Goal: Task Accomplishment & Management: Use online tool/utility

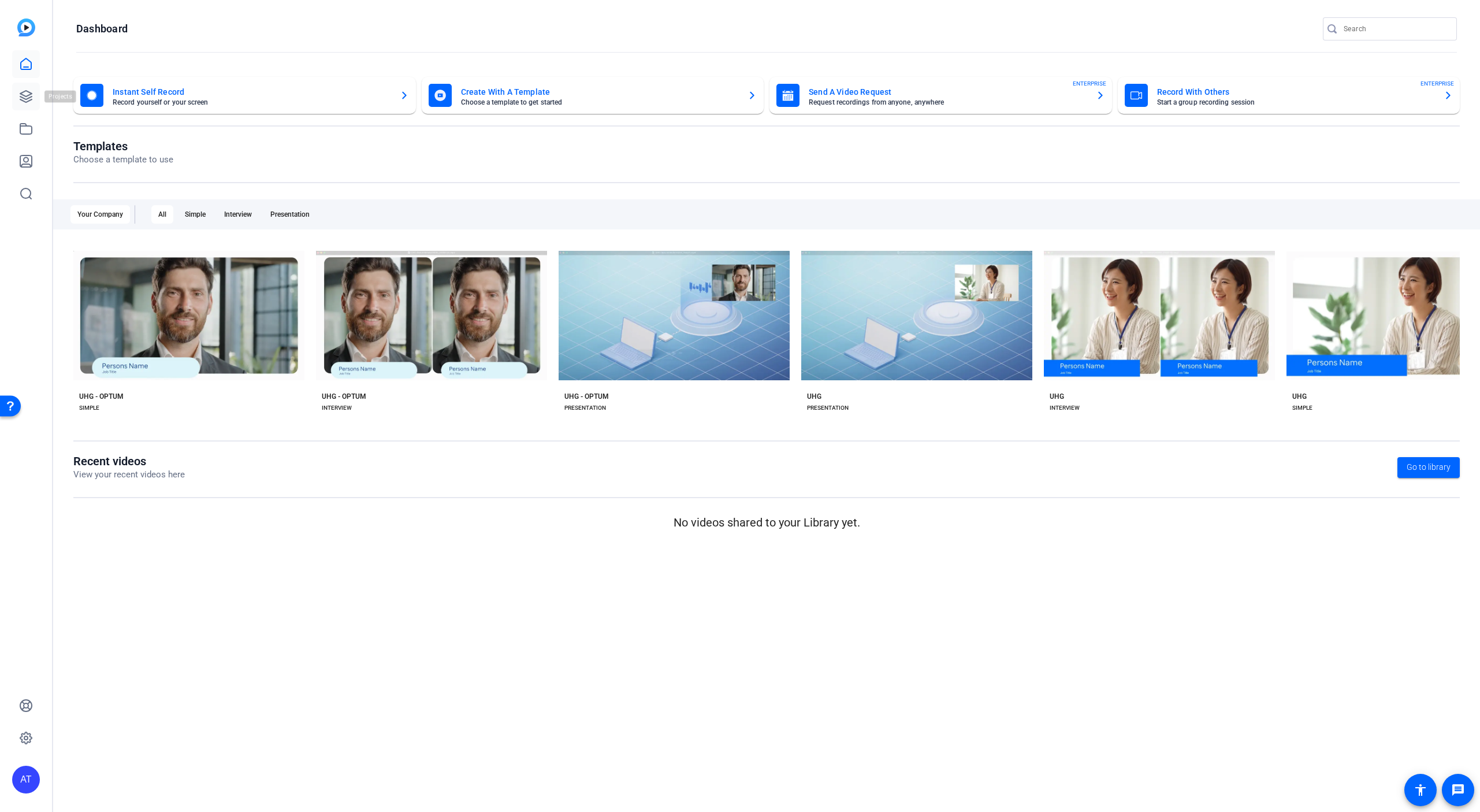
click at [28, 94] on icon at bounding box center [26, 97] width 14 height 14
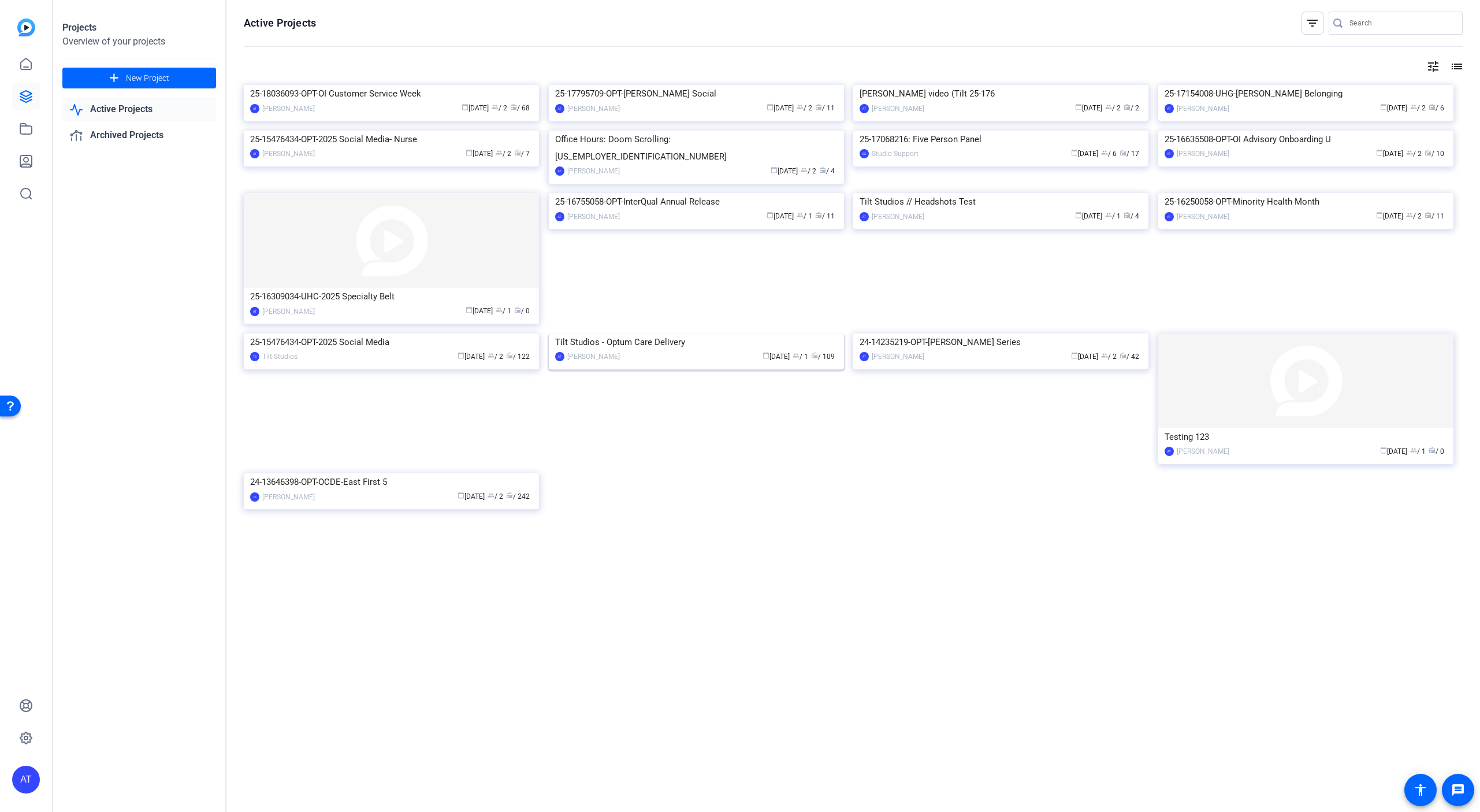
click at [691, 334] on img at bounding box center [696, 334] width 296 height 0
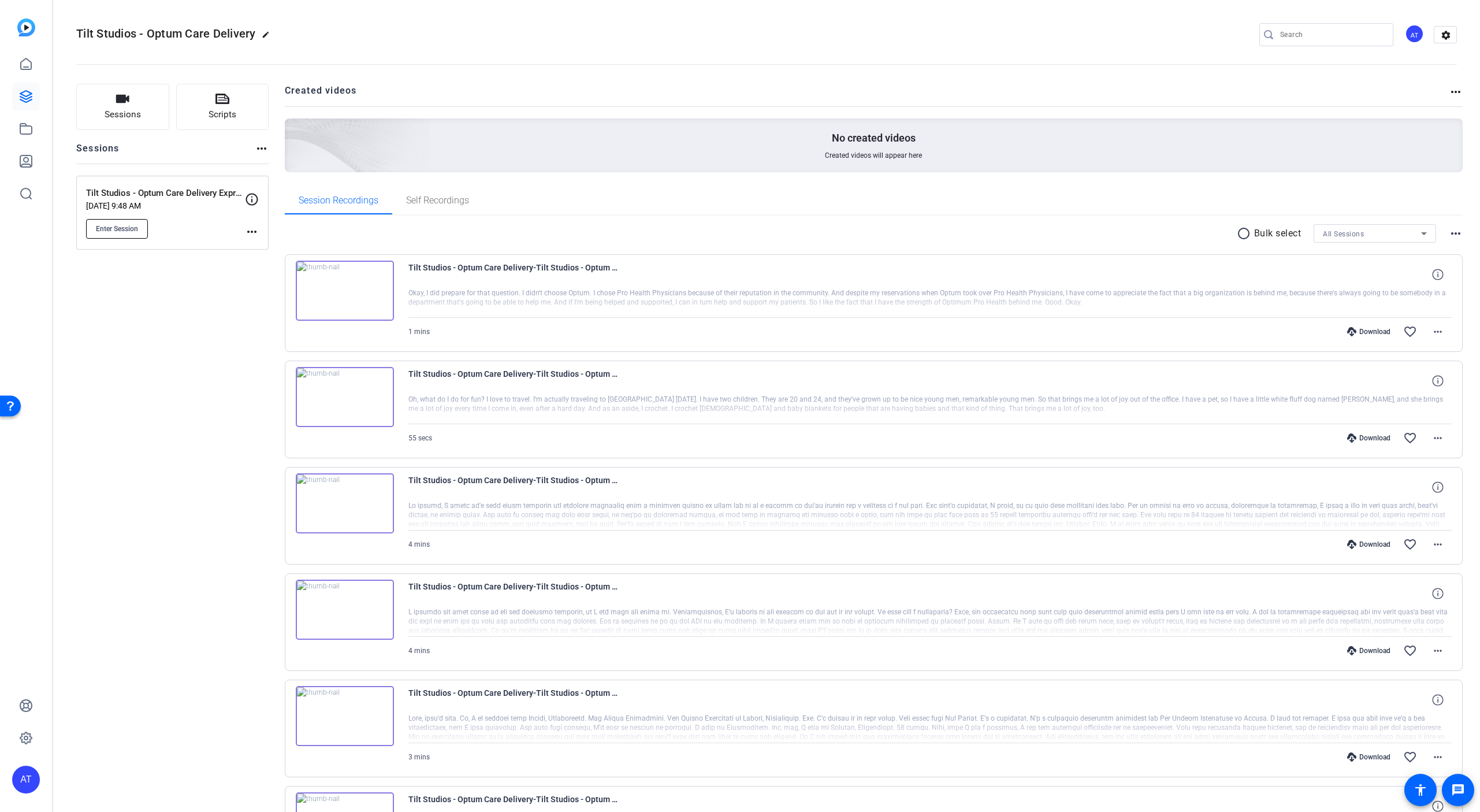
click at [135, 233] on button "Enter Session" at bounding box center [117, 228] width 62 height 20
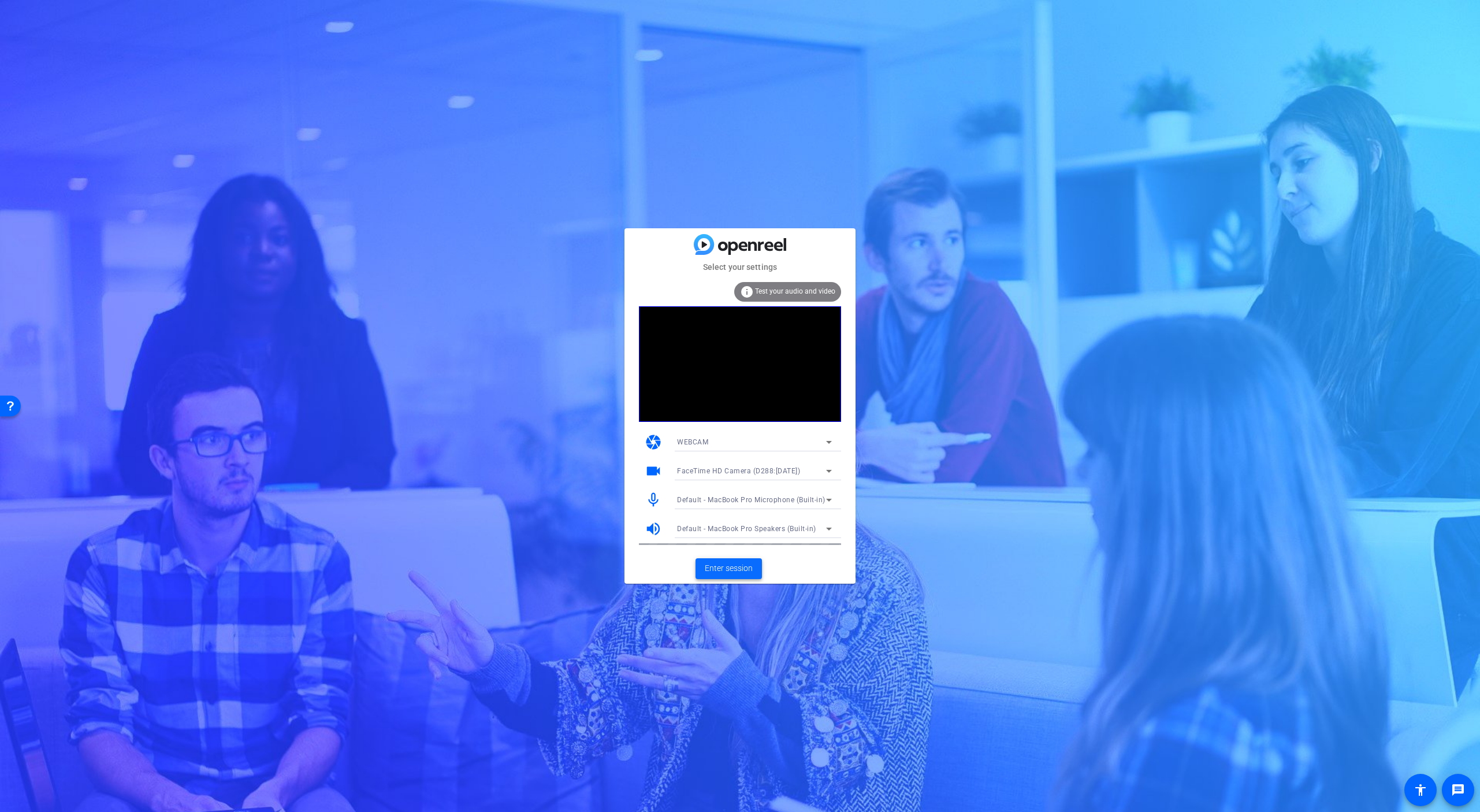
click at [741, 565] on span "Enter session" at bounding box center [729, 568] width 48 height 12
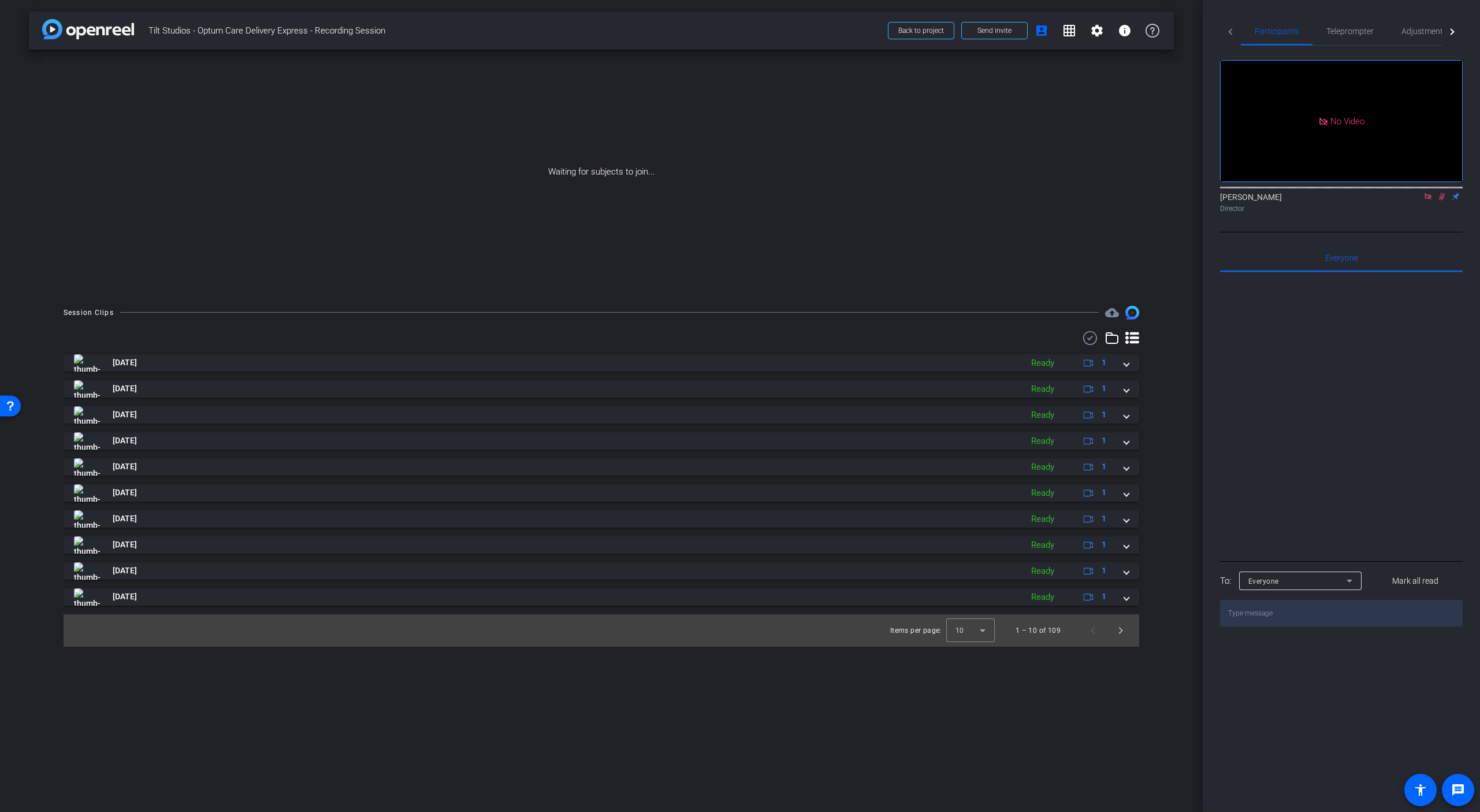
click at [1427, 199] on icon at bounding box center [1428, 196] width 7 height 7
click at [1431, 201] on icon at bounding box center [1429, 196] width 9 height 9
click at [1341, 47] on span "Yes" at bounding box center [1341, 43] width 11 height 9
click at [1092, 26] on mat-icon "settings" at bounding box center [1097, 30] width 14 height 14
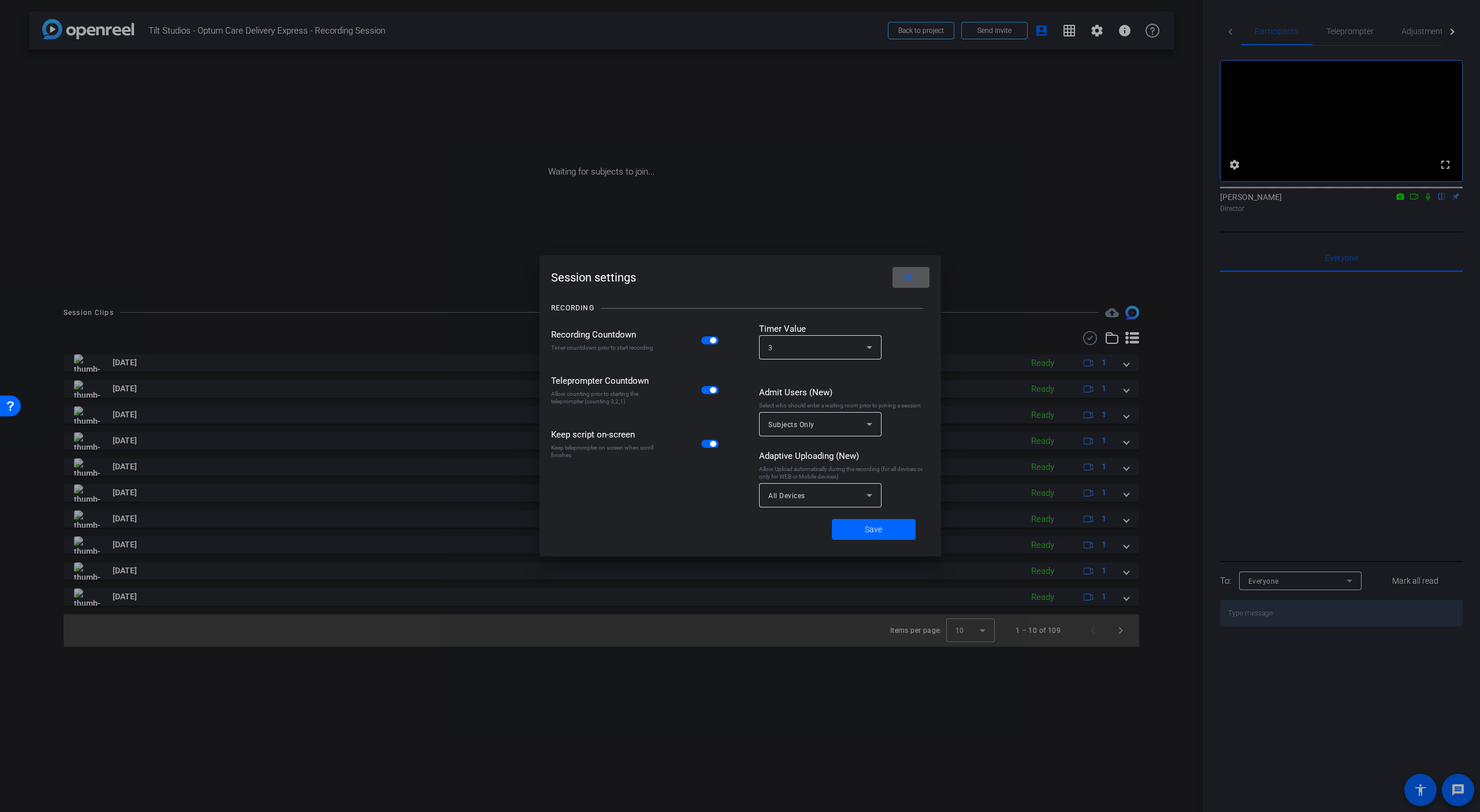
click at [914, 283] on mat-icon "close" at bounding box center [908, 277] width 14 height 14
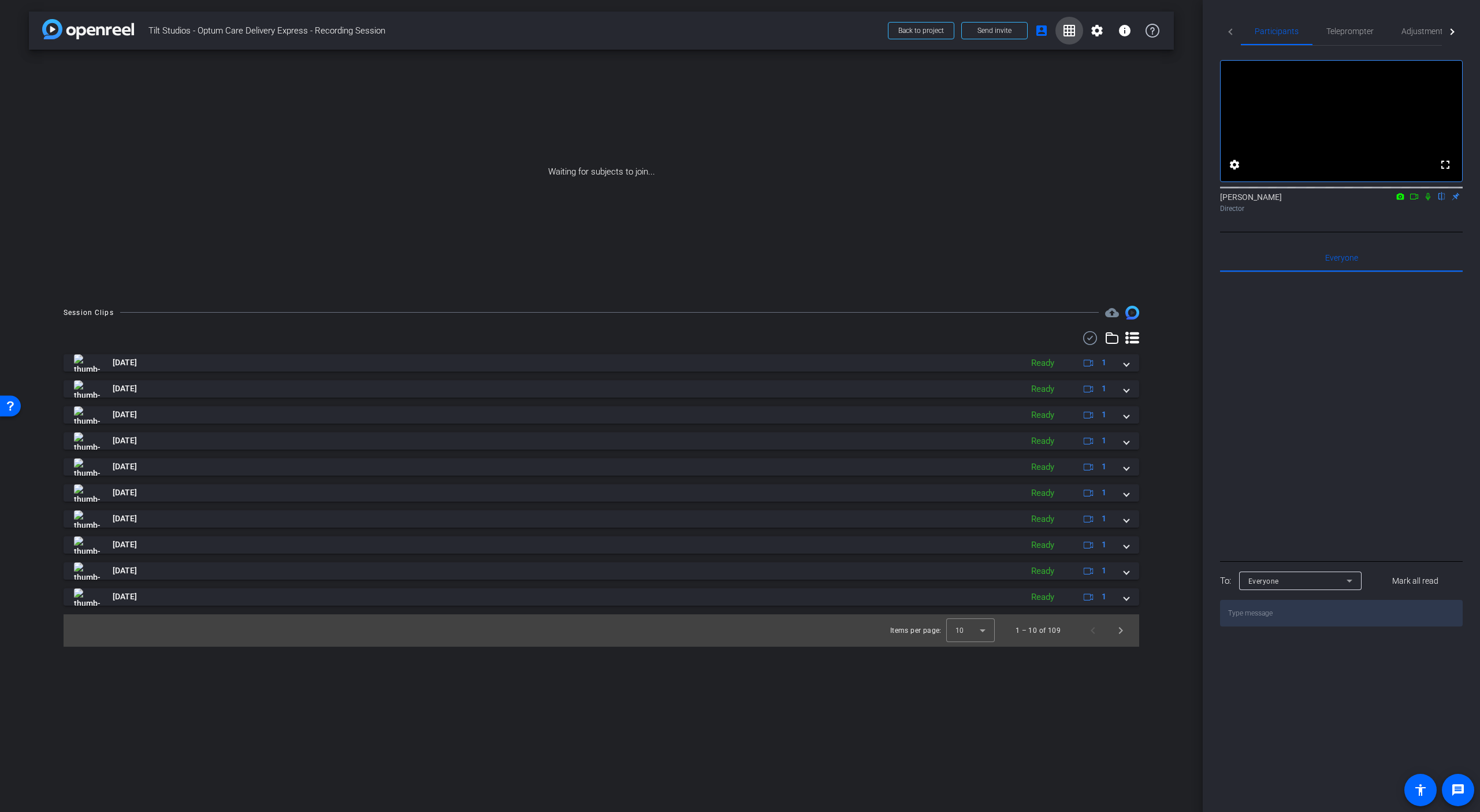
click at [1071, 33] on mat-icon "grid_on" at bounding box center [1069, 30] width 14 height 14
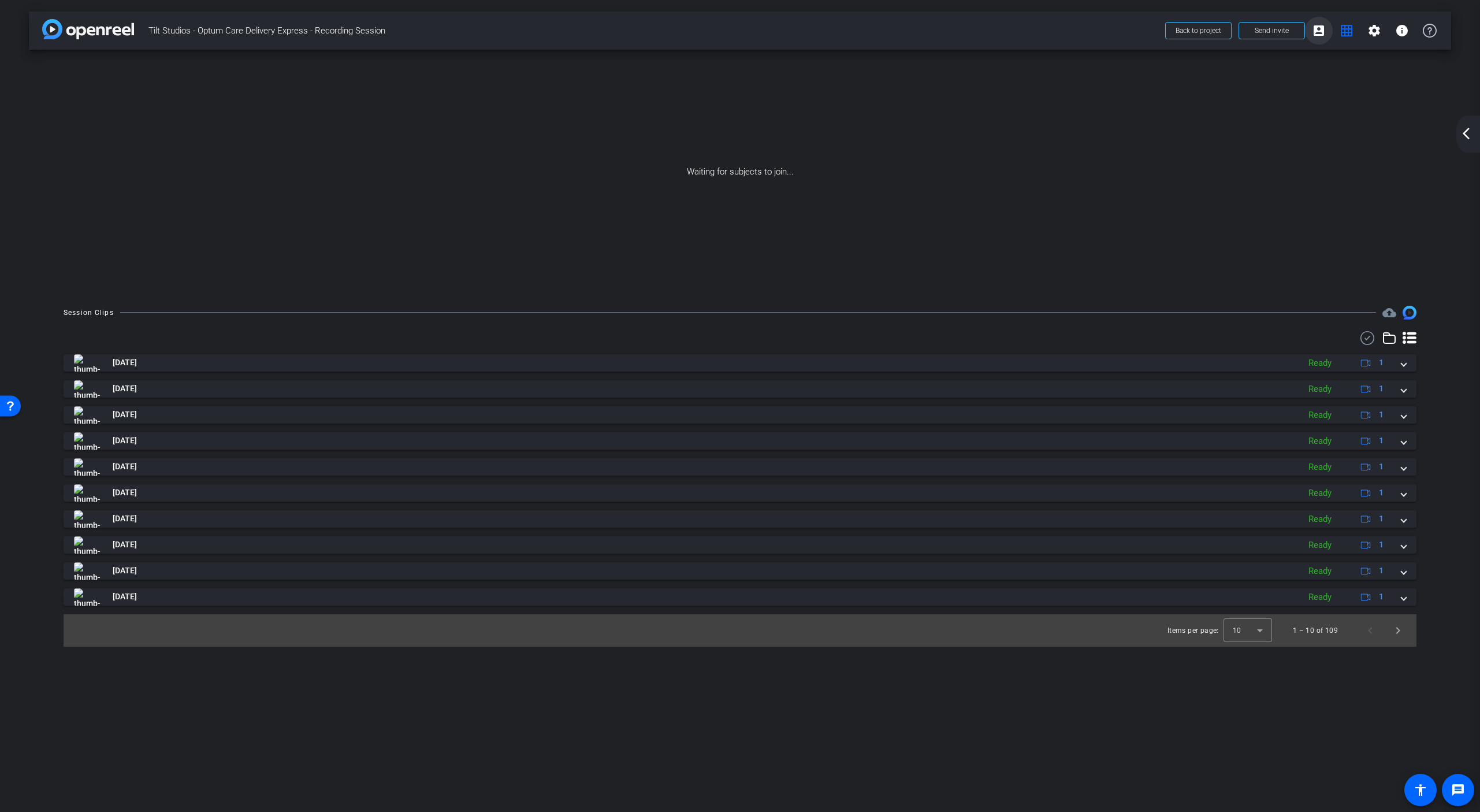
click at [1327, 29] on span at bounding box center [1319, 30] width 27 height 27
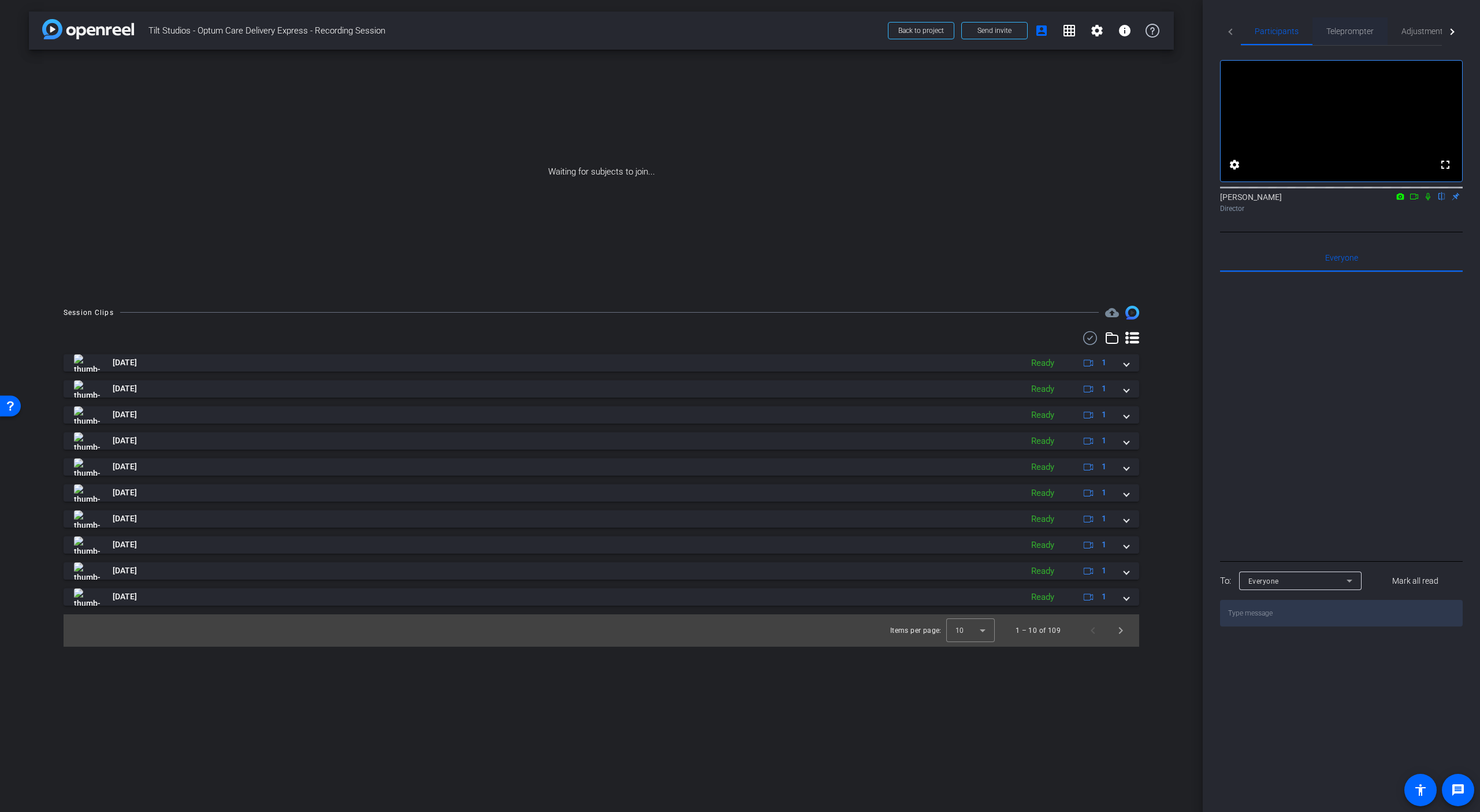
click at [1345, 35] on span "Teleprompter" at bounding box center [1350, 31] width 47 height 9
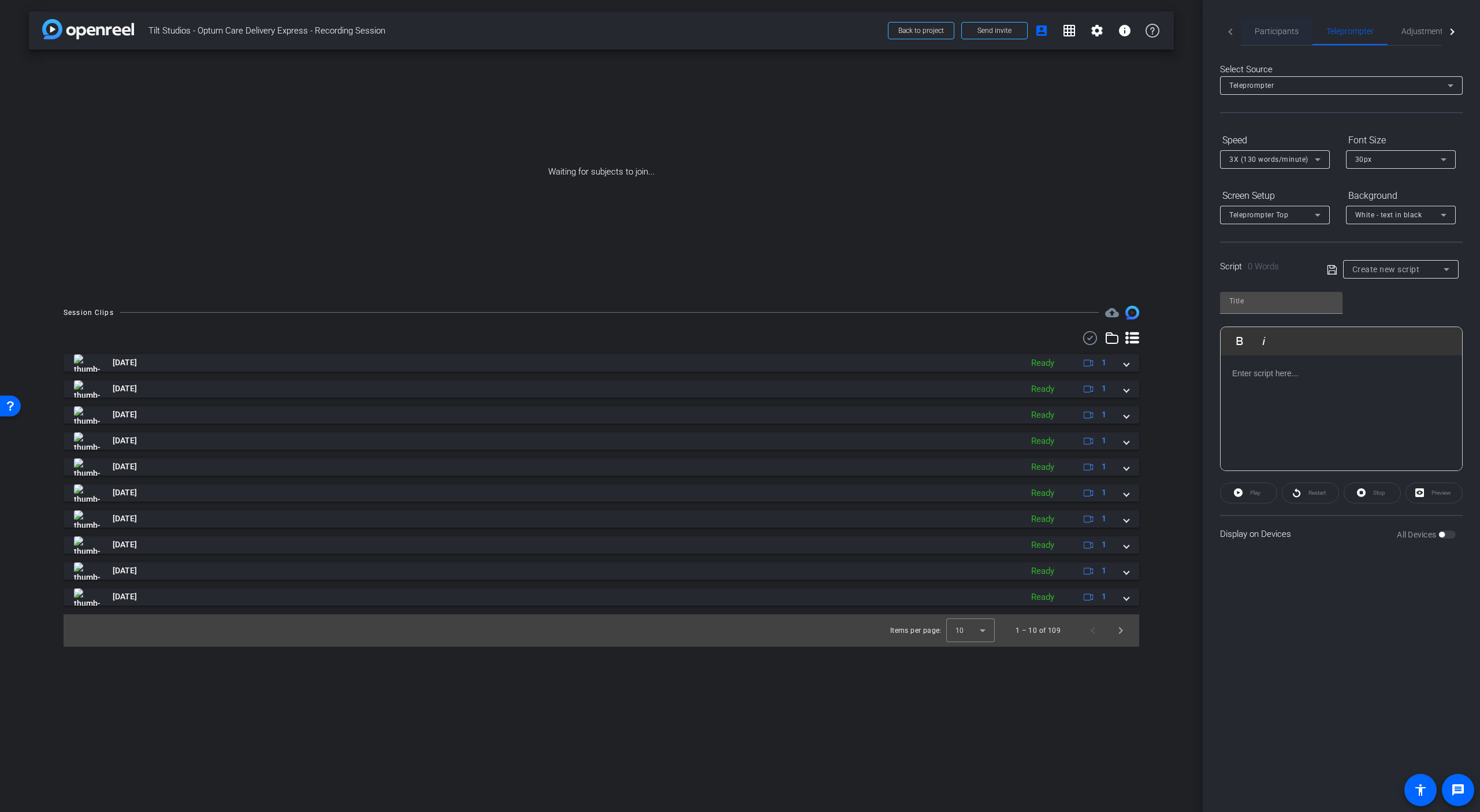
click at [1284, 36] on span "Participants" at bounding box center [1276, 30] width 44 height 27
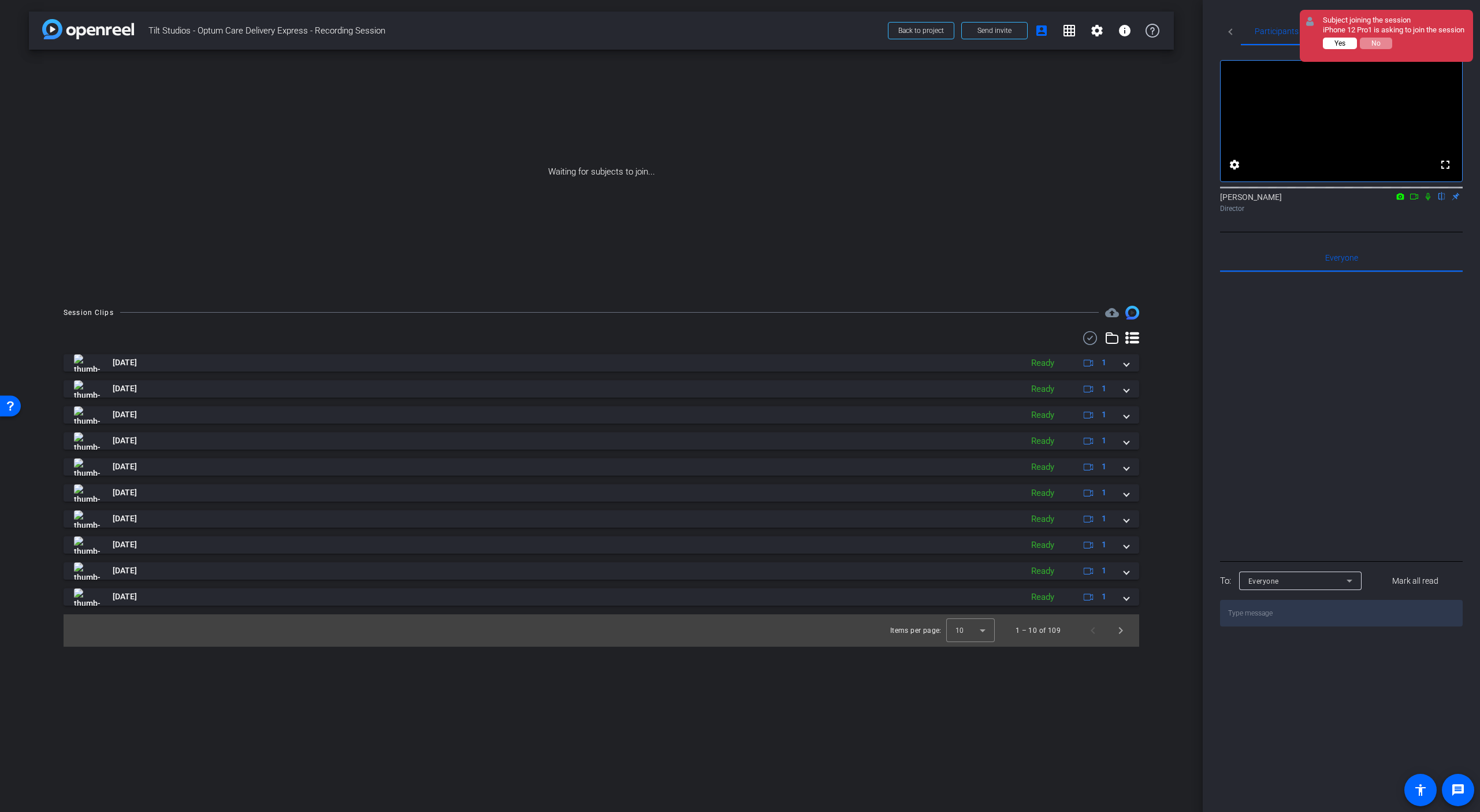
click at [1340, 47] on span "Yes" at bounding box center [1341, 43] width 11 height 9
click at [1338, 47] on span "Yes" at bounding box center [1341, 43] width 11 height 9
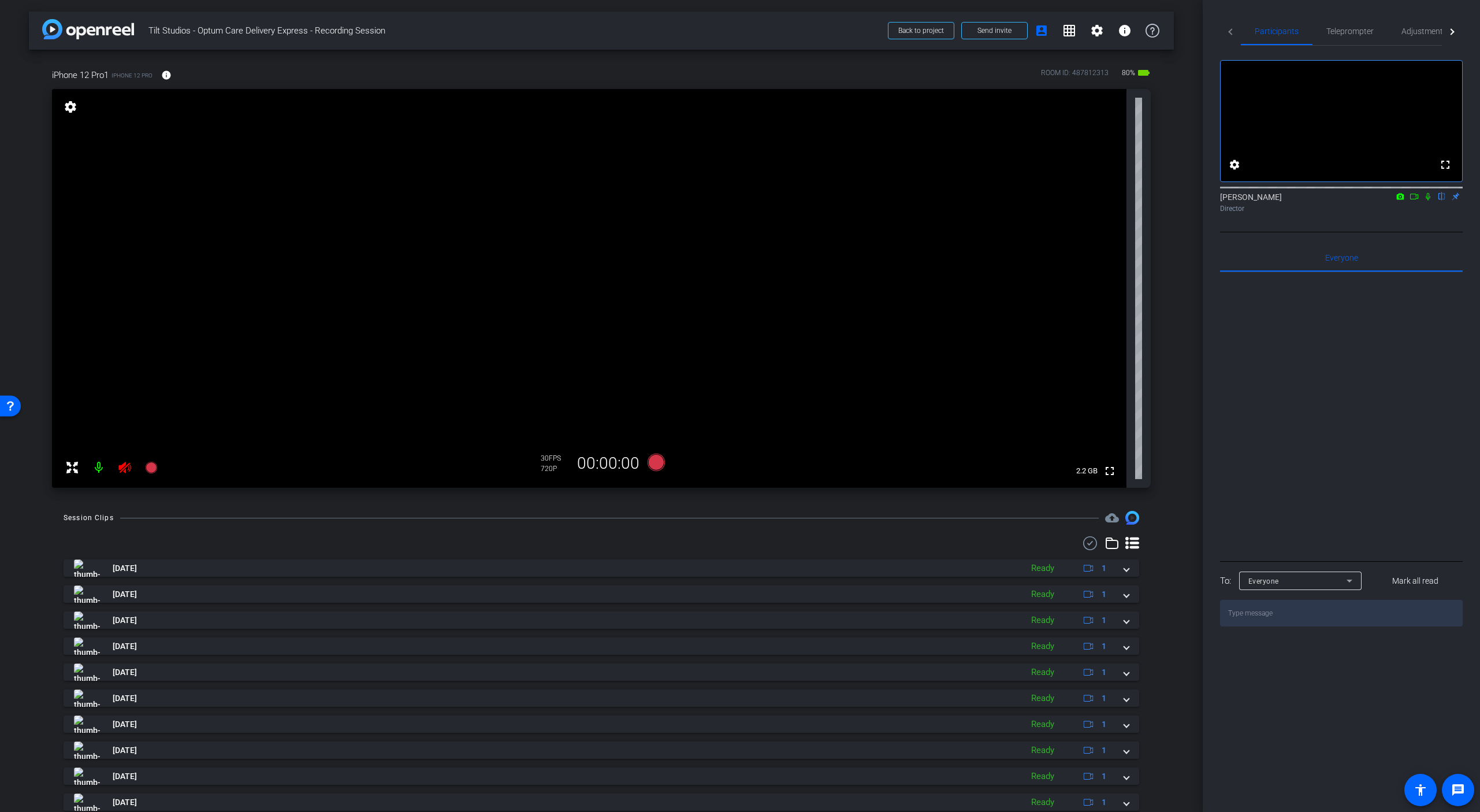
click at [119, 472] on icon at bounding box center [124, 467] width 12 height 11
click at [1095, 36] on mat-icon "settings" at bounding box center [1097, 30] width 14 height 14
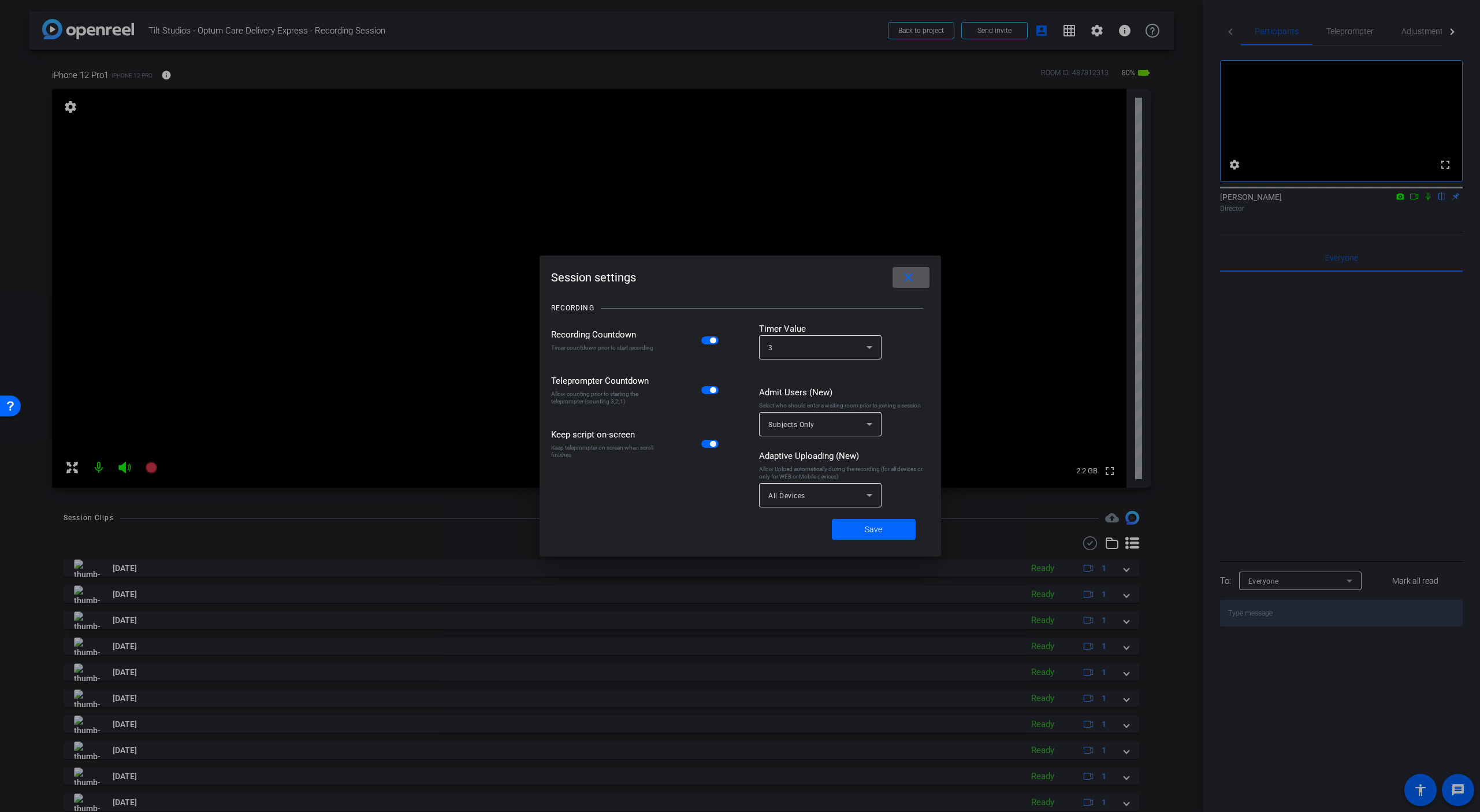
click at [916, 282] on span at bounding box center [911, 277] width 37 height 27
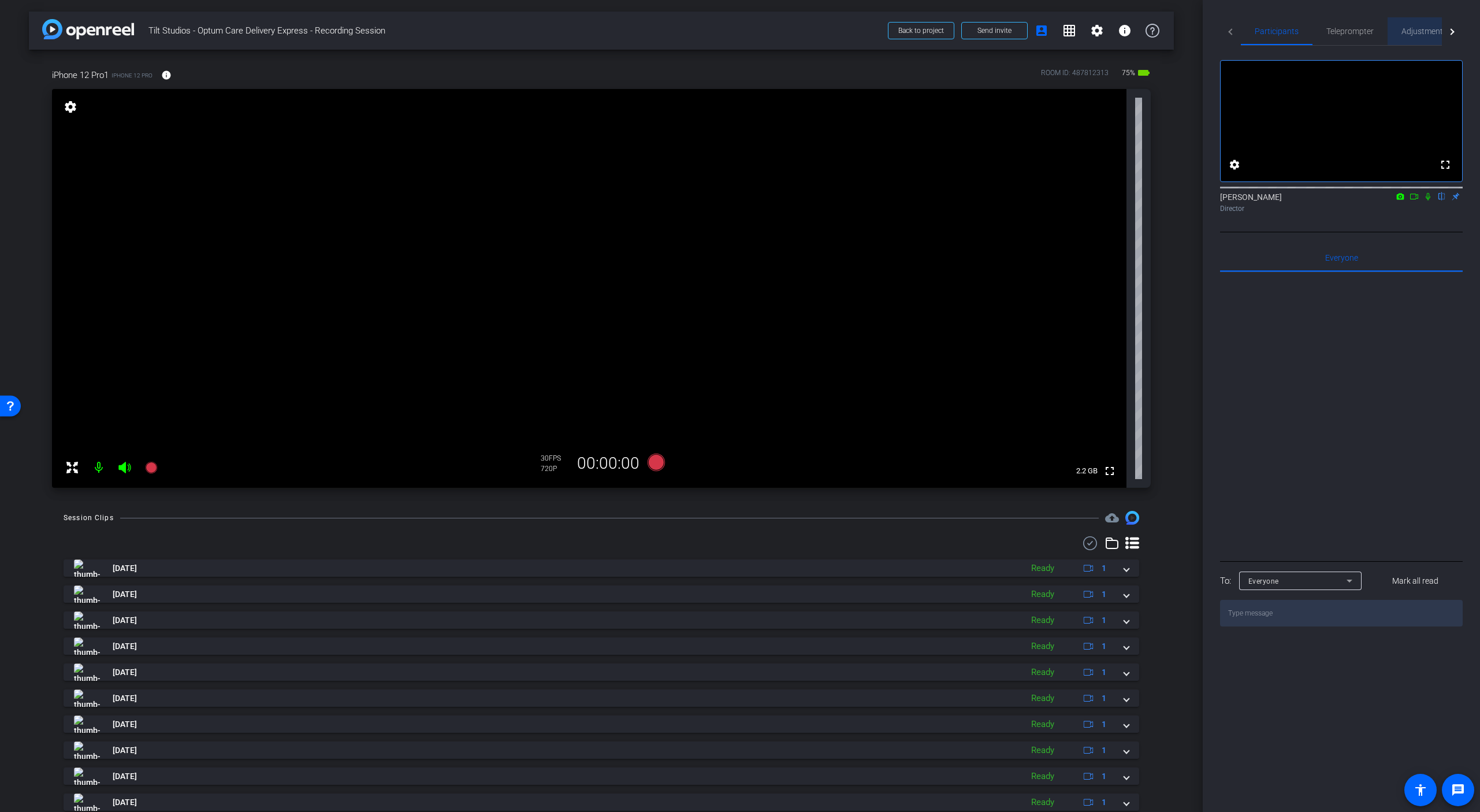
click at [1425, 30] on span "Adjustments" at bounding box center [1424, 31] width 45 height 9
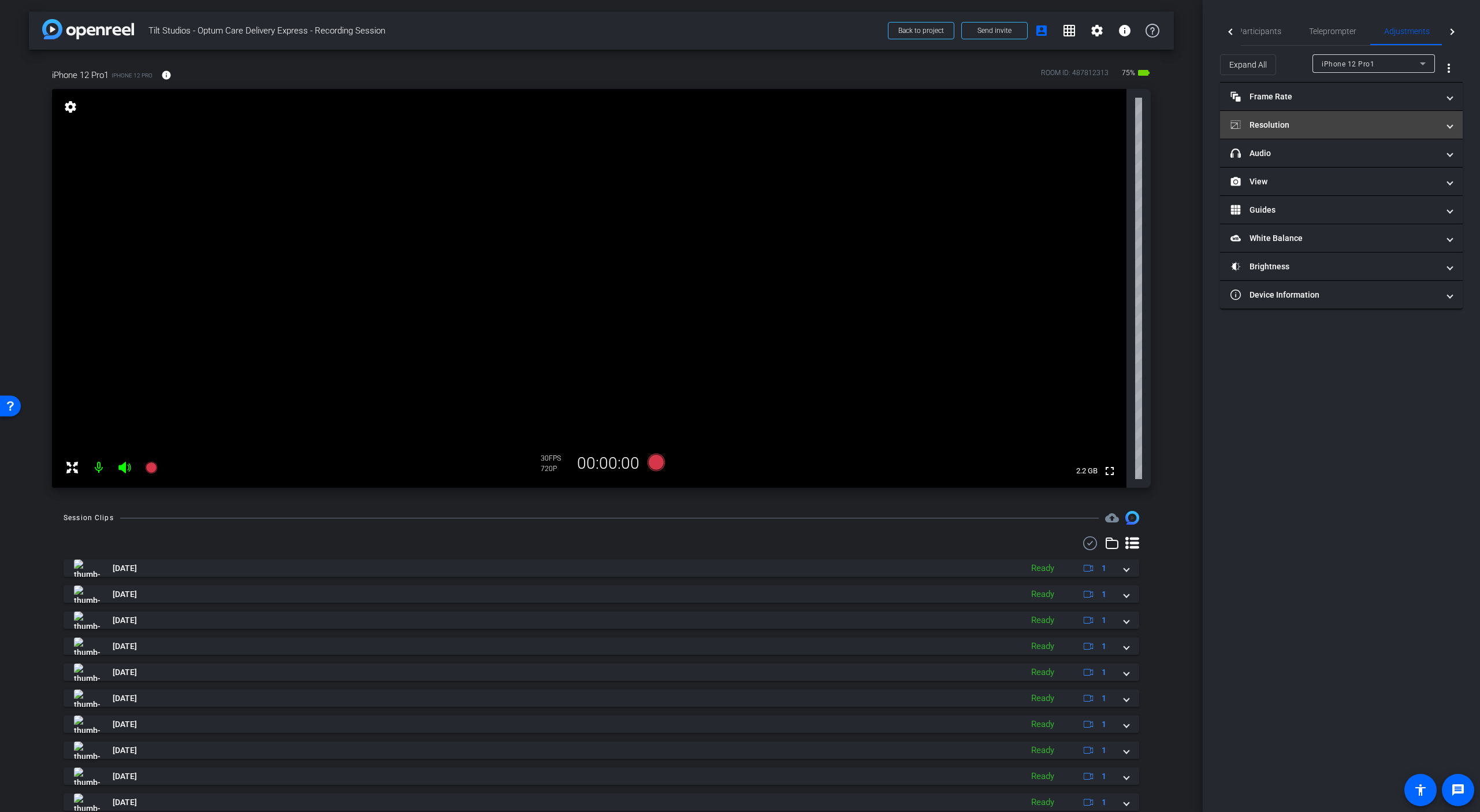
click at [1319, 128] on mat-panel-title "Resolution" at bounding box center [1335, 125] width 208 height 12
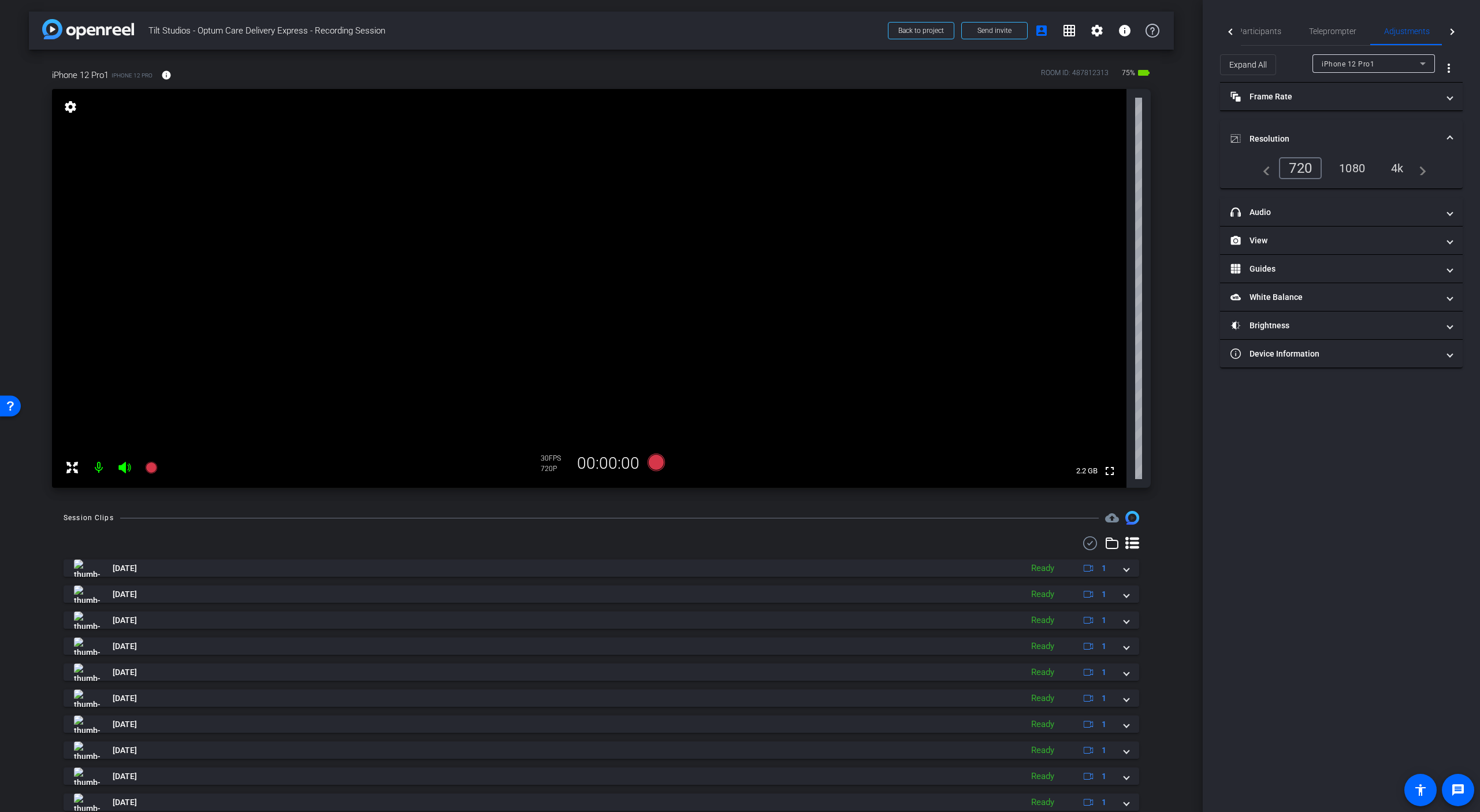
click at [1401, 171] on div "4k" at bounding box center [1398, 168] width 30 height 20
click at [1264, 32] on span "Participants" at bounding box center [1259, 31] width 44 height 9
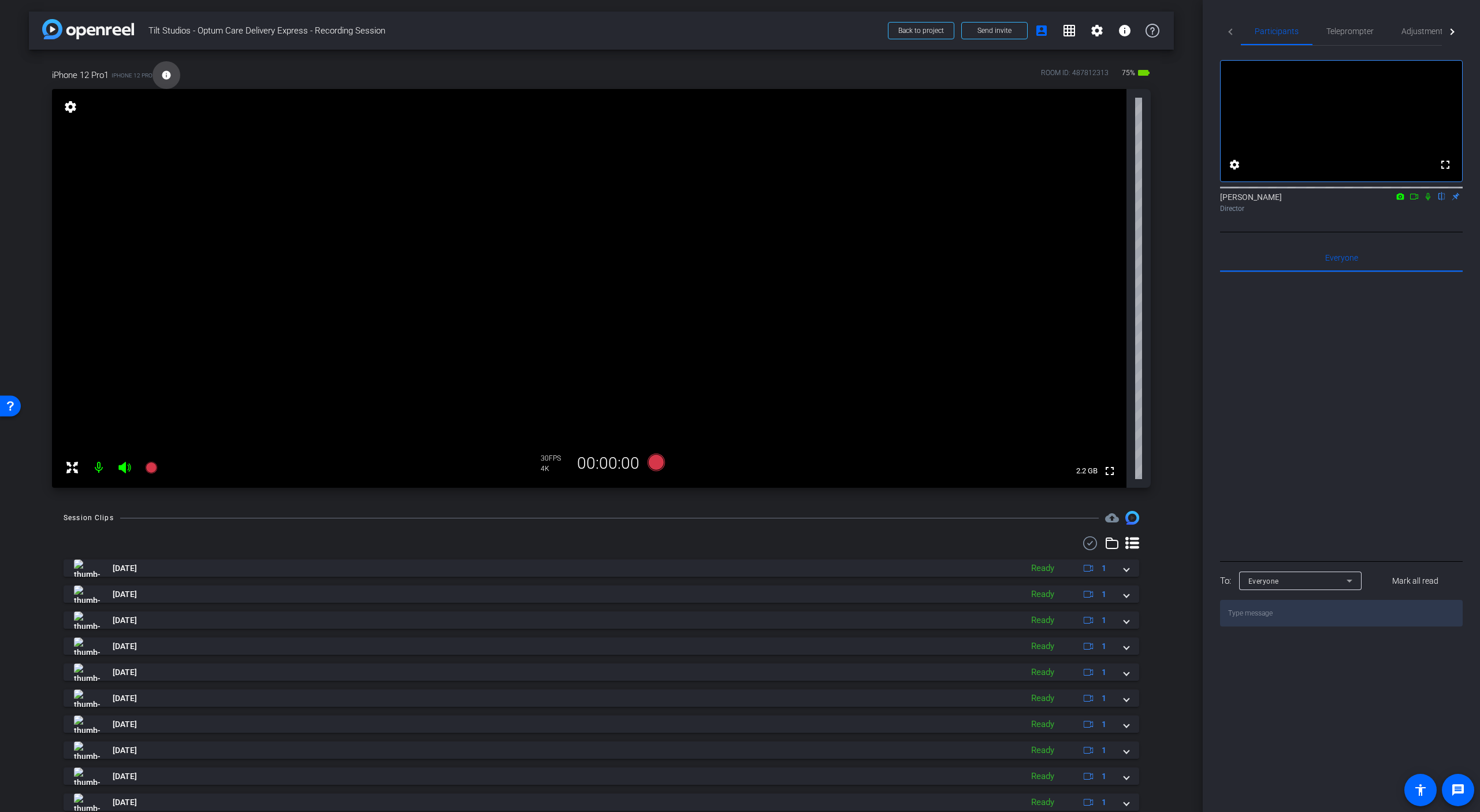
click at [164, 81] on span at bounding box center [166, 75] width 27 height 27
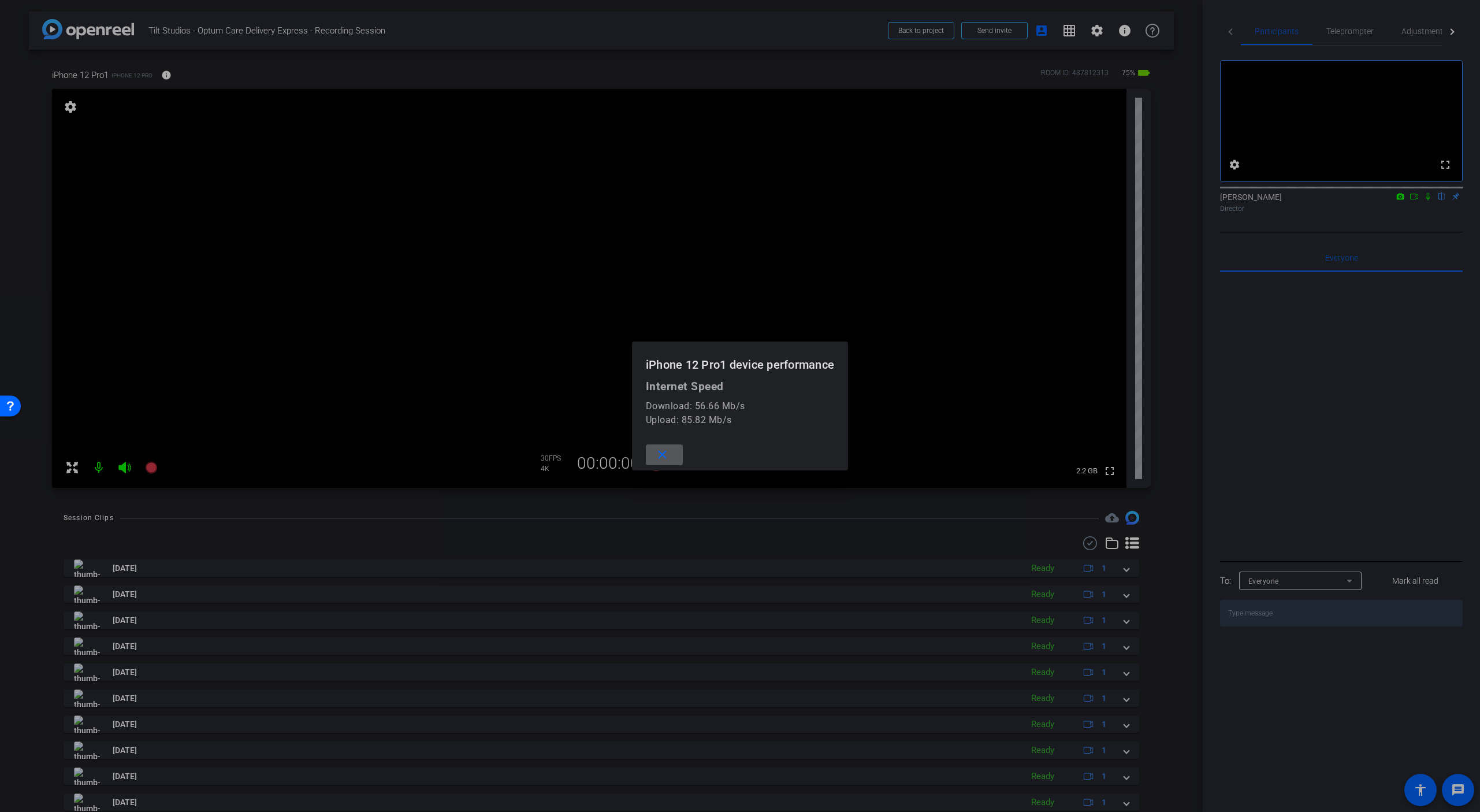
click at [665, 459] on mat-icon "close" at bounding box center [662, 455] width 14 height 14
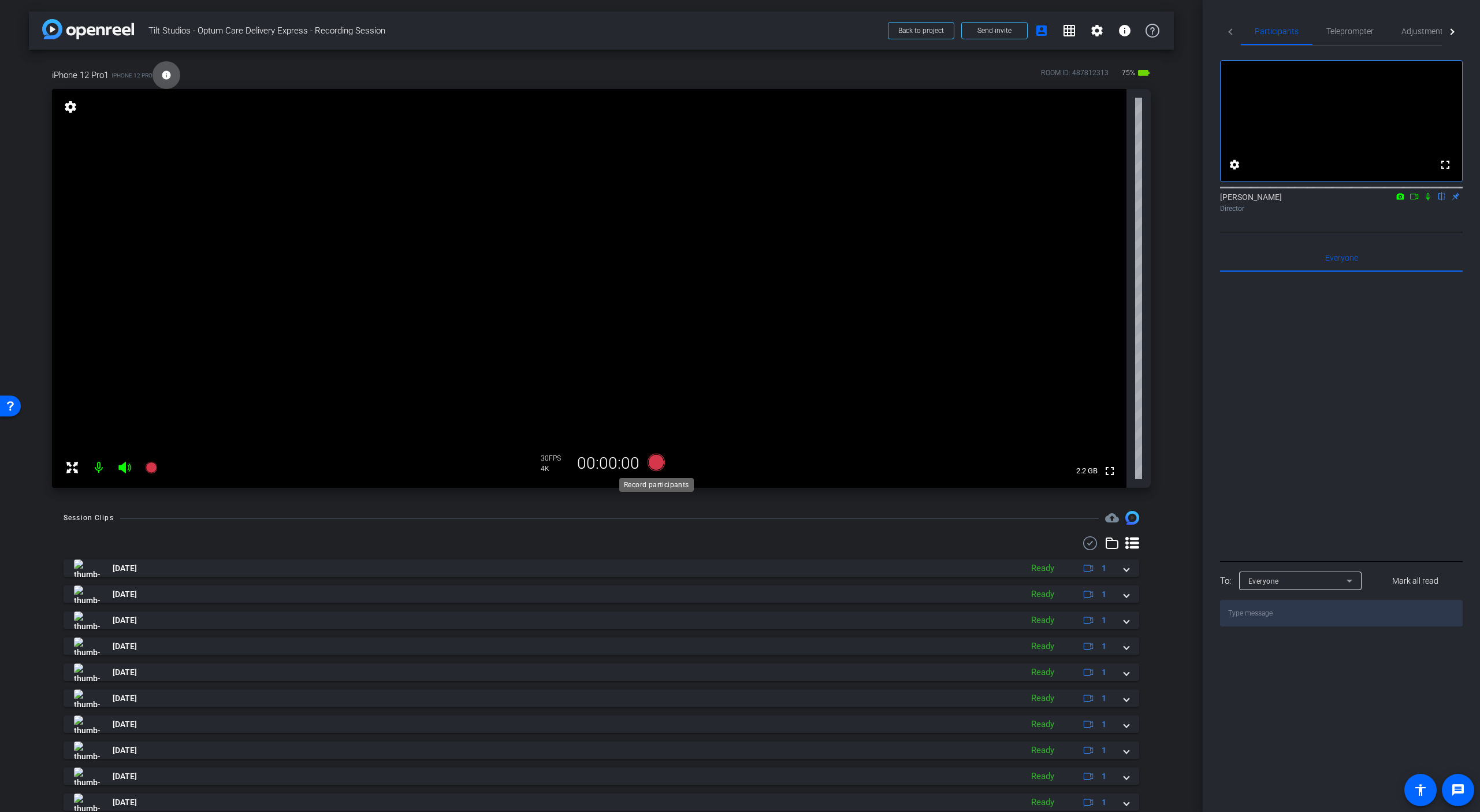
click at [659, 465] on icon at bounding box center [657, 462] width 17 height 17
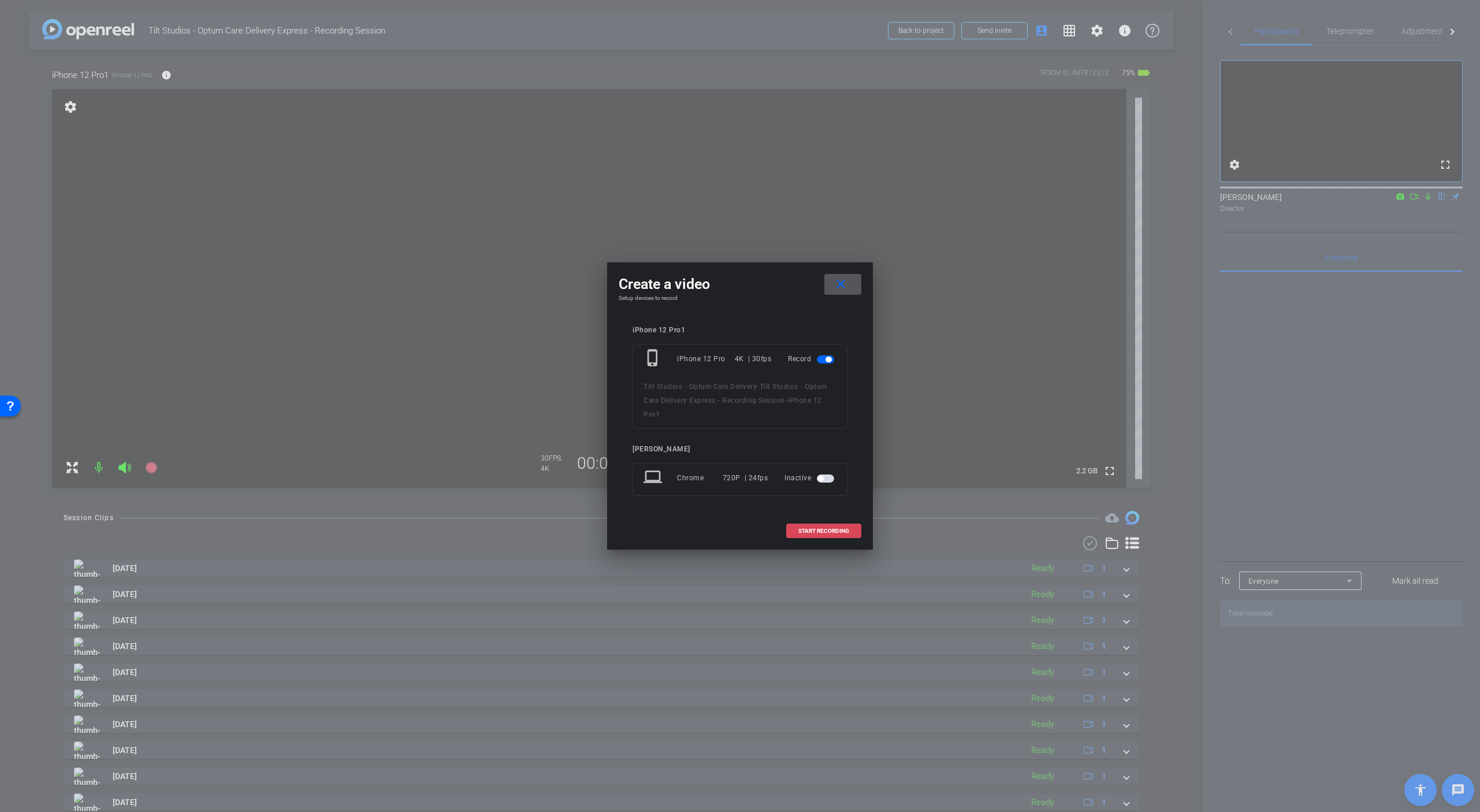
click at [838, 535] on span at bounding box center [824, 531] width 74 height 27
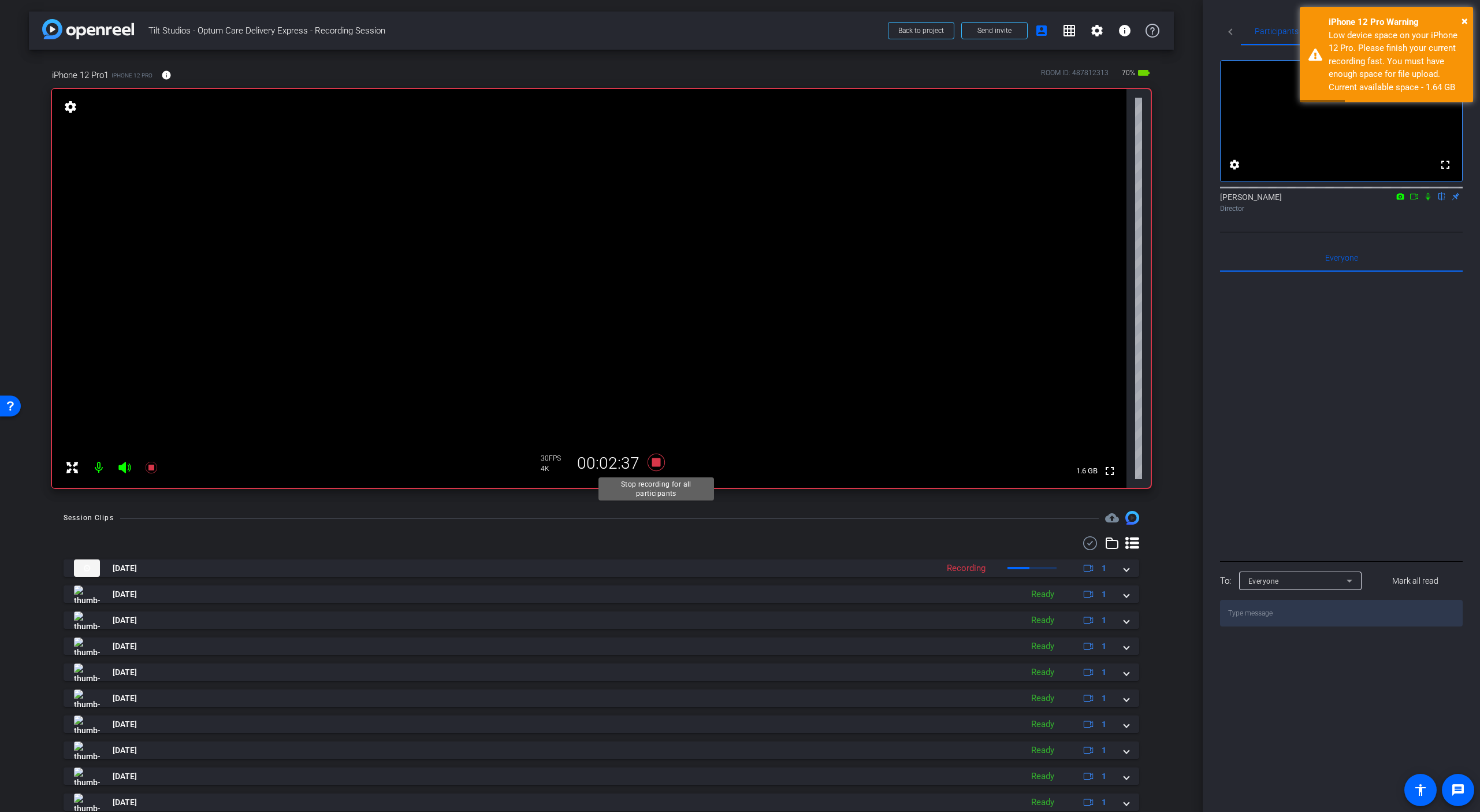
click at [659, 464] on icon at bounding box center [657, 462] width 17 height 17
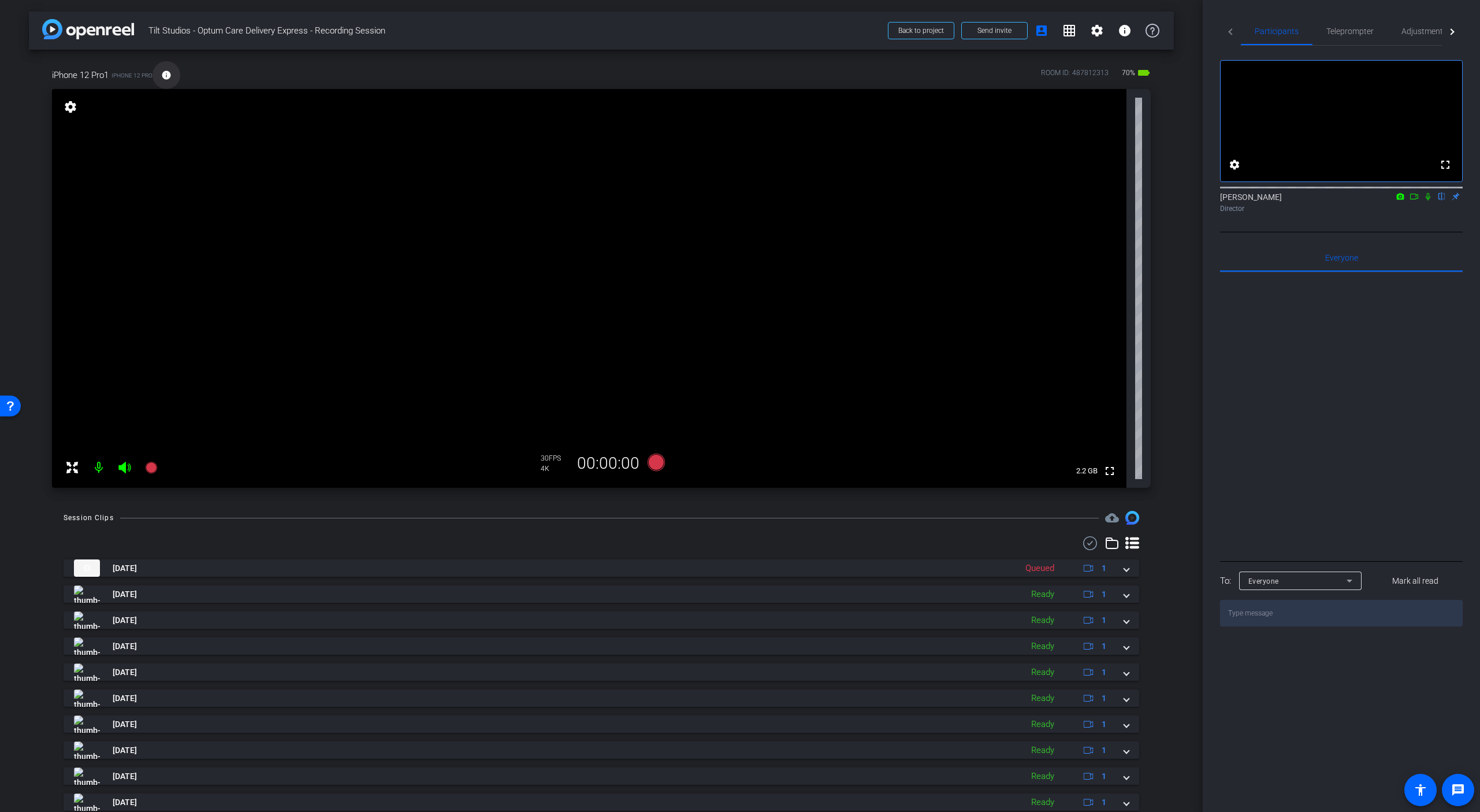
click at [171, 79] on mat-icon "info" at bounding box center [166, 75] width 10 height 10
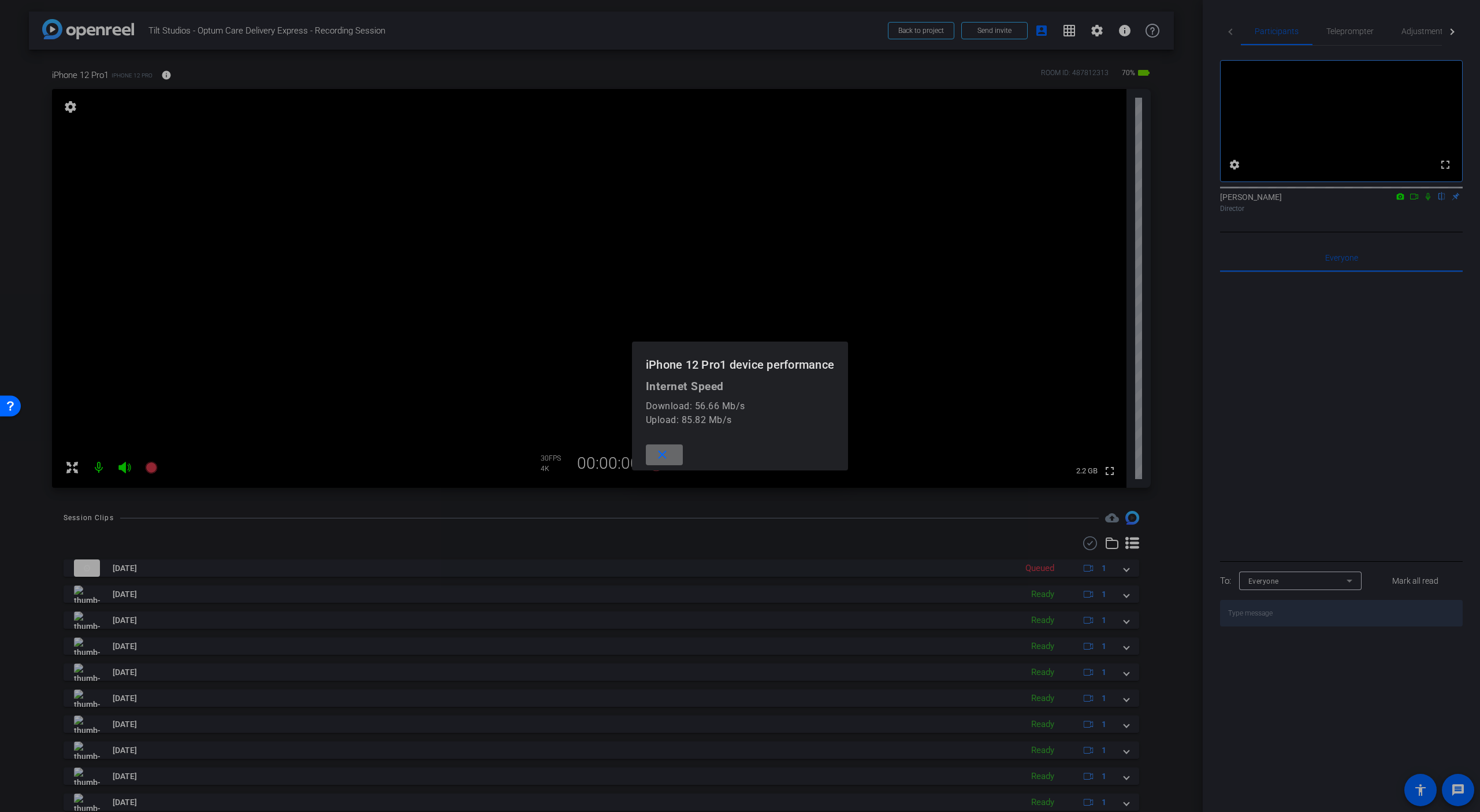
click at [656, 454] on mat-icon "close" at bounding box center [662, 455] width 14 height 14
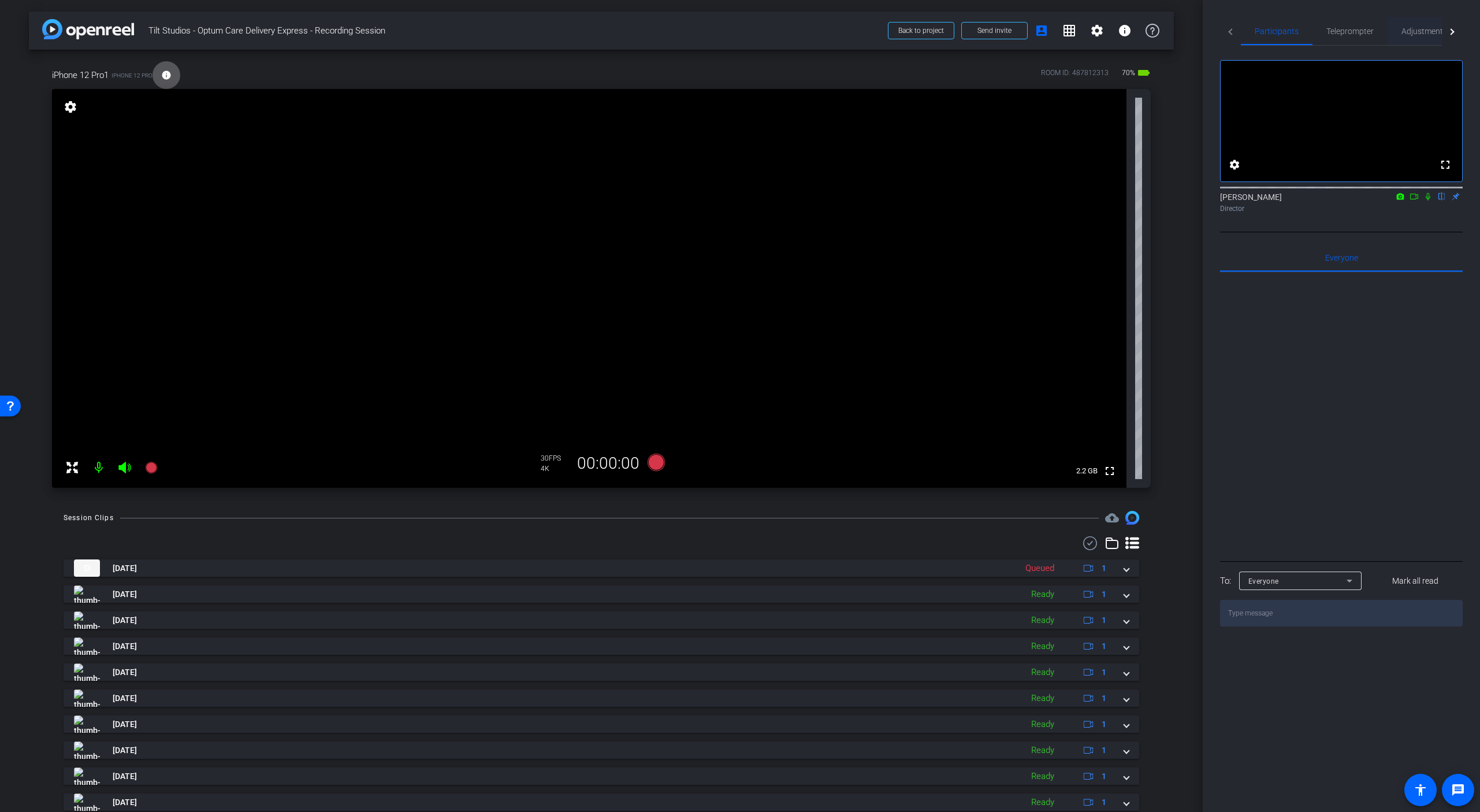
click at [1411, 30] on span "Adjustments" at bounding box center [1424, 31] width 45 height 9
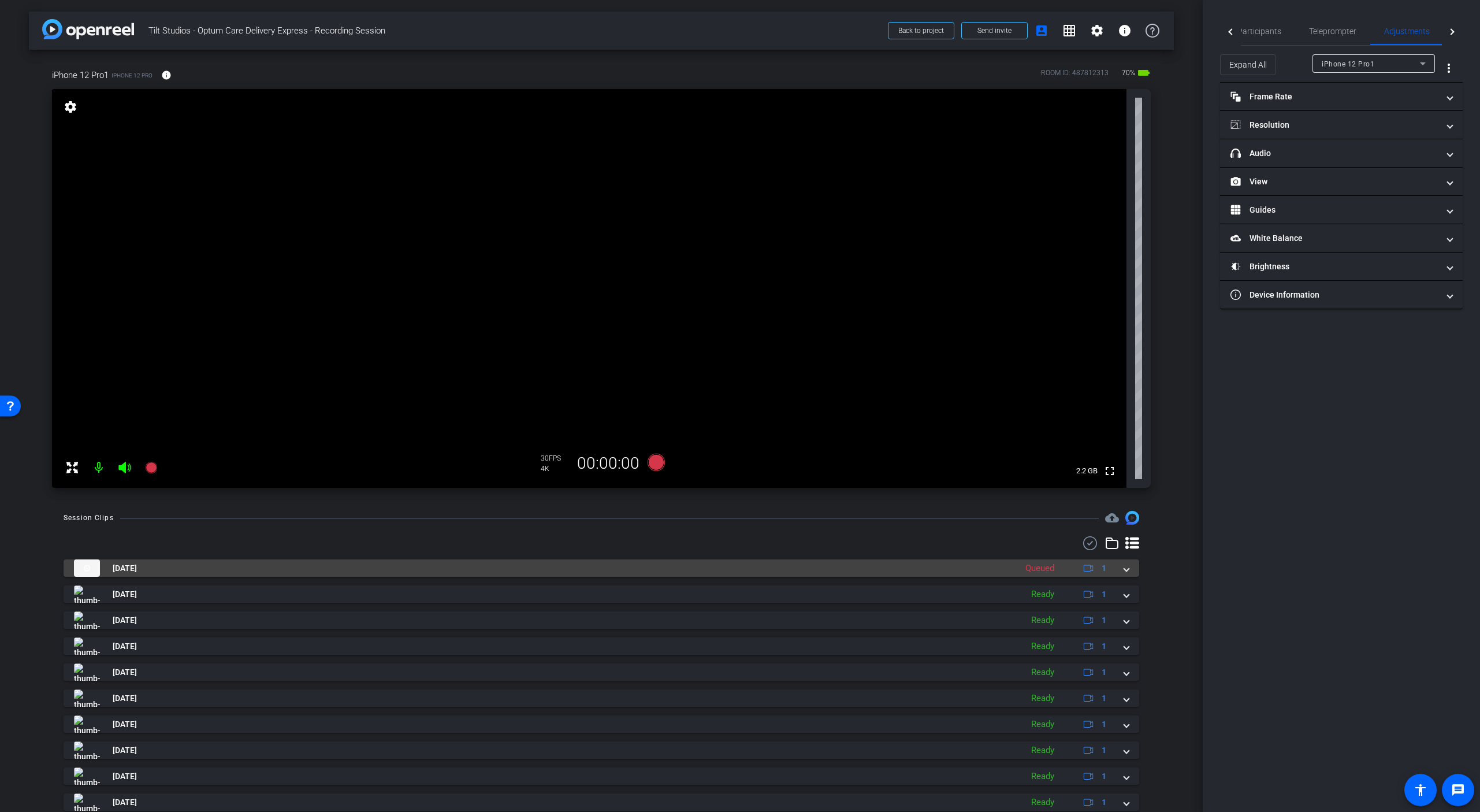
click at [1125, 568] on span at bounding box center [1127, 568] width 5 height 12
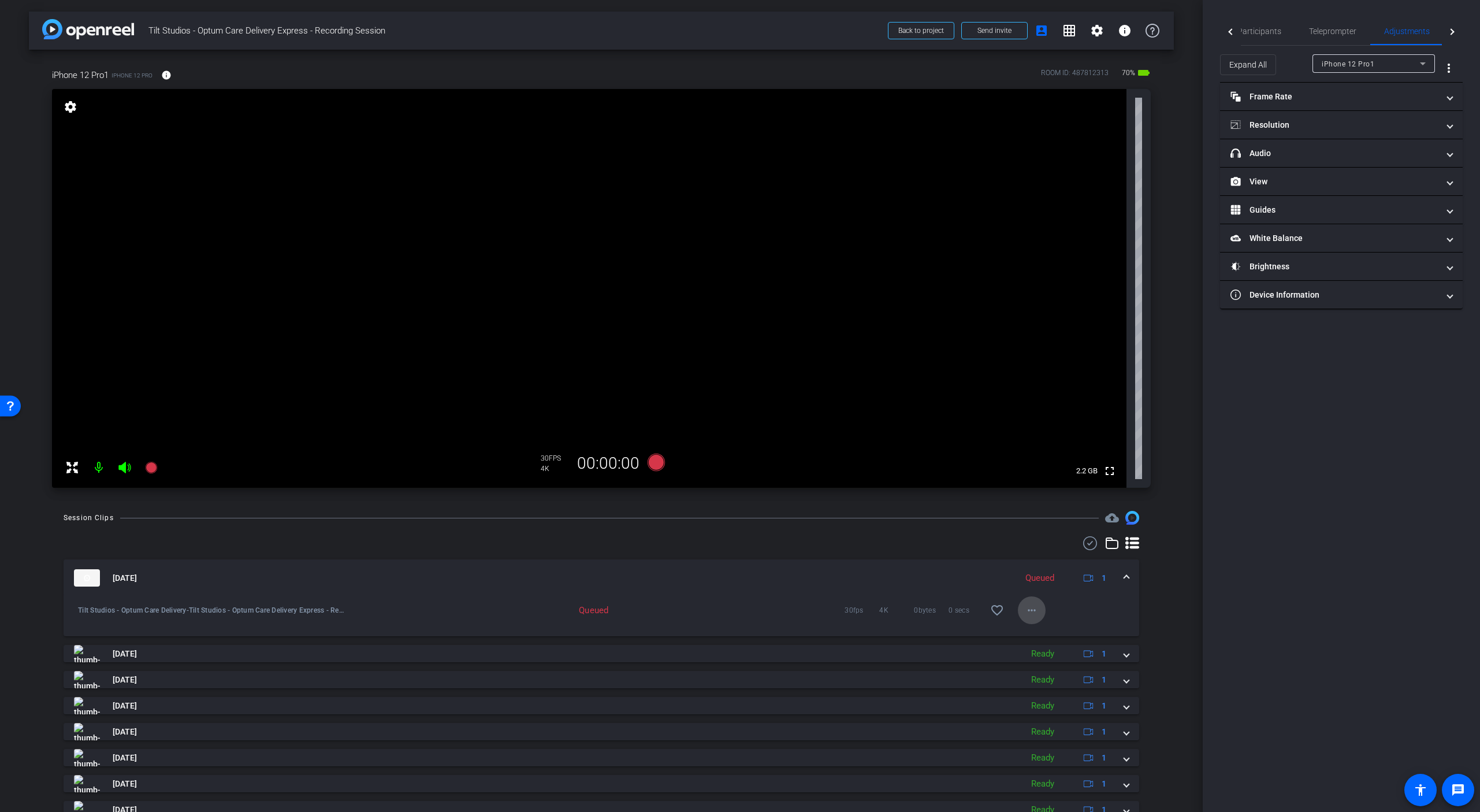
click at [1026, 609] on mat-icon "more_horiz" at bounding box center [1032, 610] width 14 height 14
click at [906, 575] on div at bounding box center [740, 406] width 1480 height 812
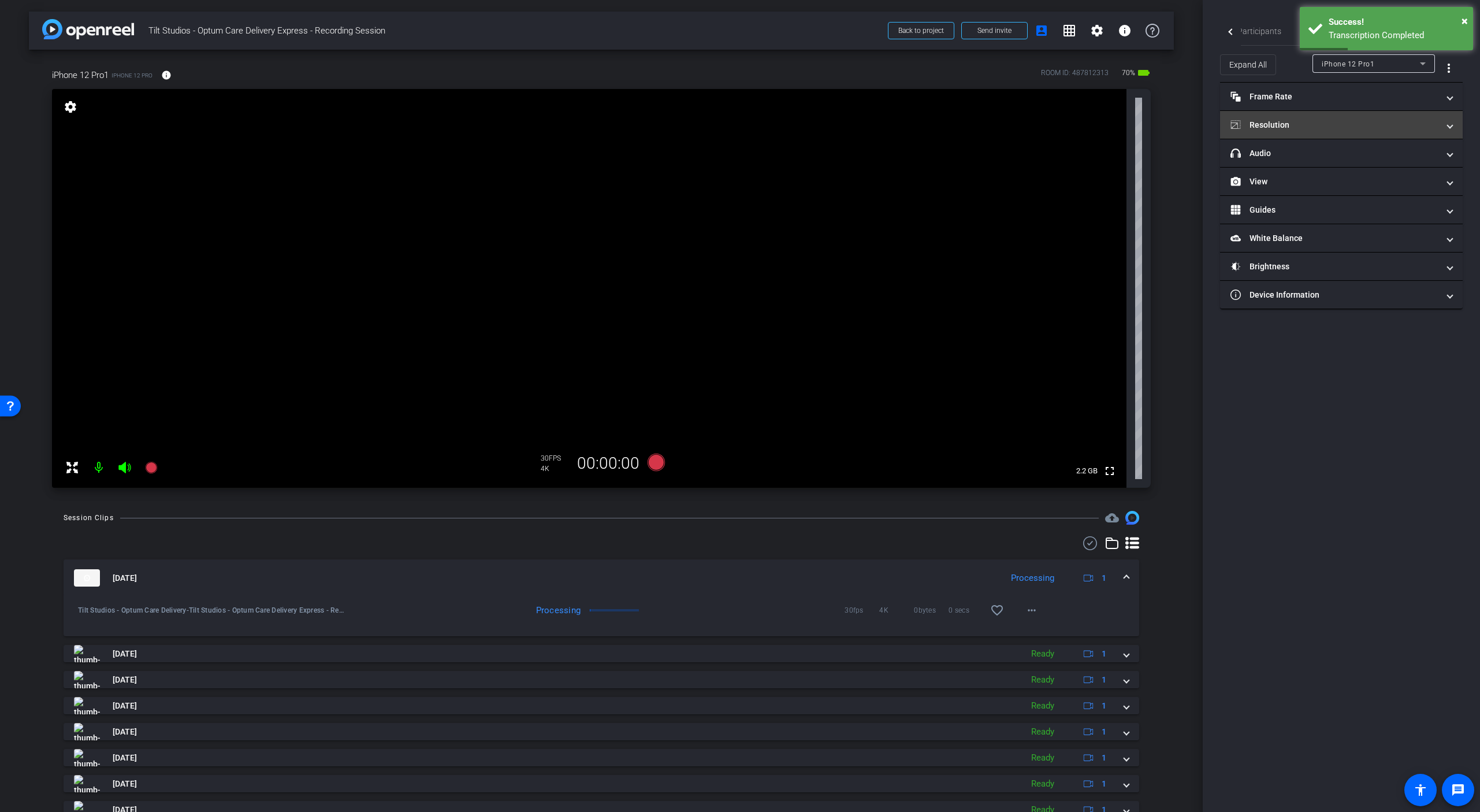
click at [1387, 119] on mat-panel-title "Resolution" at bounding box center [1335, 125] width 208 height 12
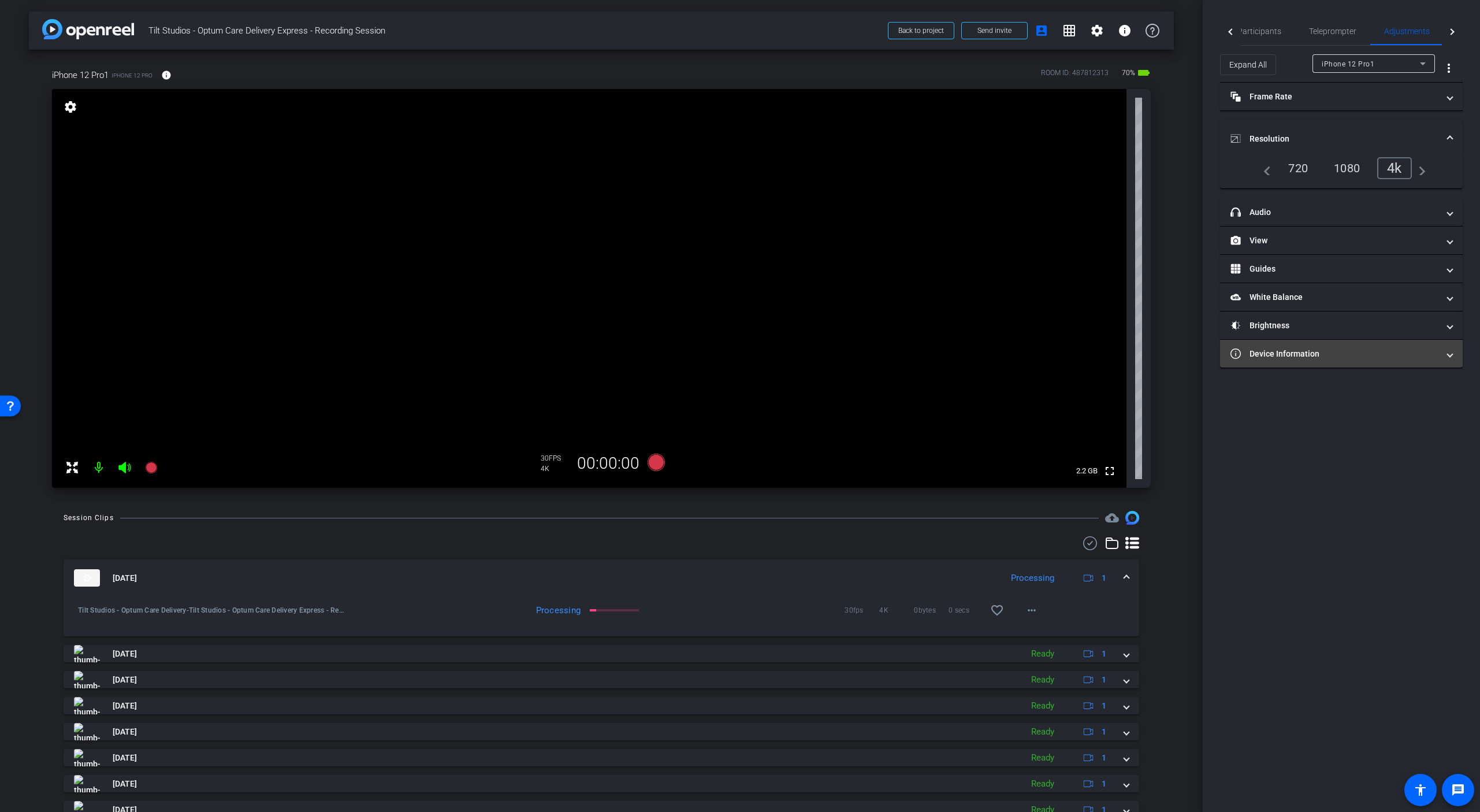
click at [1381, 362] on mat-expansion-panel-header "Device Information" at bounding box center [1342, 353] width 243 height 27
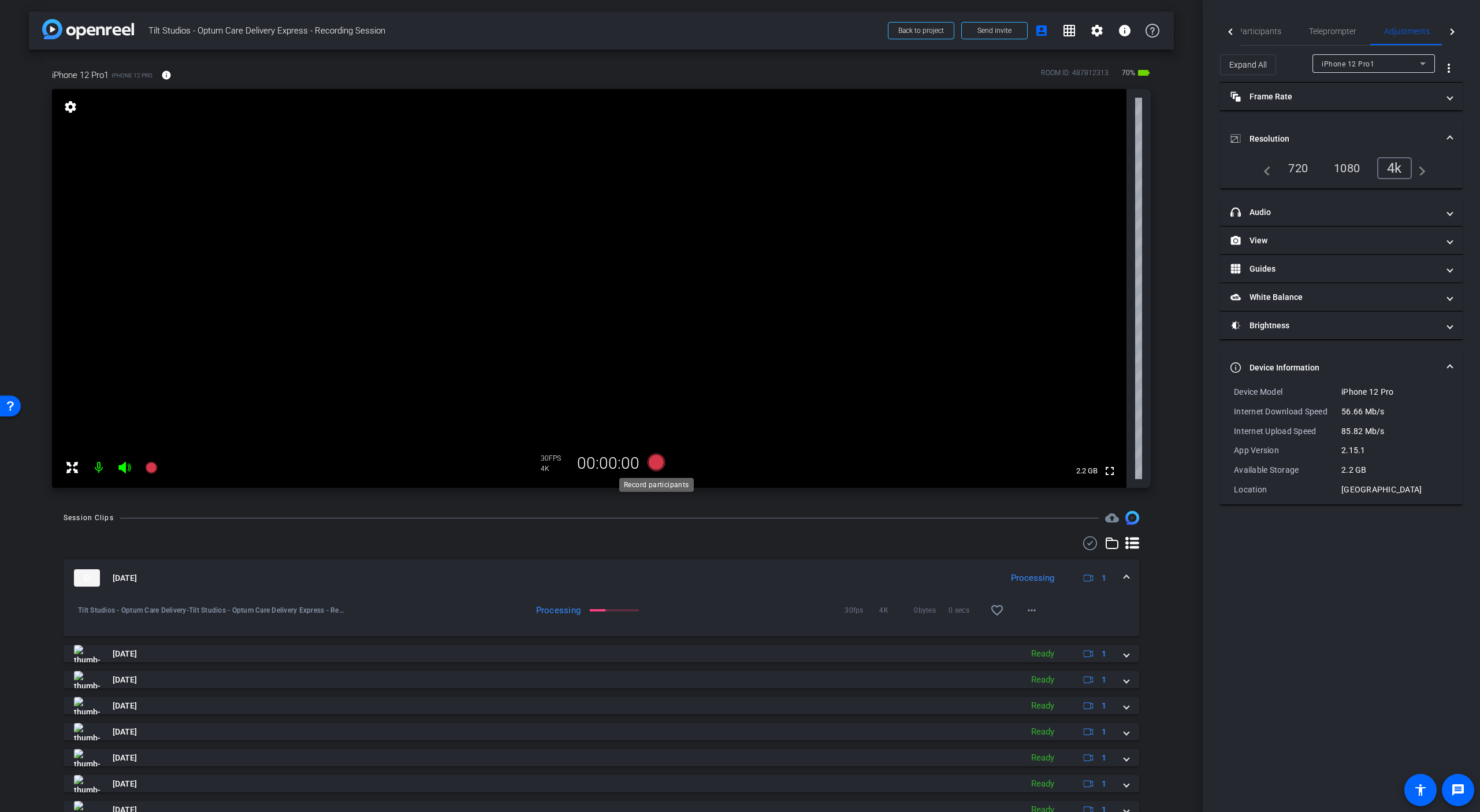
click at [657, 470] on icon at bounding box center [656, 462] width 27 height 21
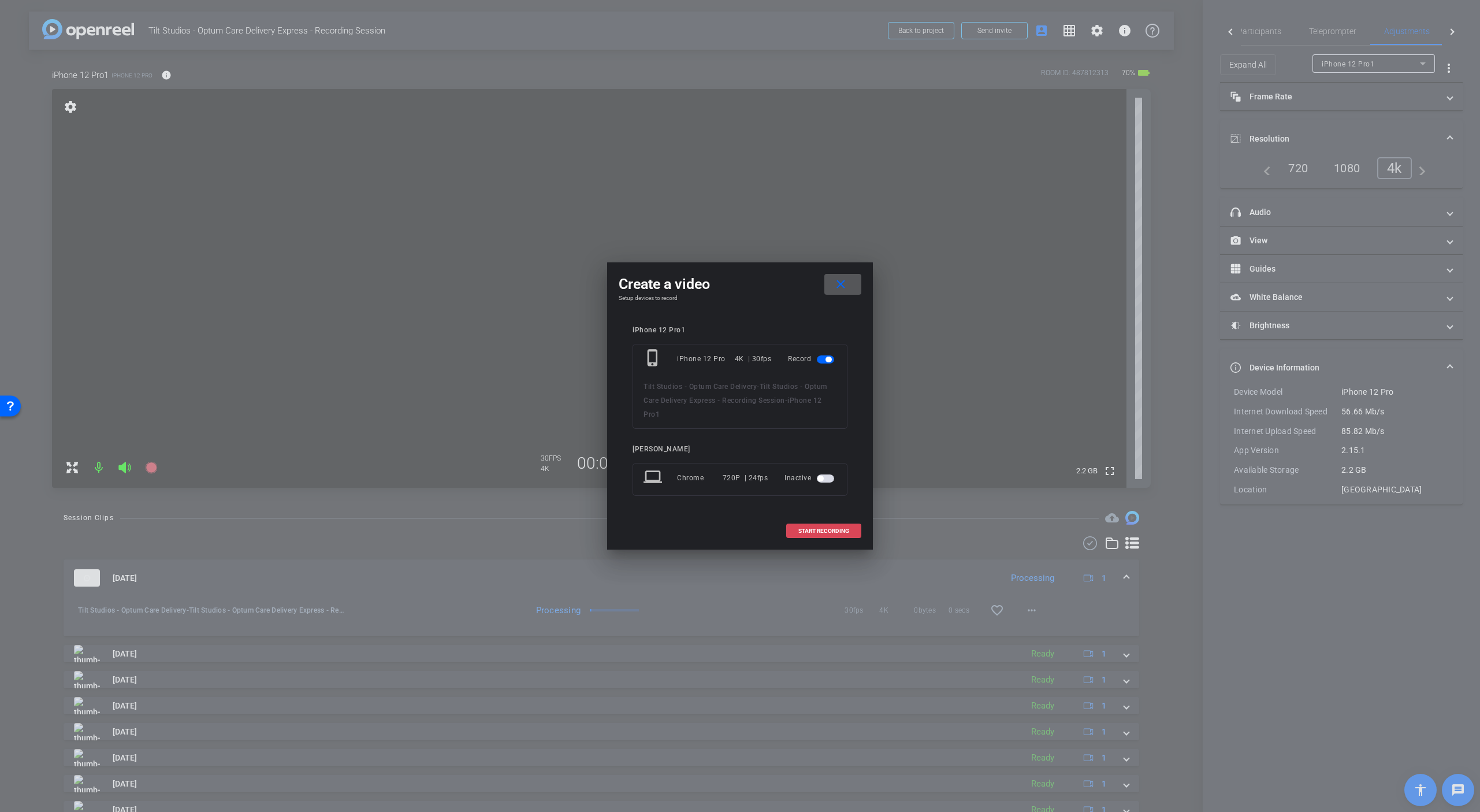
click at [821, 532] on span "START RECORDING" at bounding box center [824, 531] width 51 height 6
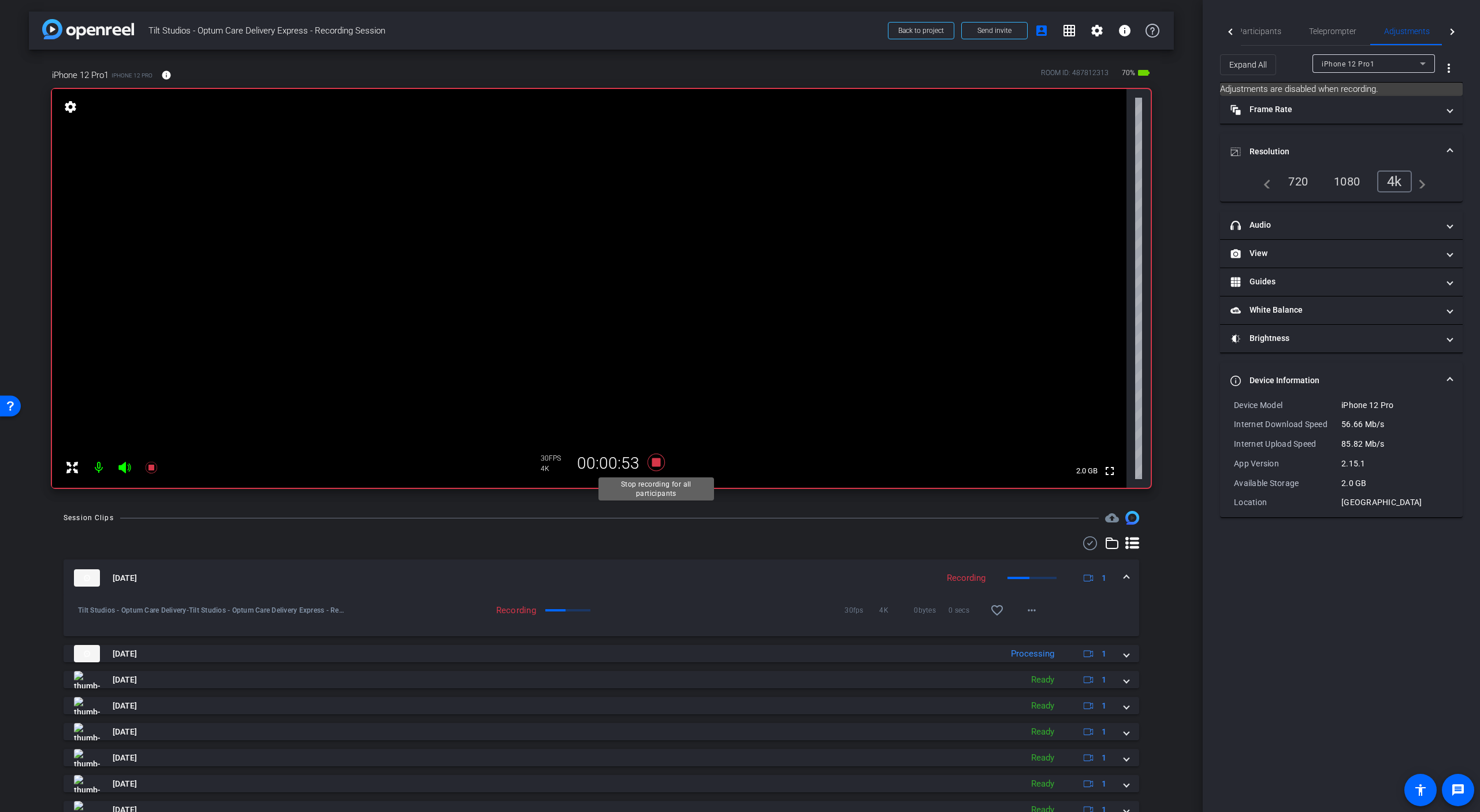
click at [658, 460] on icon at bounding box center [657, 462] width 17 height 17
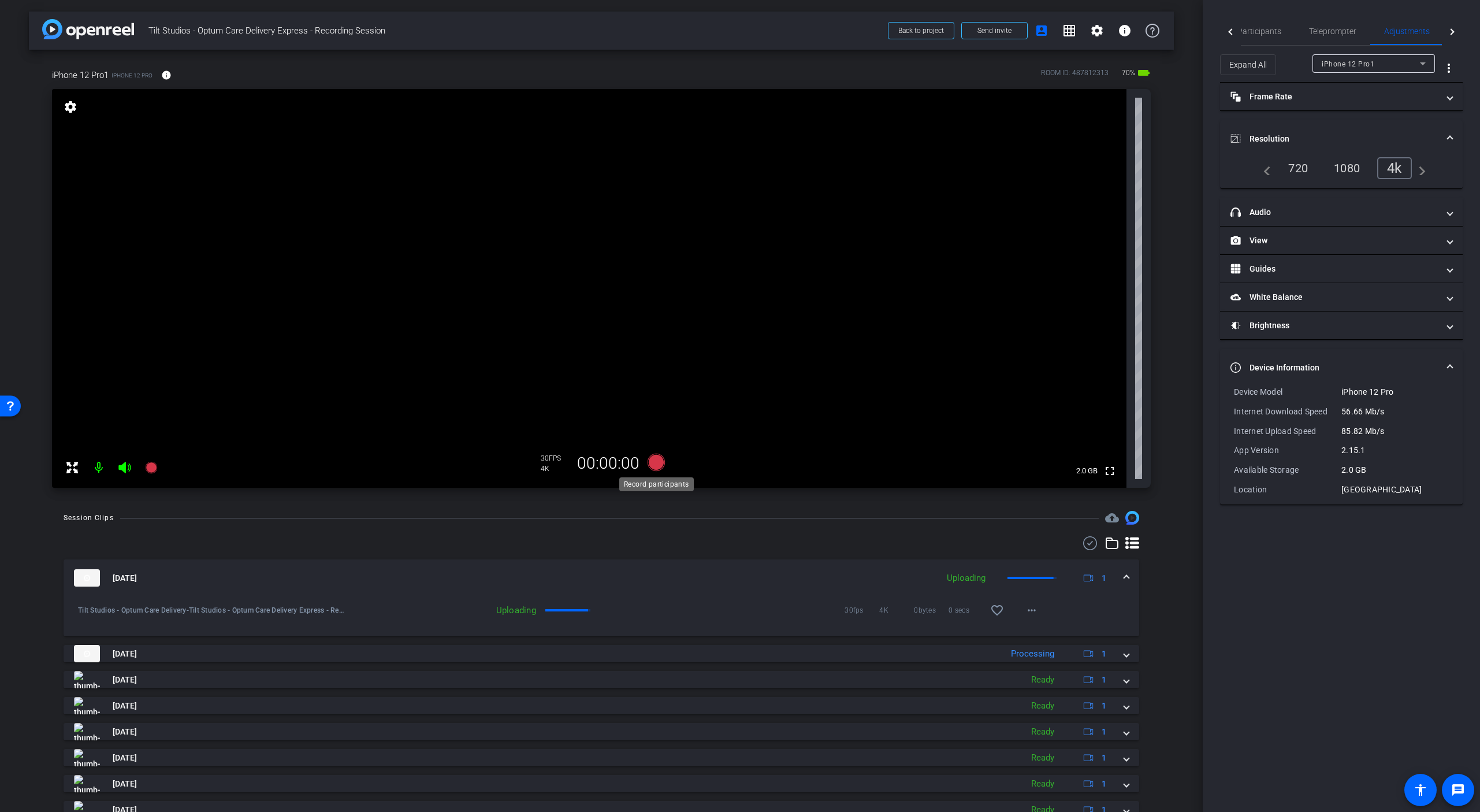
click at [658, 460] on icon at bounding box center [657, 462] width 17 height 17
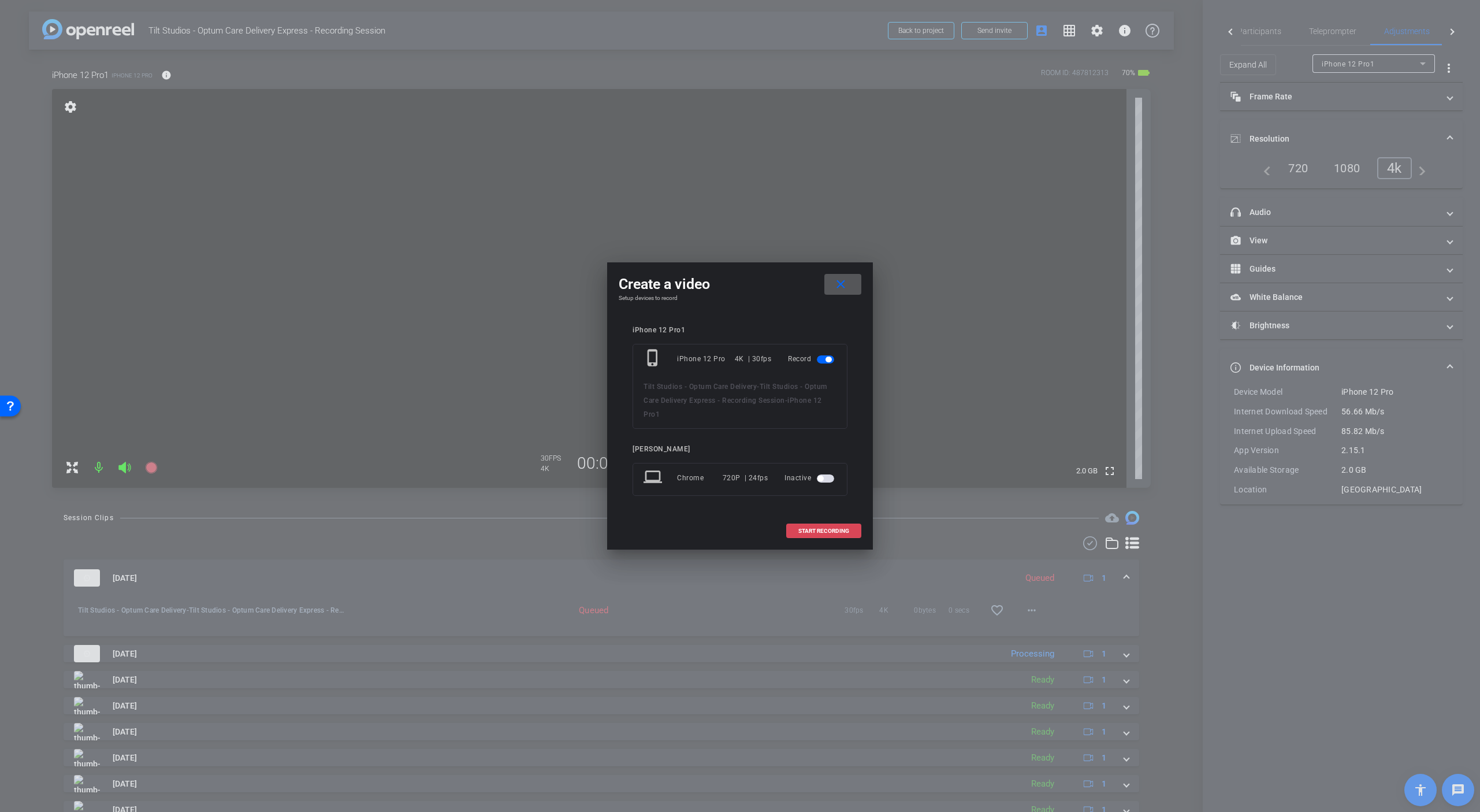
click at [821, 533] on span at bounding box center [824, 531] width 74 height 27
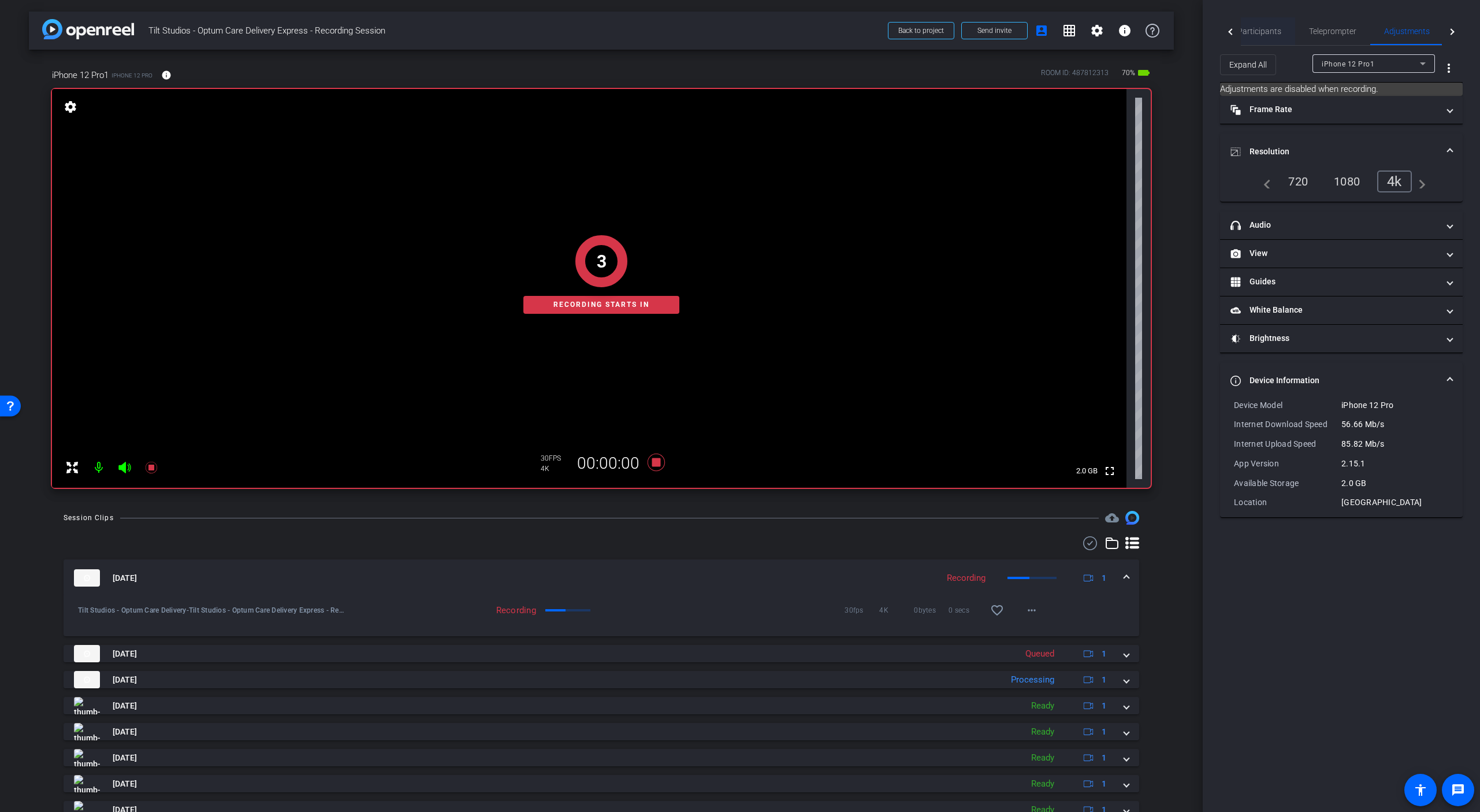
click at [1255, 27] on span "Participants" at bounding box center [1259, 31] width 44 height 9
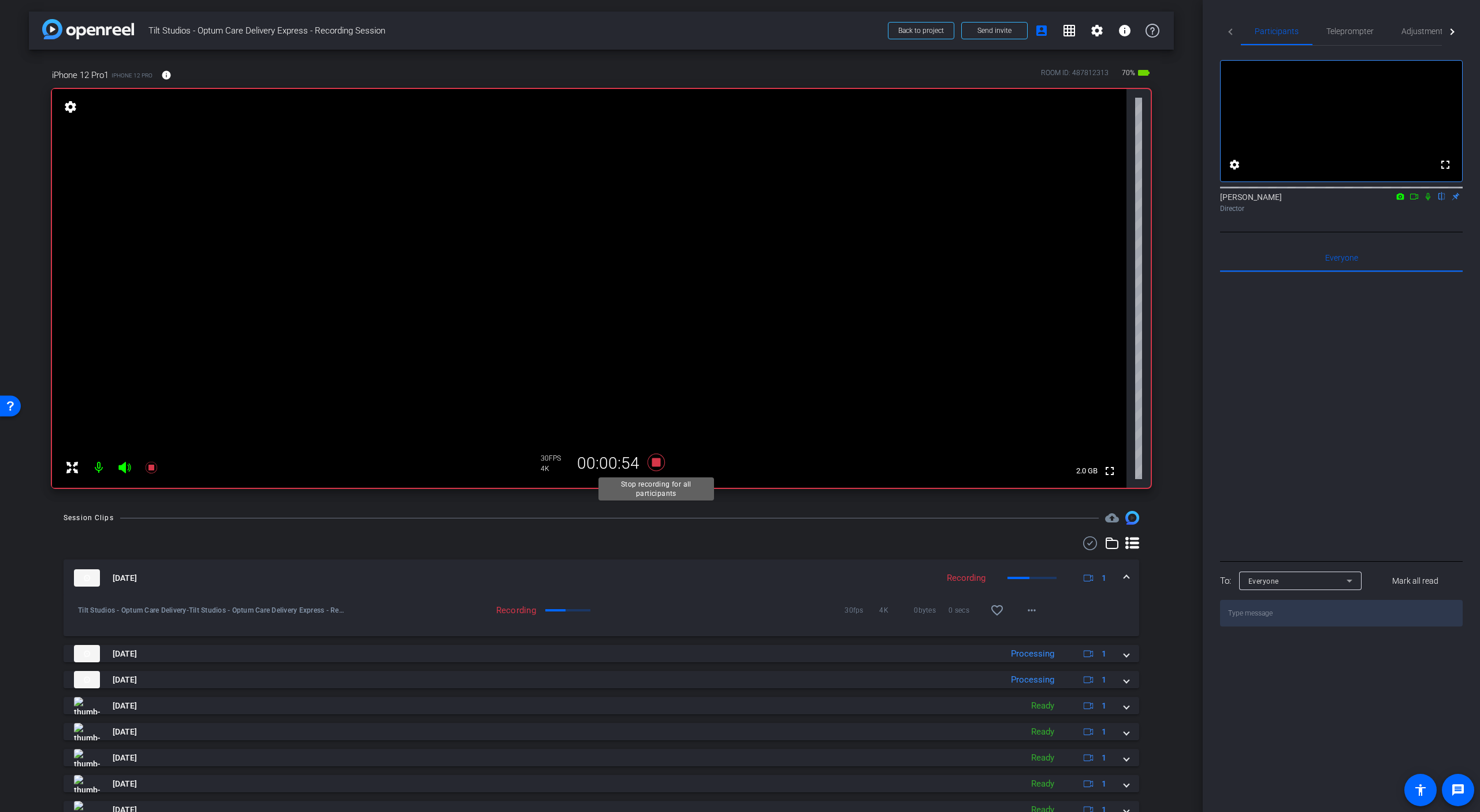
click at [659, 461] on icon at bounding box center [657, 462] width 17 height 17
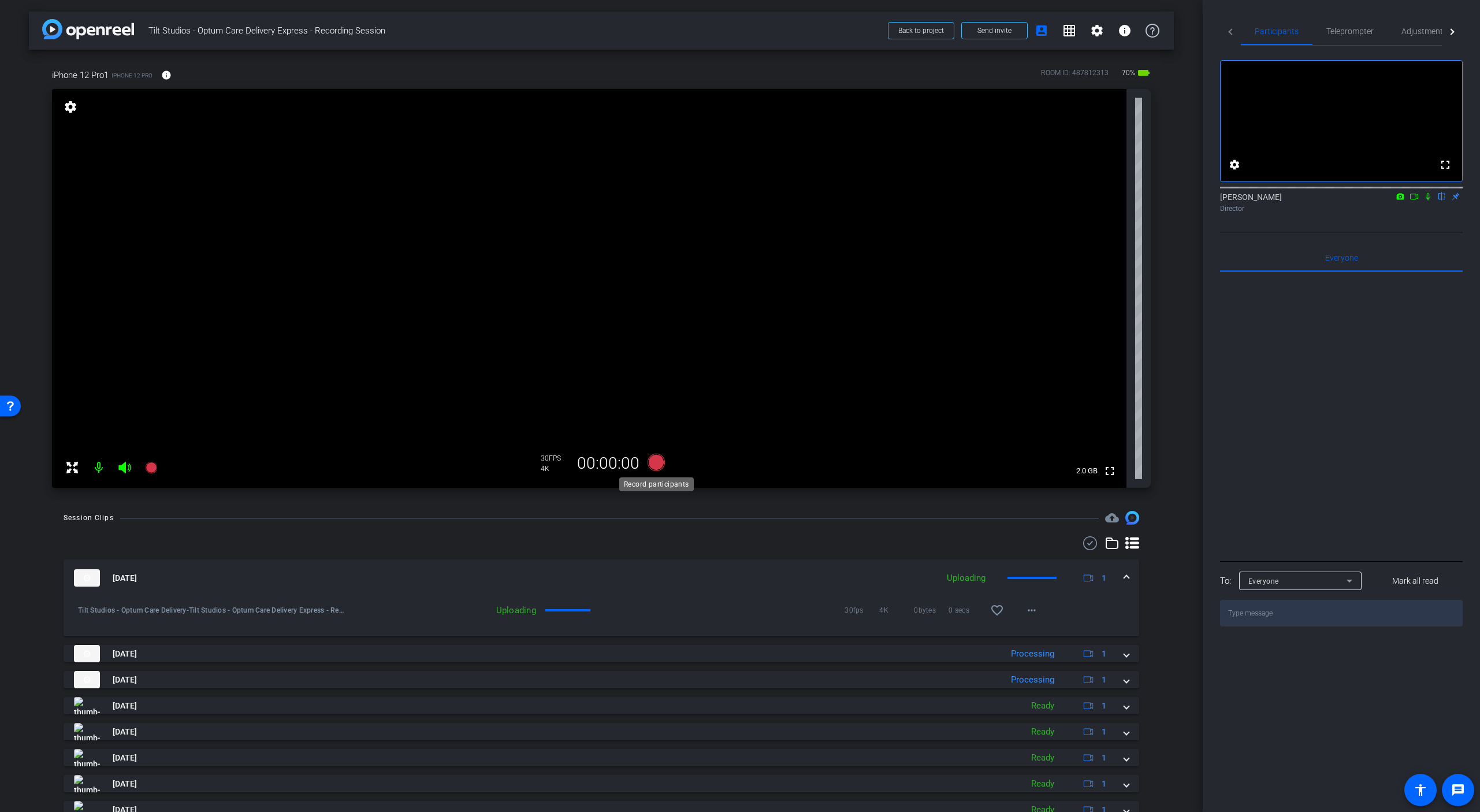
click at [659, 461] on icon at bounding box center [657, 462] width 17 height 17
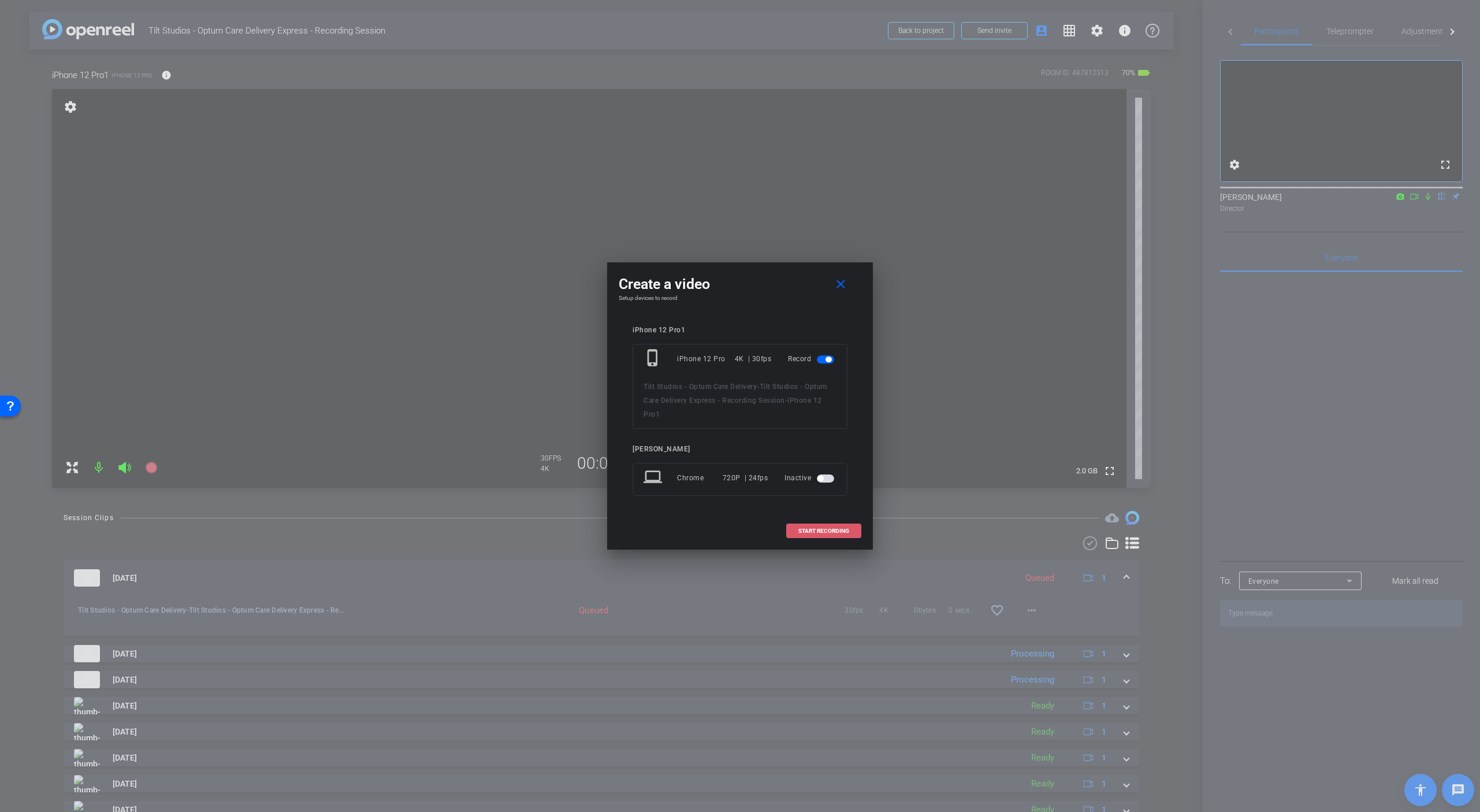
click at [834, 532] on span "START RECORDING" at bounding box center [824, 531] width 51 height 6
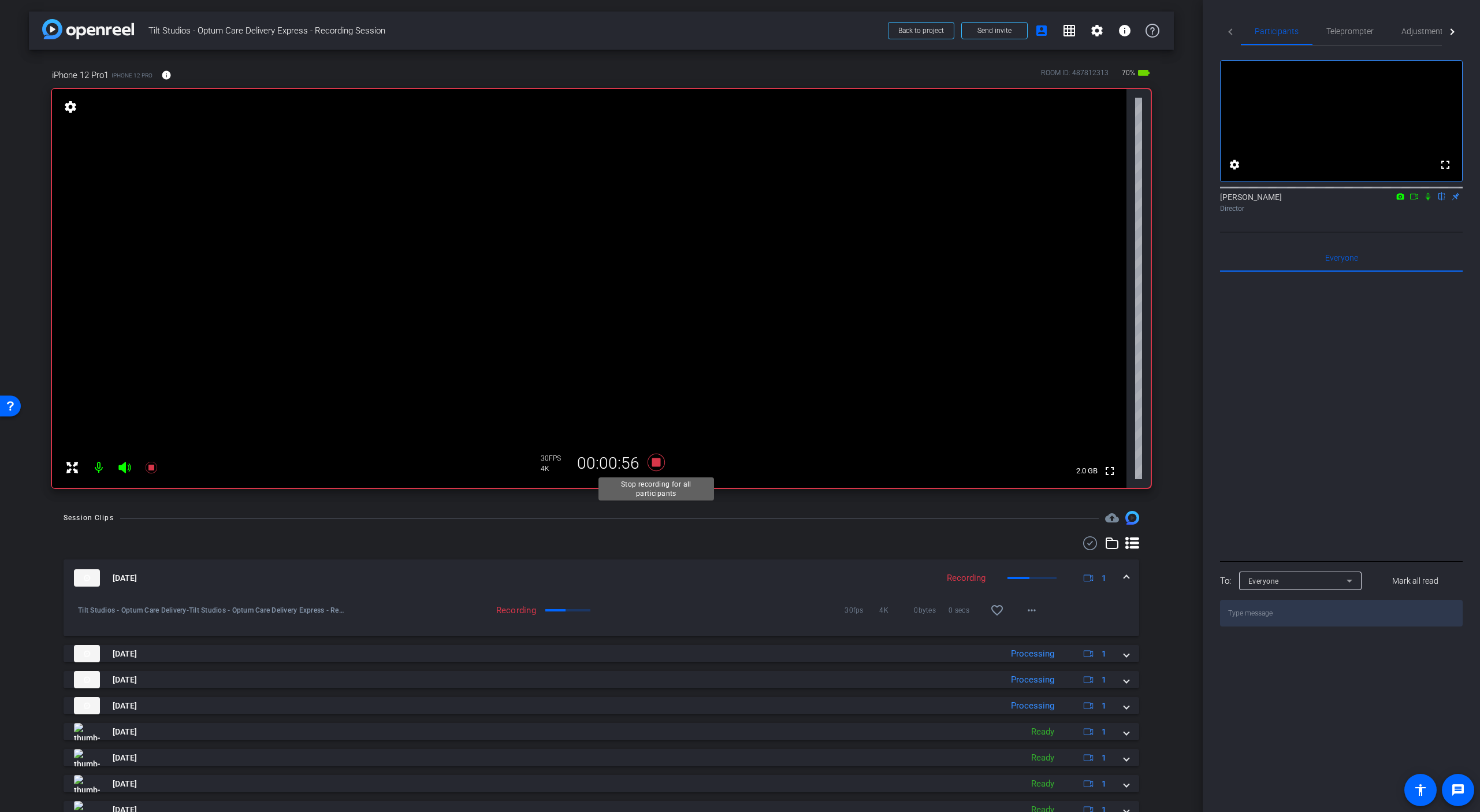
click at [655, 461] on icon at bounding box center [657, 462] width 17 height 17
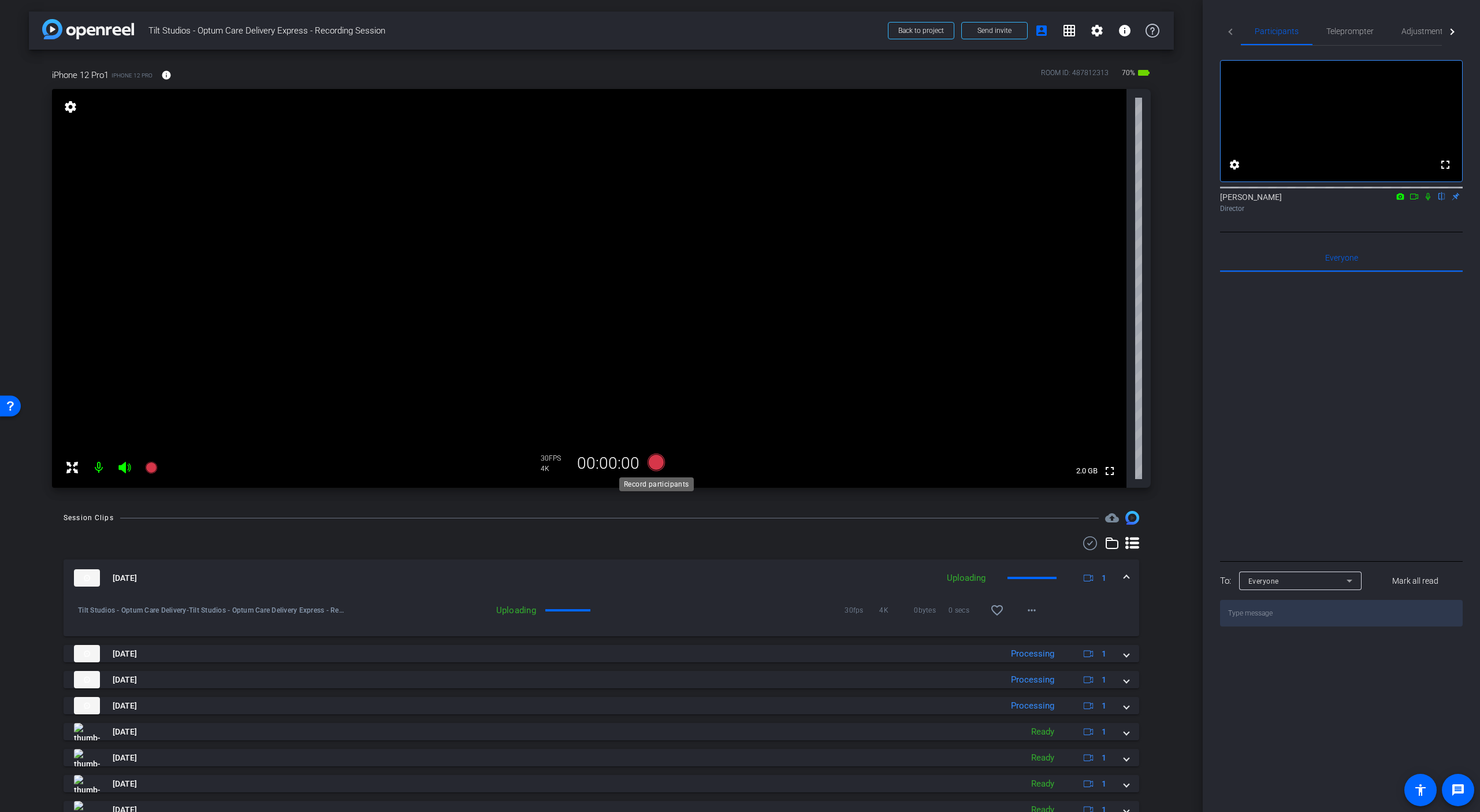
click at [655, 461] on icon at bounding box center [657, 462] width 17 height 17
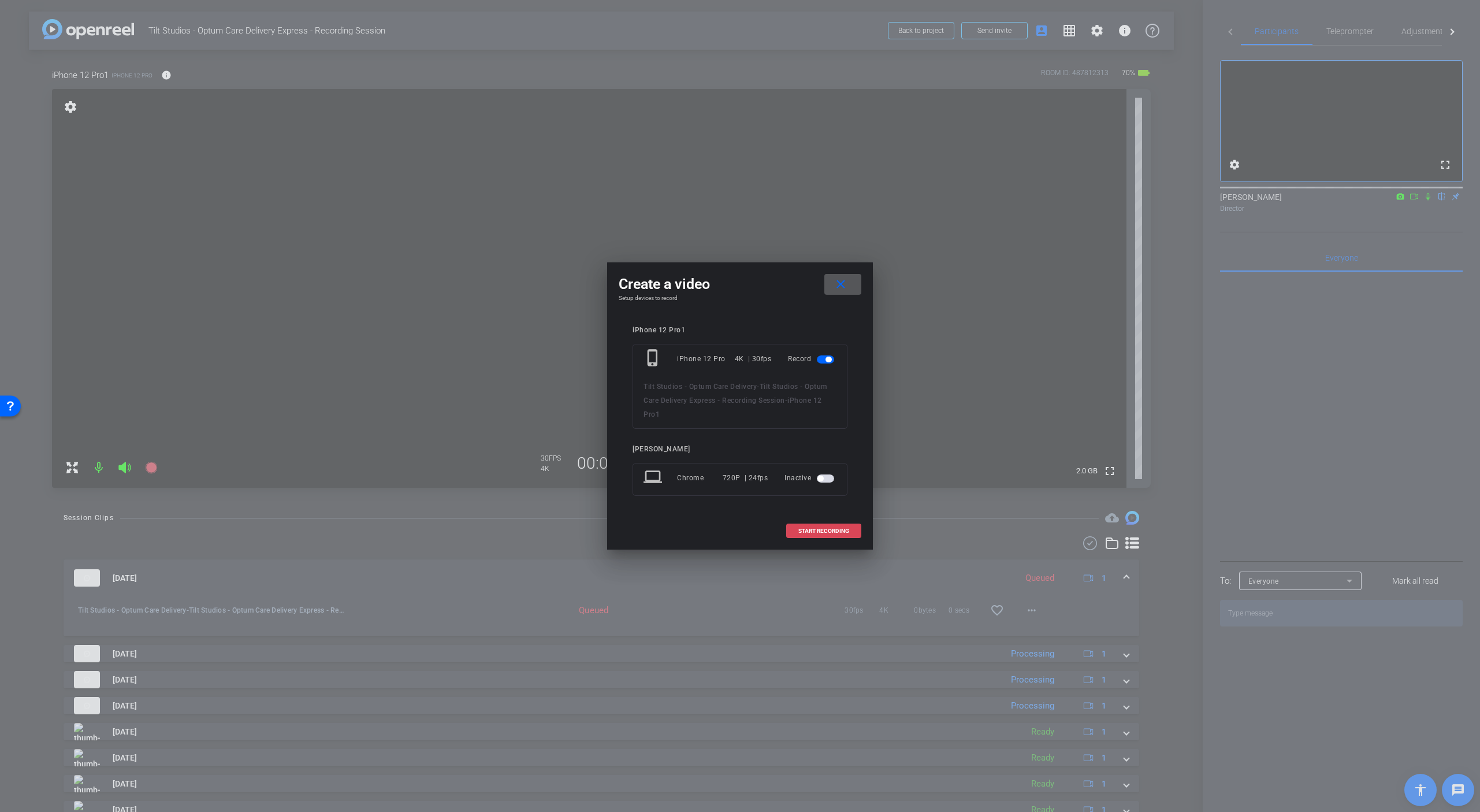
click at [827, 531] on span "START RECORDING" at bounding box center [824, 531] width 51 height 6
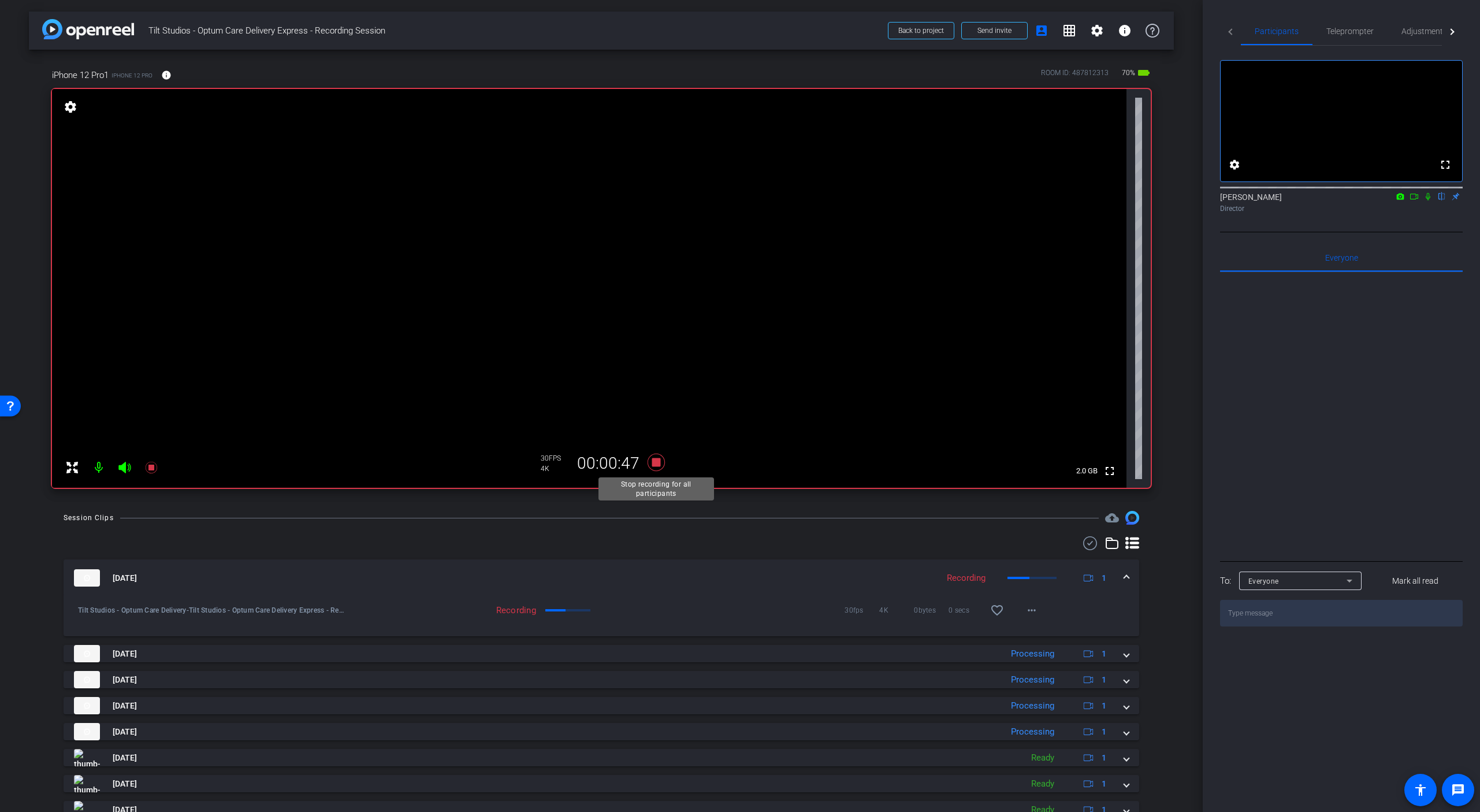
click at [656, 463] on icon at bounding box center [657, 462] width 17 height 17
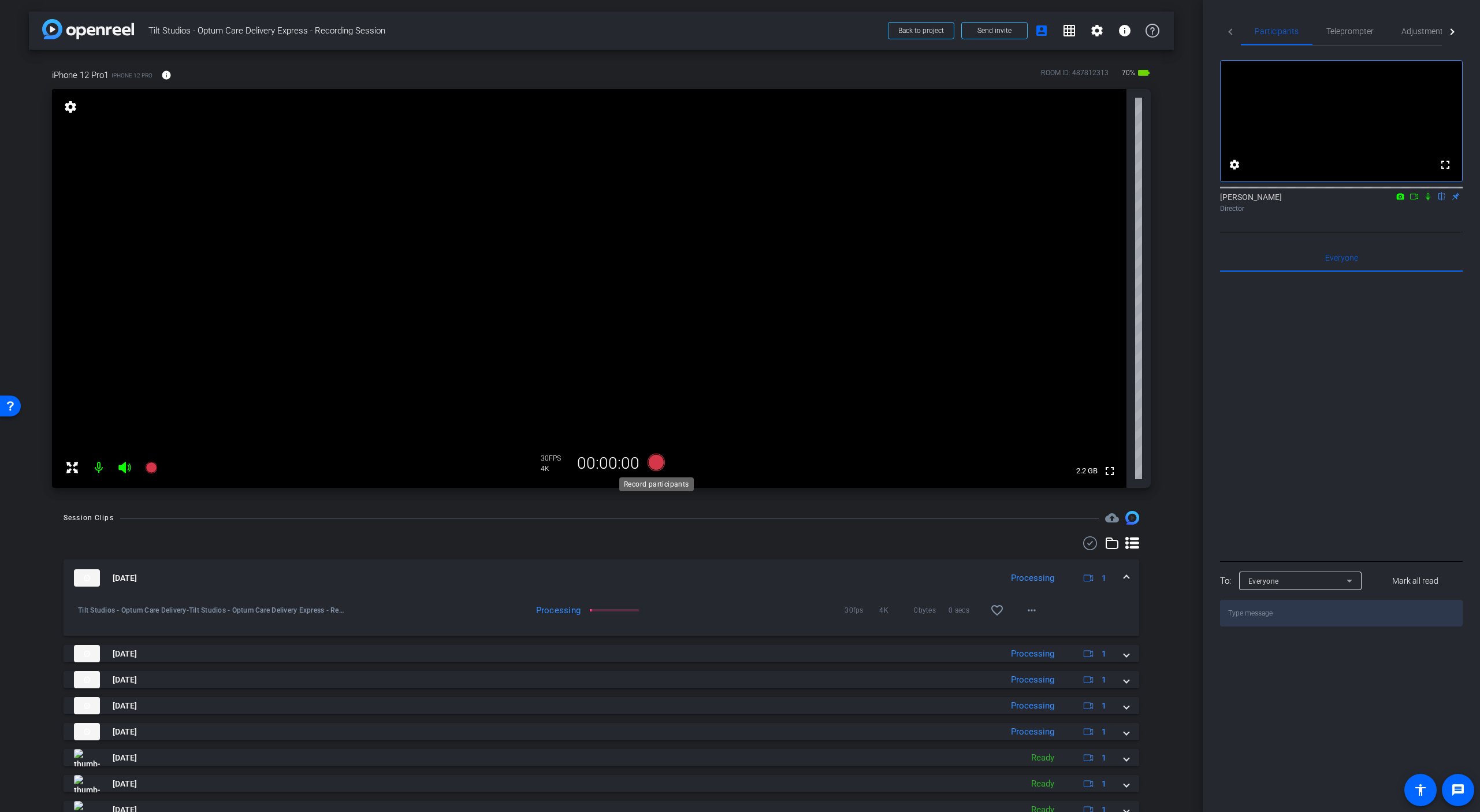
click at [656, 463] on icon at bounding box center [657, 462] width 17 height 17
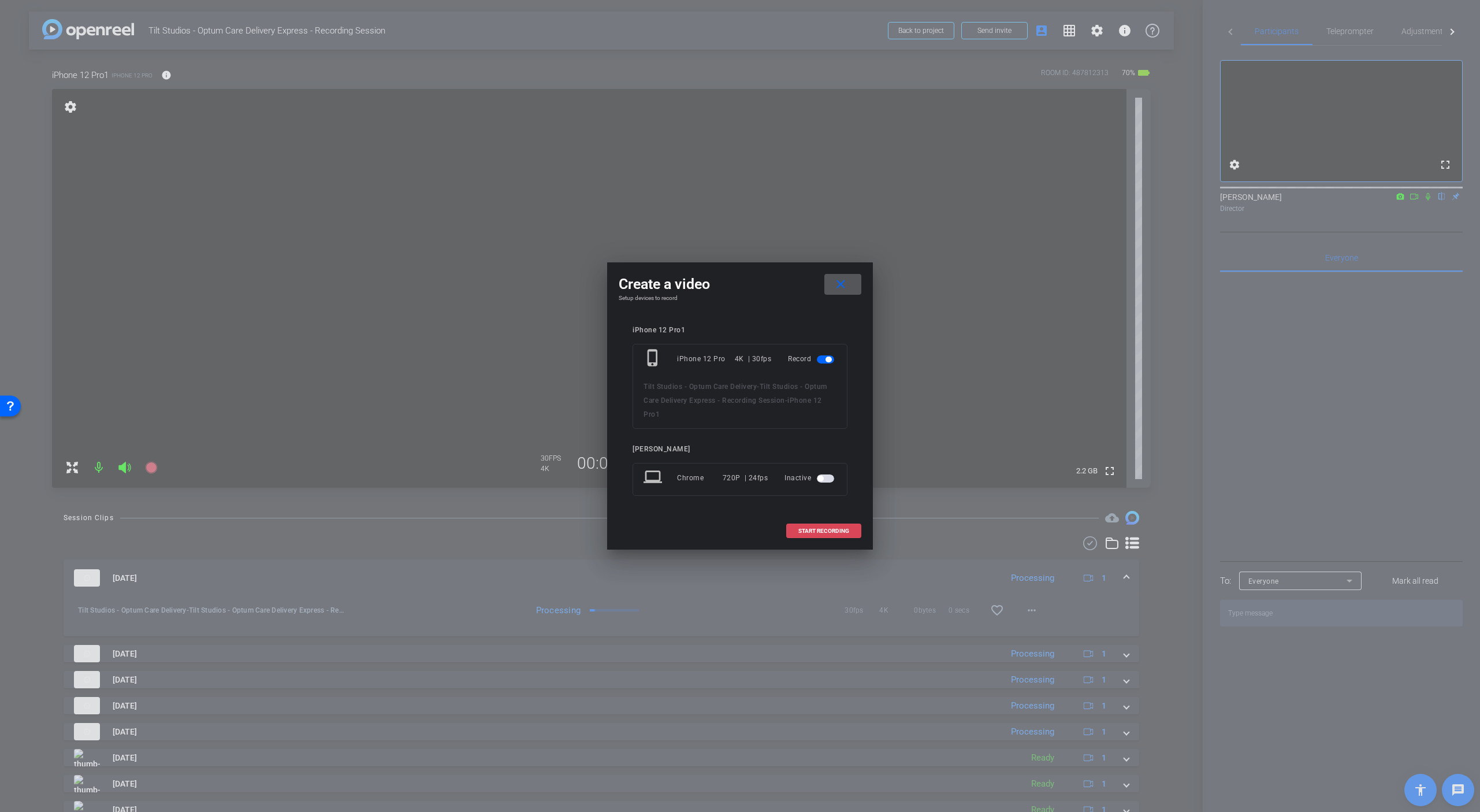
click at [824, 533] on span at bounding box center [824, 531] width 74 height 27
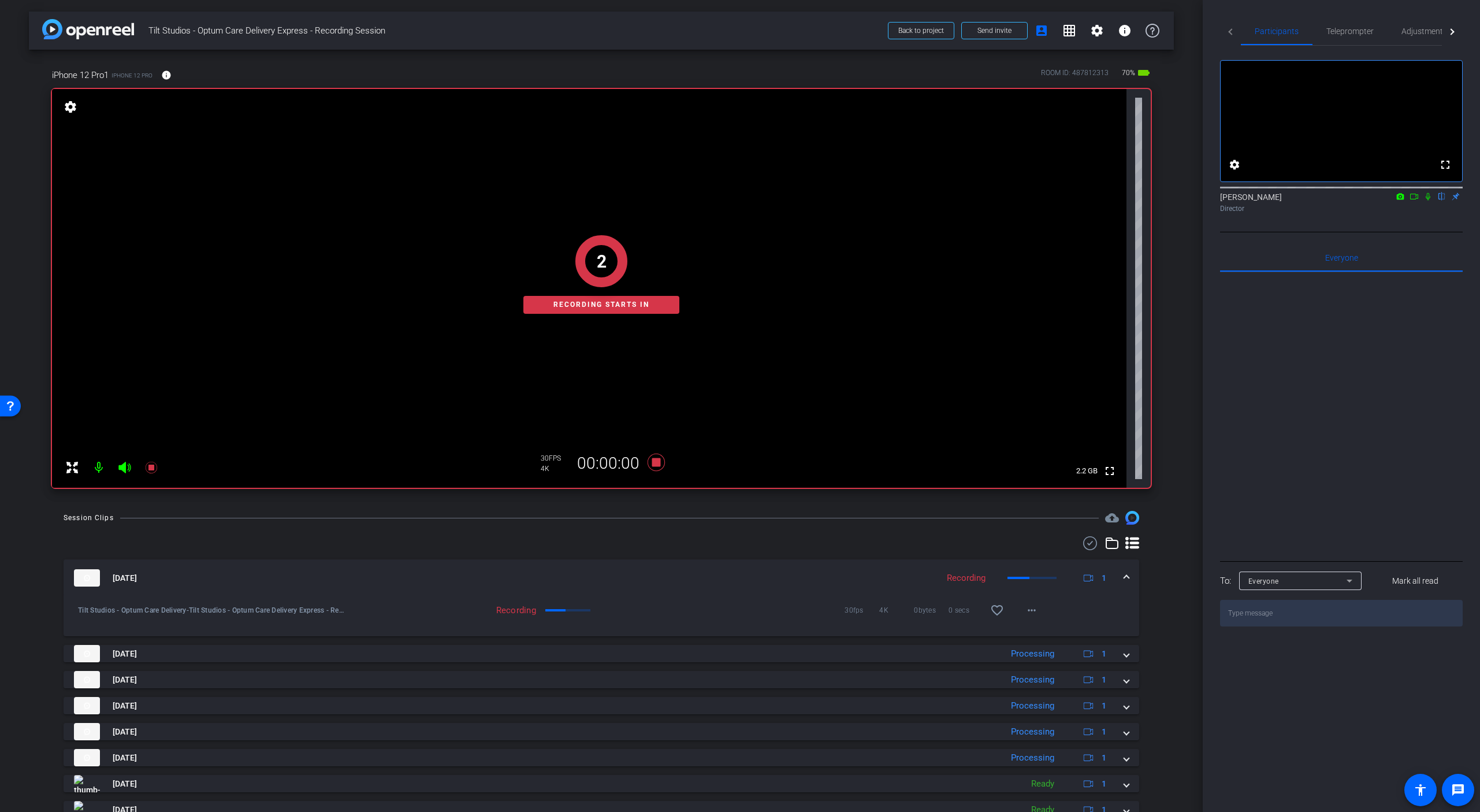
scroll to position [27, 0]
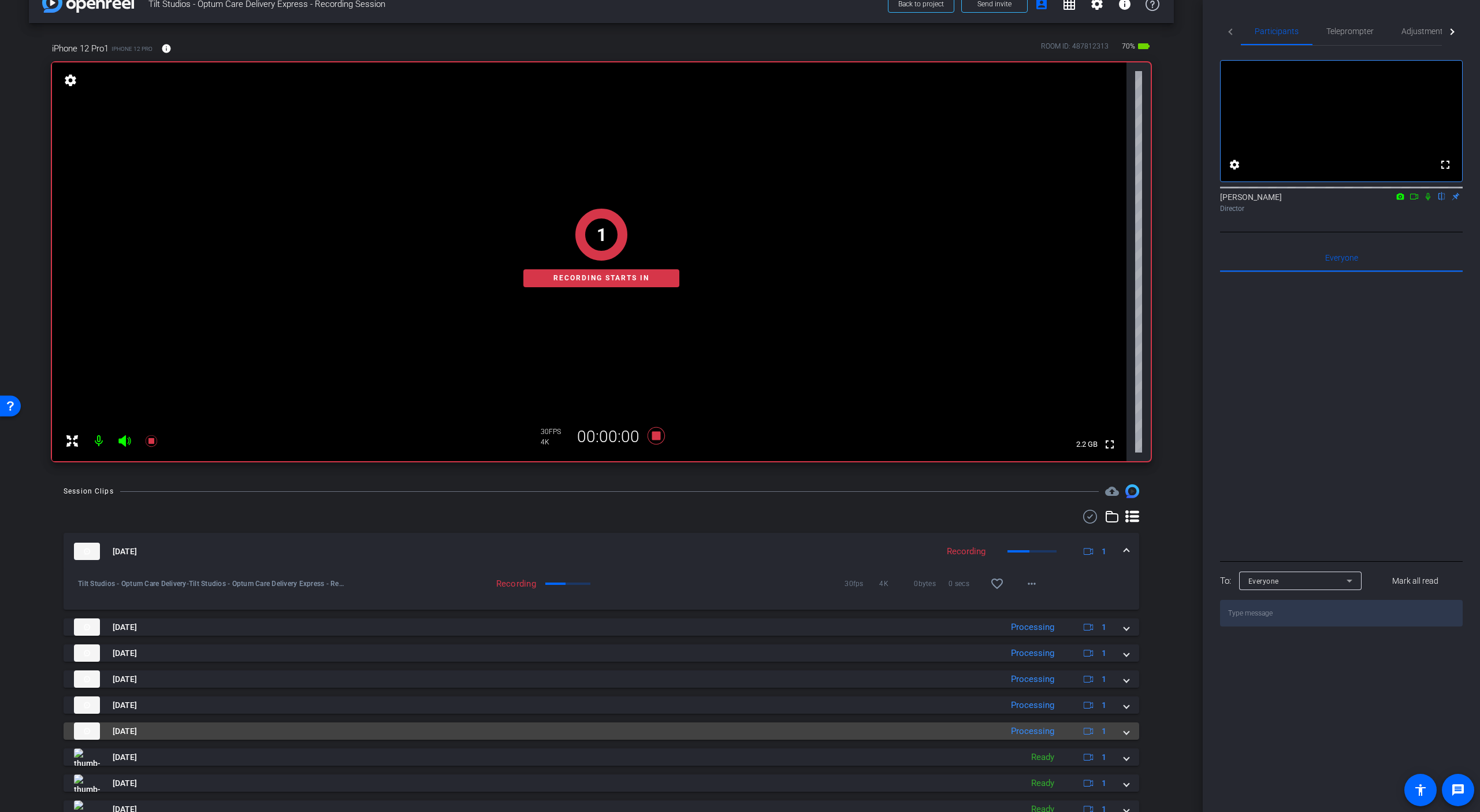
click at [1129, 732] on mat-expansion-panel-header "[DATE] Processing 1" at bounding box center [601, 731] width 1075 height 17
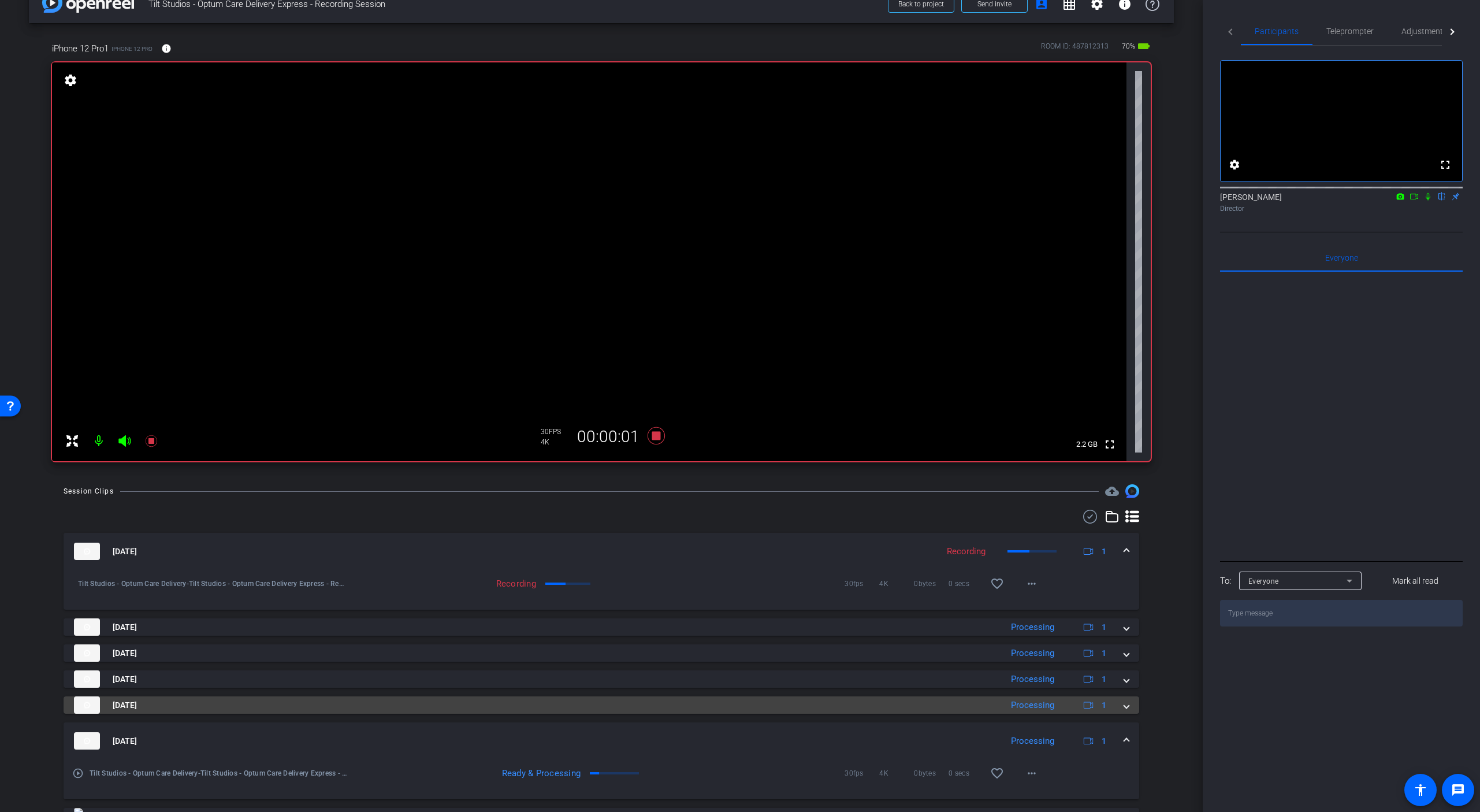
click at [1127, 709] on span at bounding box center [1127, 705] width 5 height 12
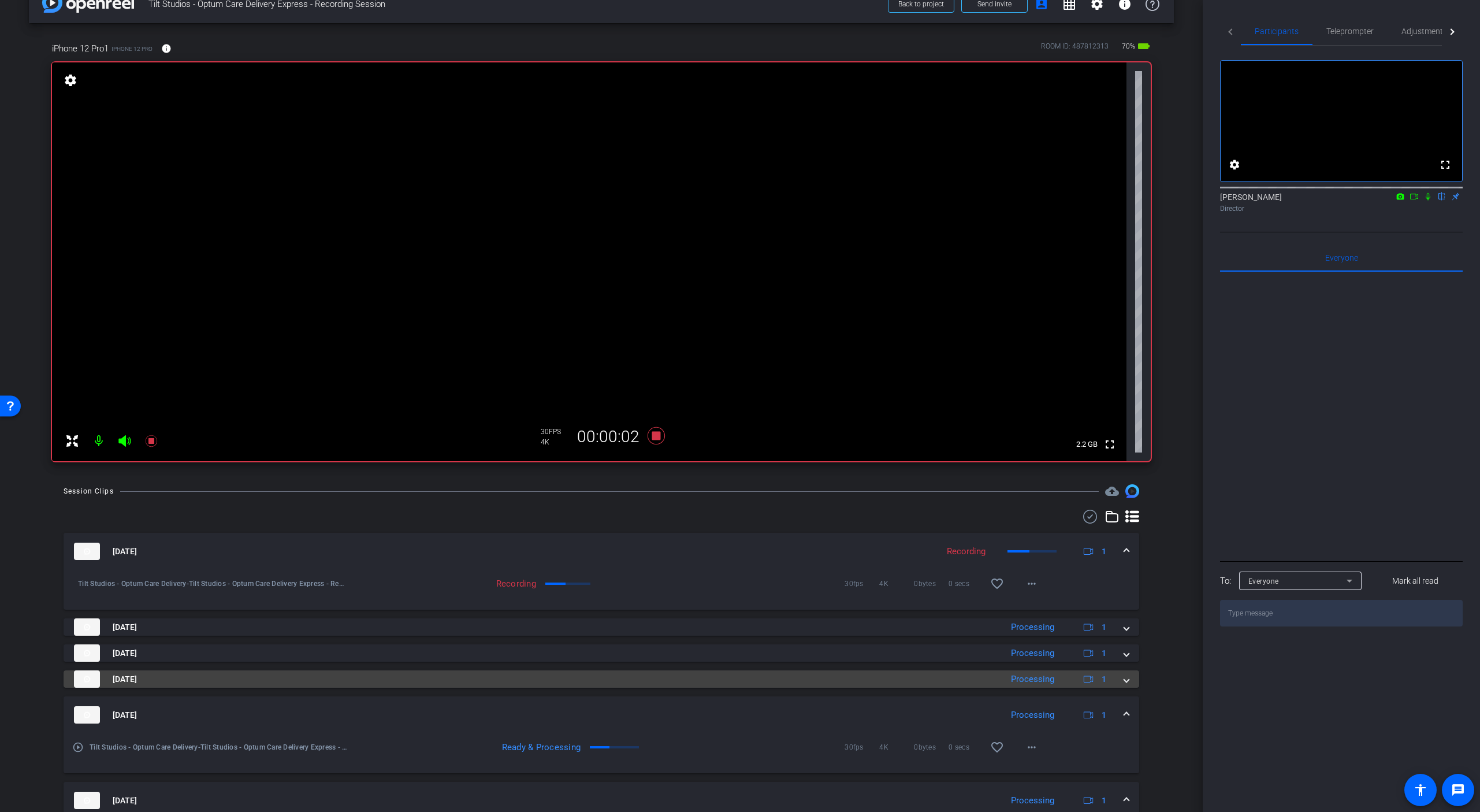
click at [1126, 680] on span at bounding box center [1127, 678] width 5 height 12
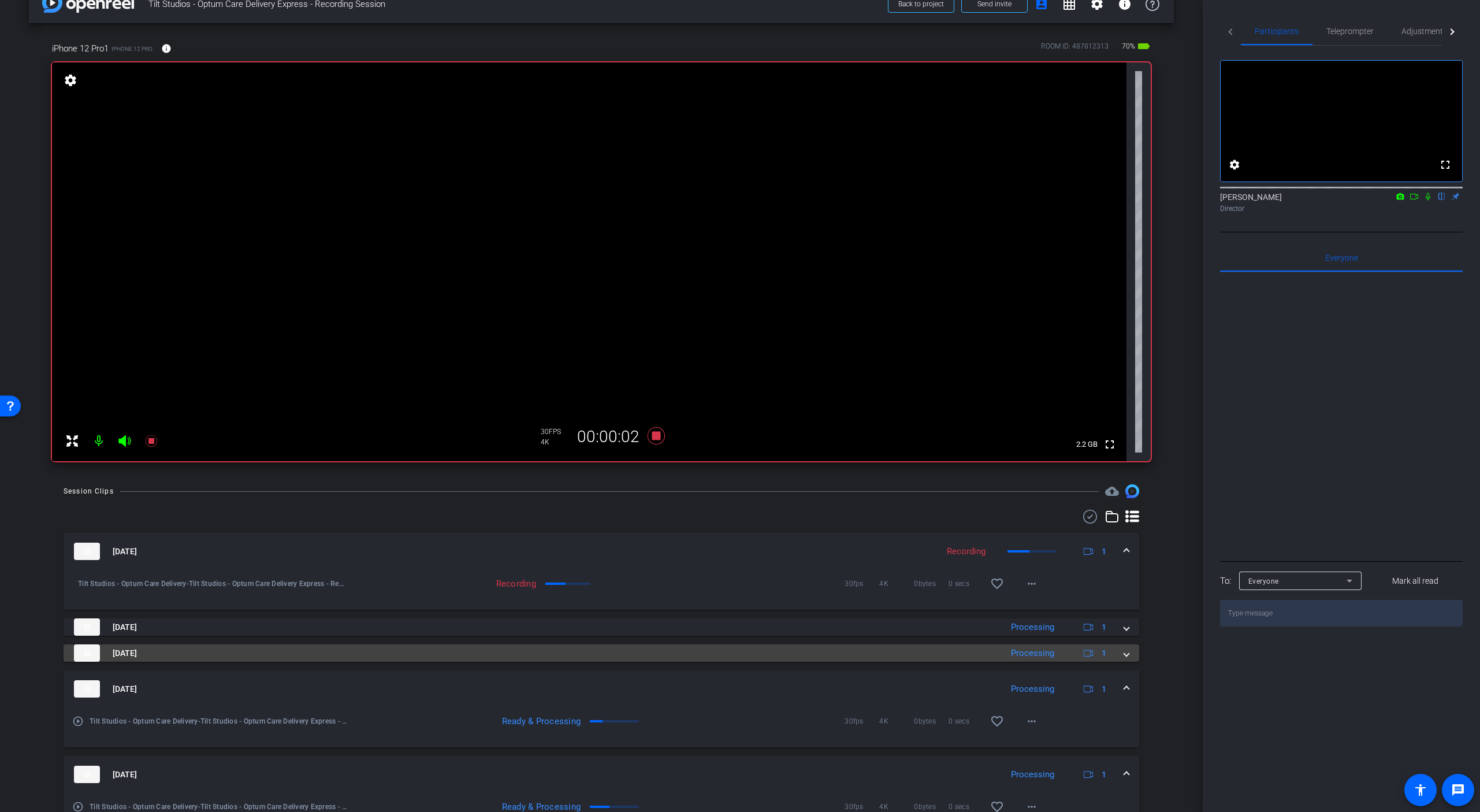
click at [1127, 648] on span at bounding box center [1127, 653] width 5 height 12
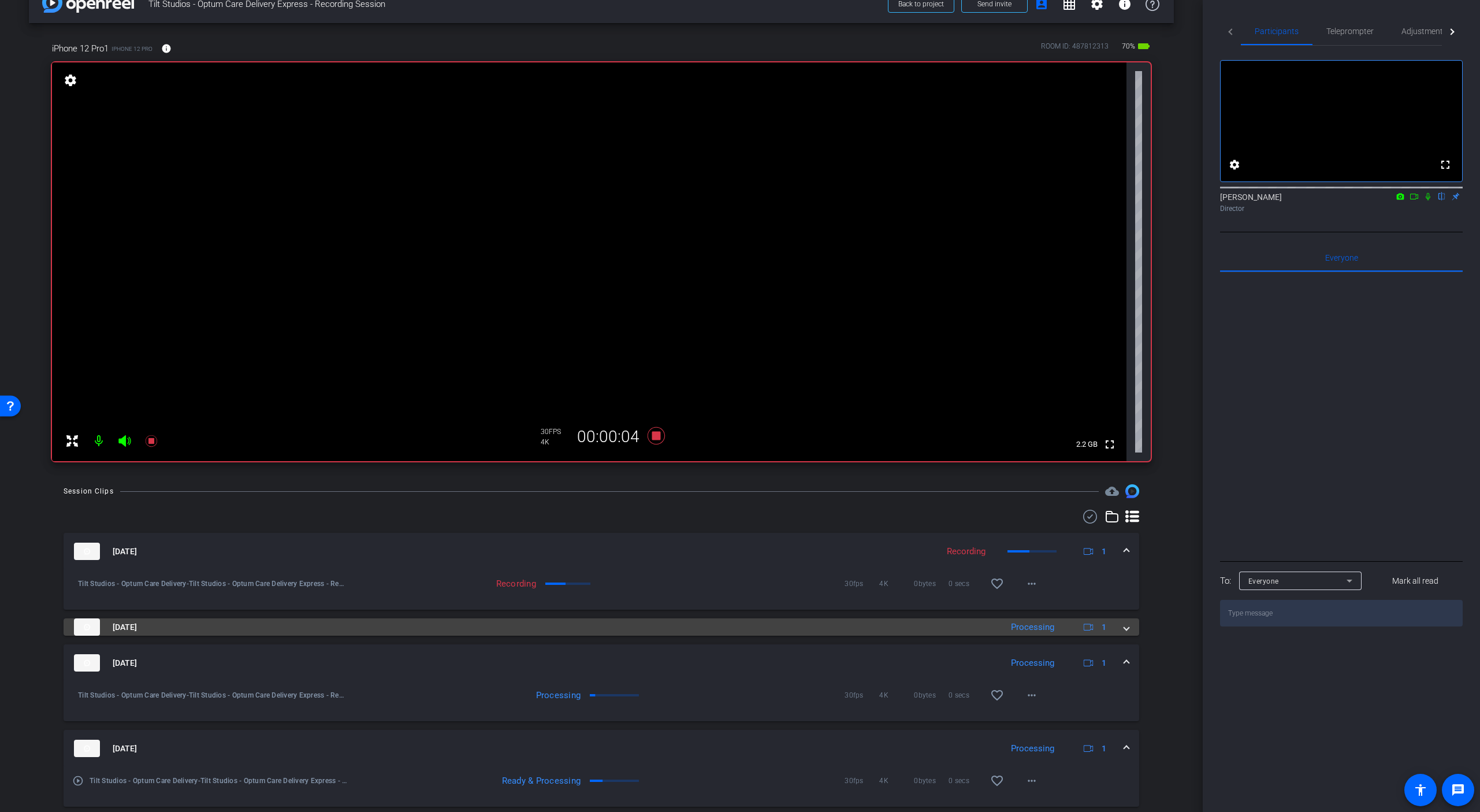
click at [1128, 628] on span at bounding box center [1127, 627] width 5 height 12
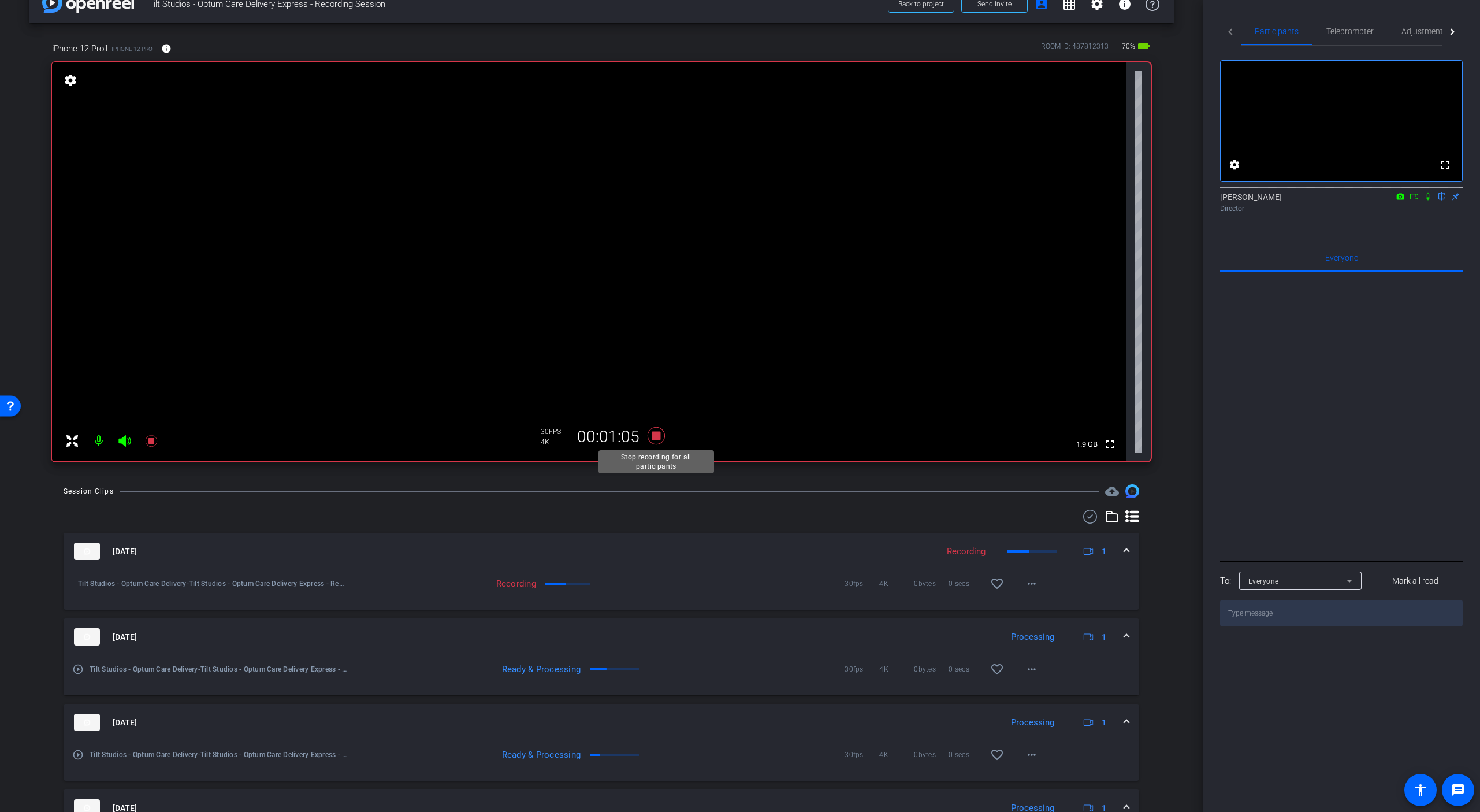
click at [658, 435] on icon at bounding box center [657, 436] width 17 height 17
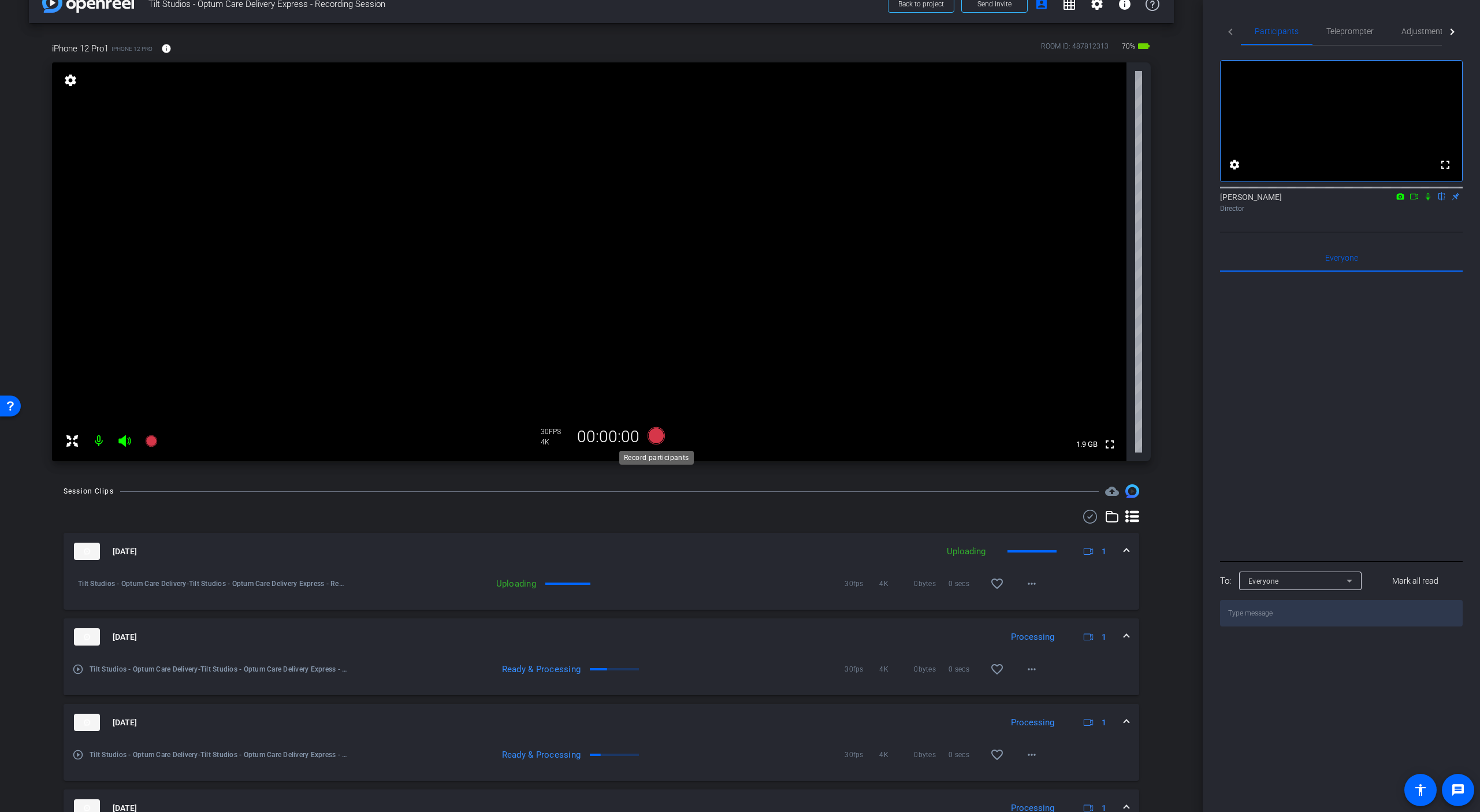
click at [657, 435] on icon at bounding box center [657, 436] width 17 height 17
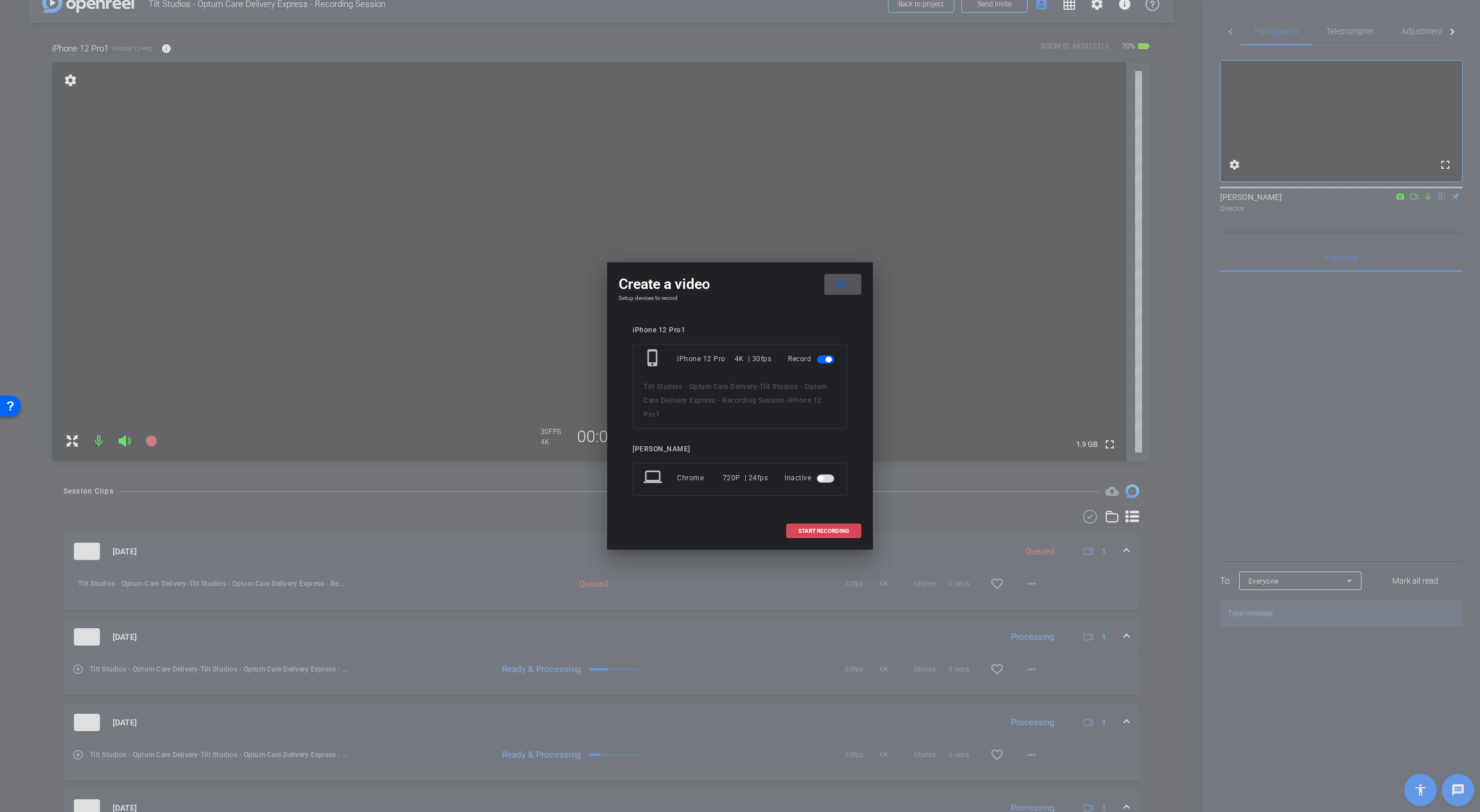
click at [817, 533] on span "START RECORDING" at bounding box center [824, 531] width 51 height 6
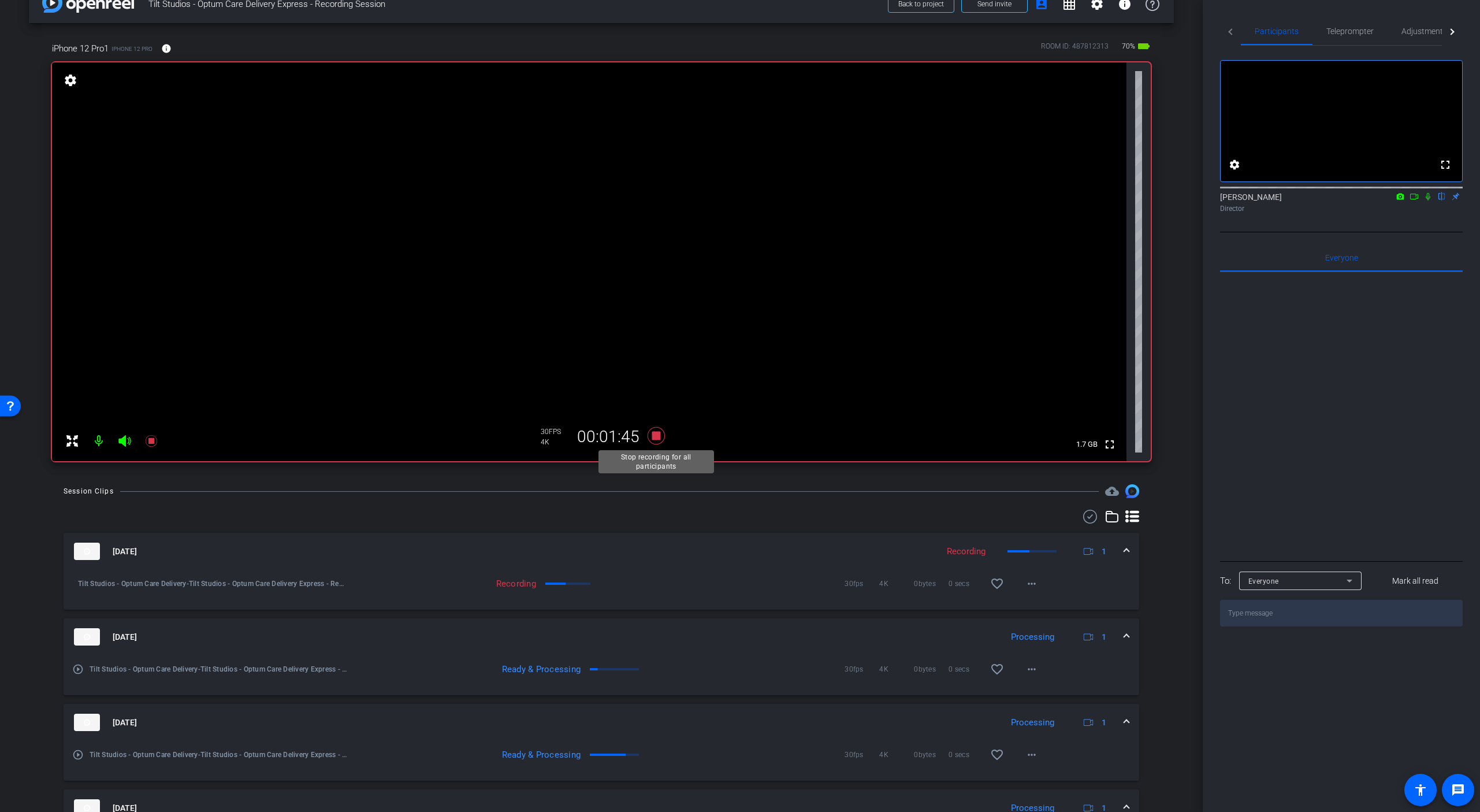
click at [652, 434] on icon at bounding box center [656, 436] width 27 height 21
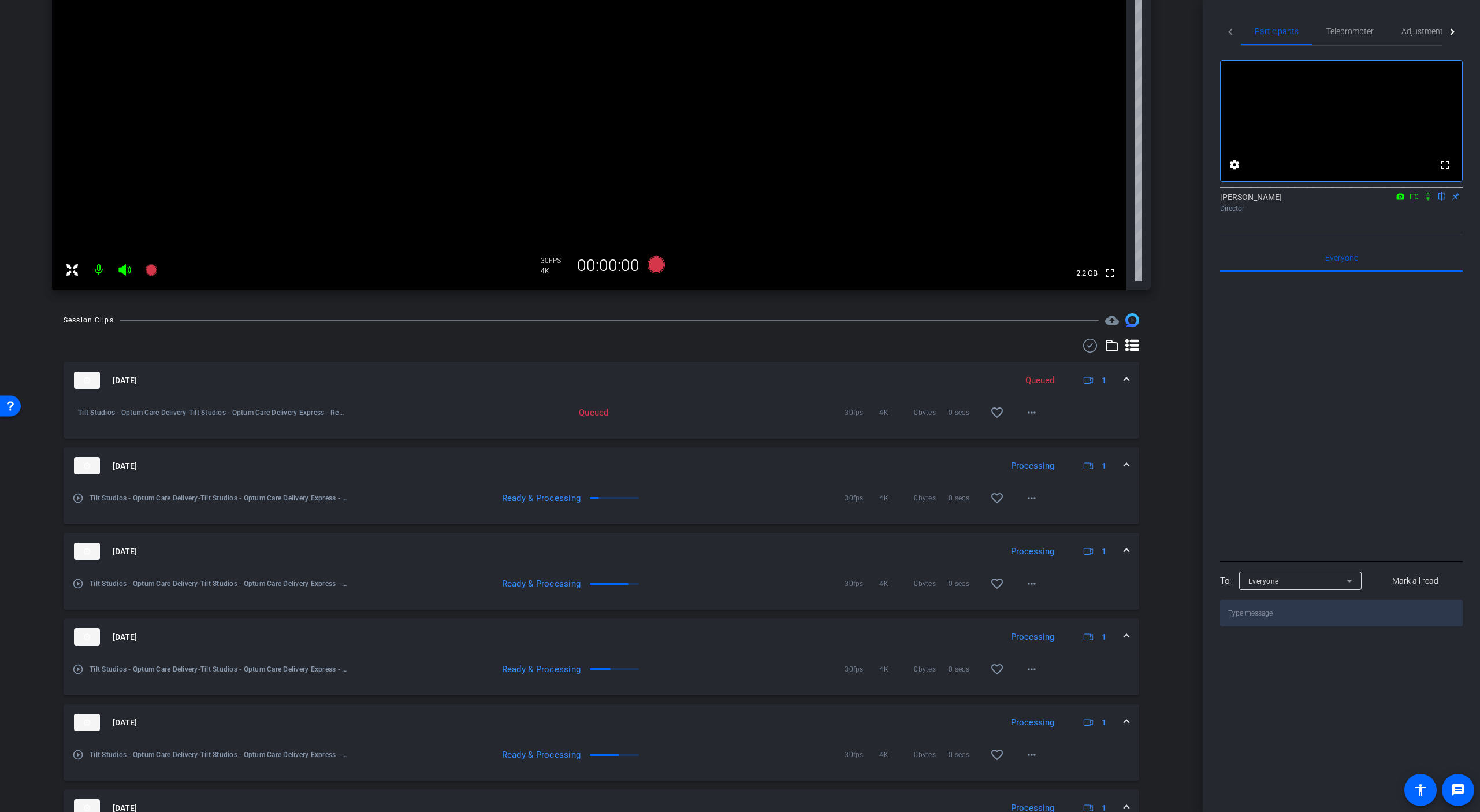
scroll to position [225, 0]
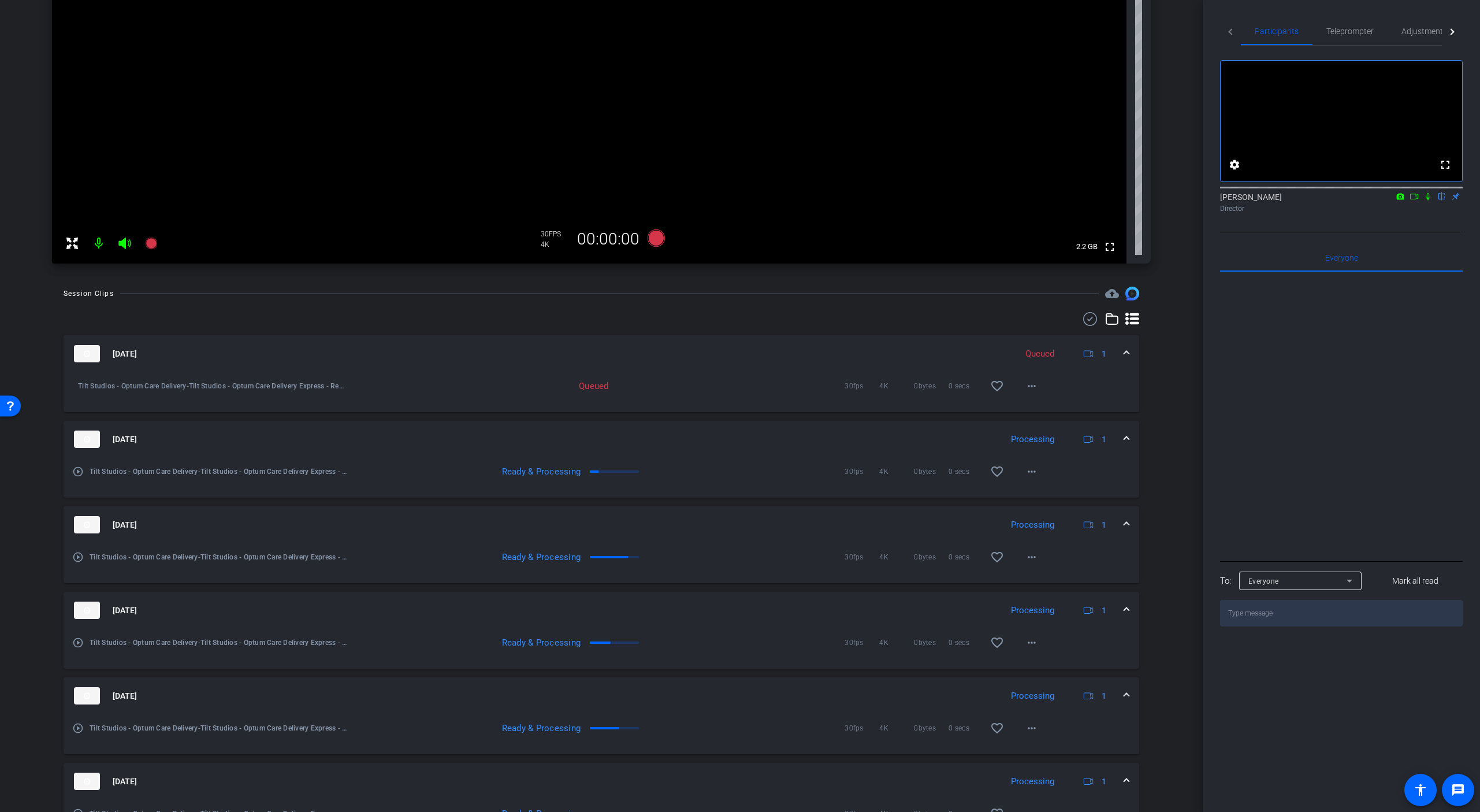
click at [1128, 354] on span at bounding box center [1127, 353] width 5 height 12
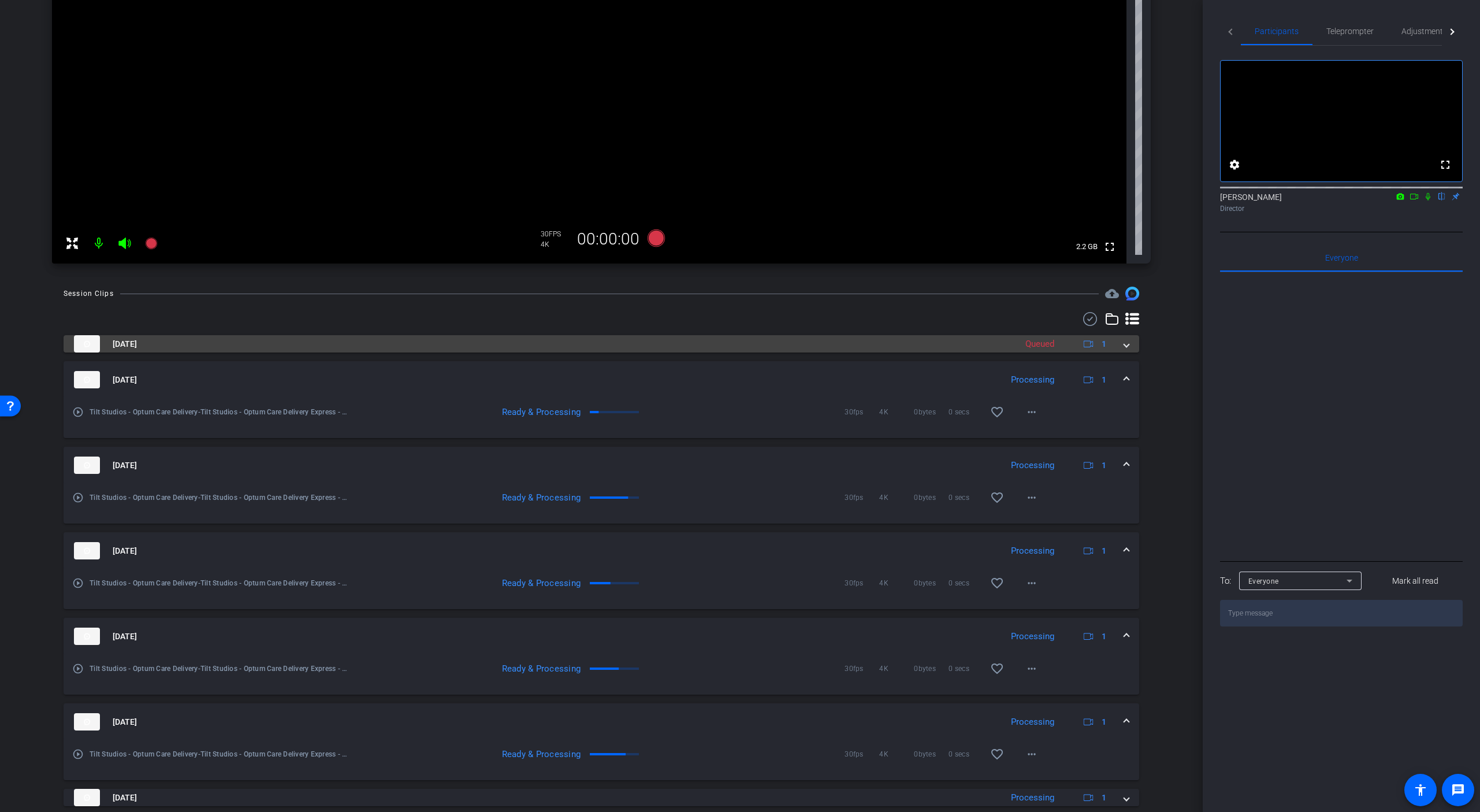
click at [1128, 354] on div "[DATE] Queued 1 Tilt Studios - Optum Care Delivery-Tilt Studios - Optum Care De…" at bounding box center [601, 609] width 1075 height 549
click at [1128, 346] on span at bounding box center [1127, 344] width 5 height 12
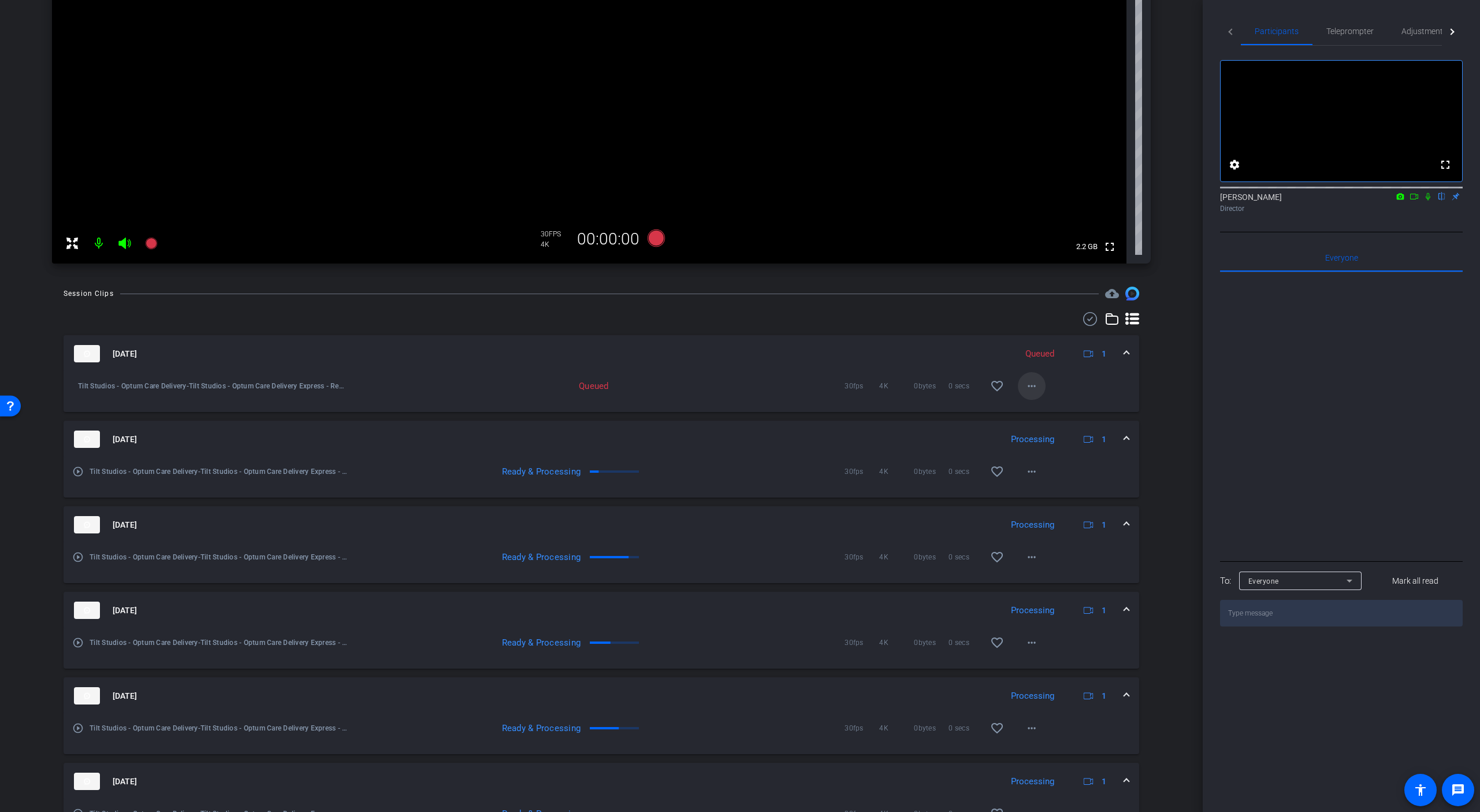
click at [1034, 388] on mat-icon "more_horiz" at bounding box center [1032, 386] width 14 height 14
click at [980, 363] on div at bounding box center [740, 406] width 1480 height 812
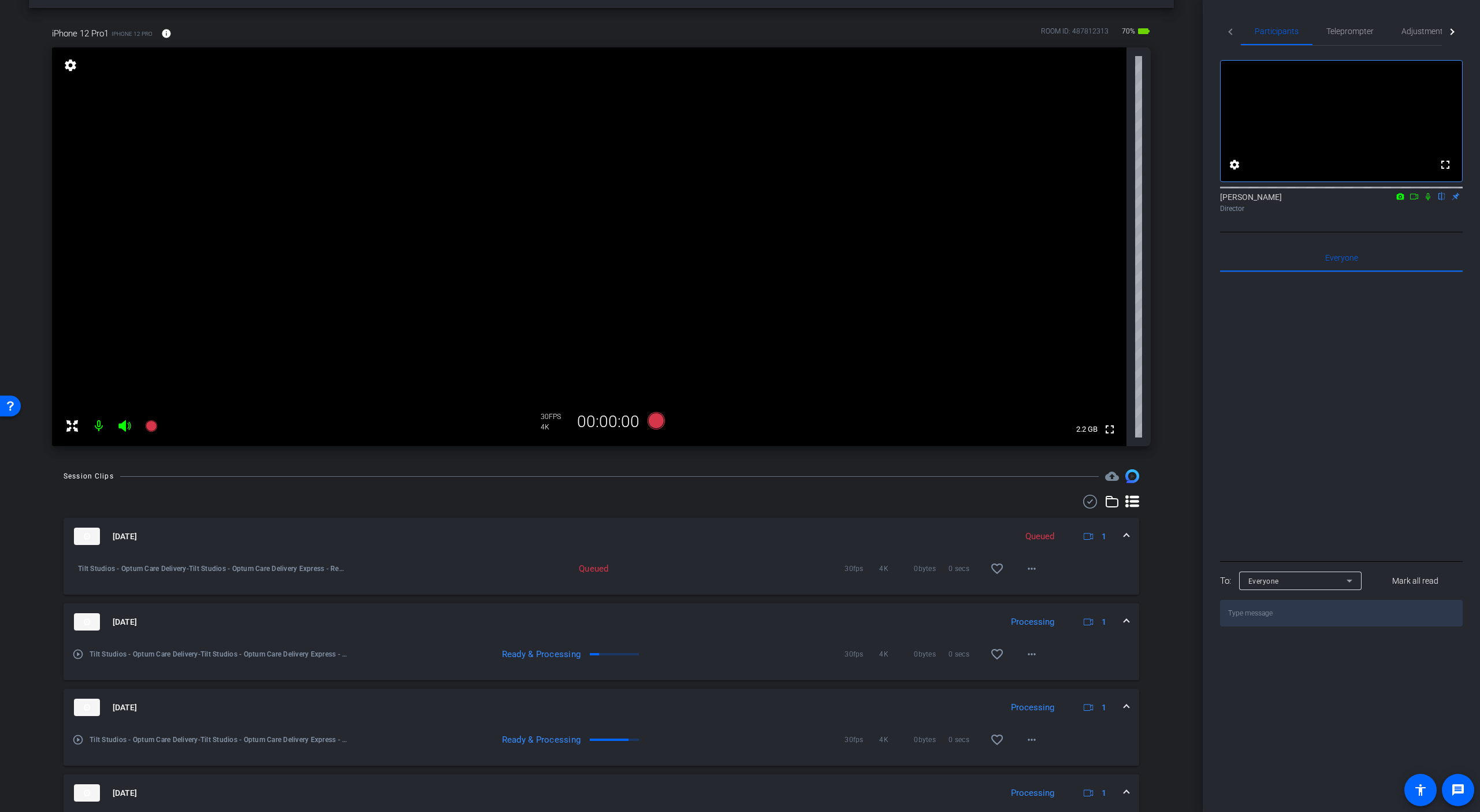
scroll to position [0, 0]
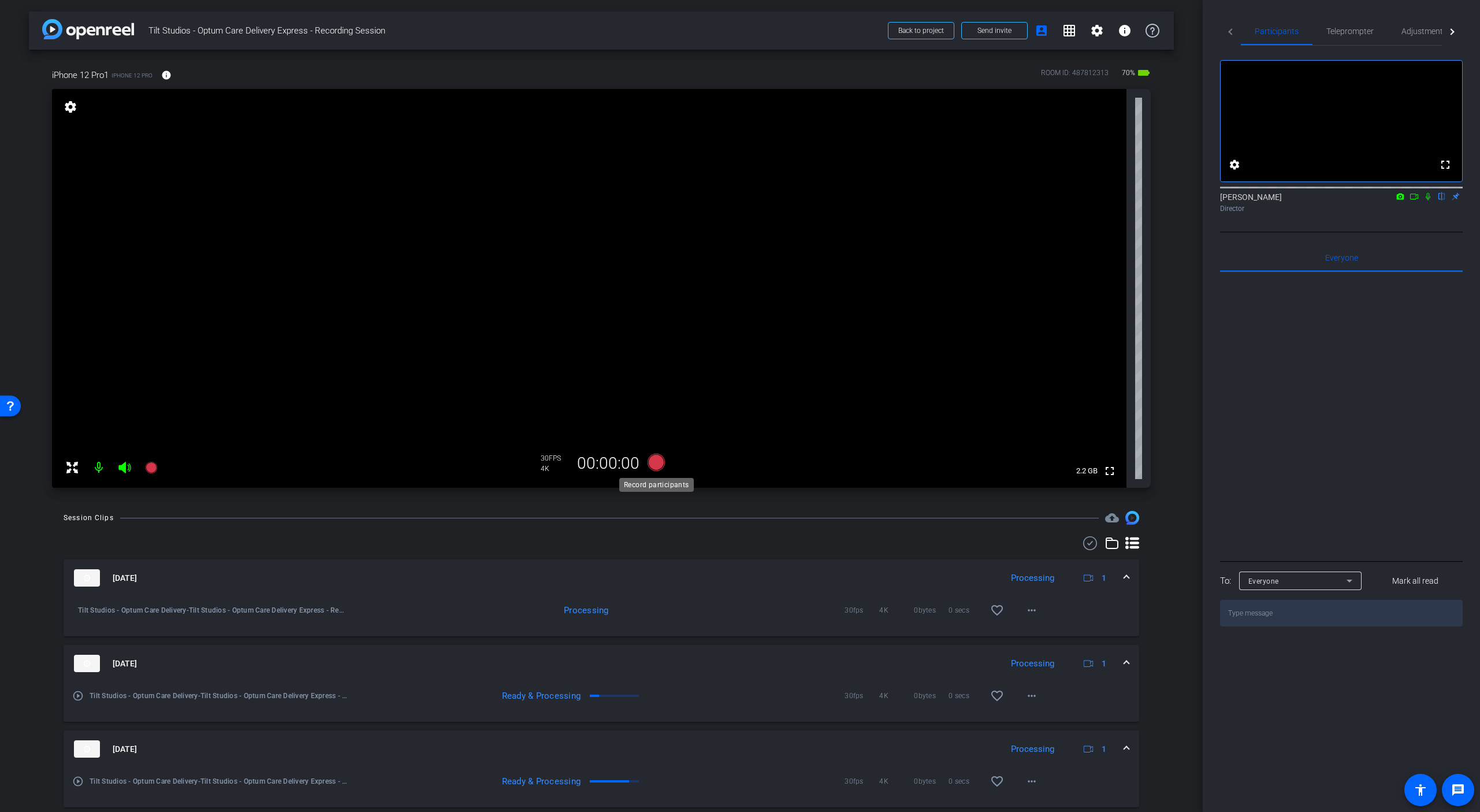
click at [655, 464] on icon at bounding box center [657, 462] width 17 height 17
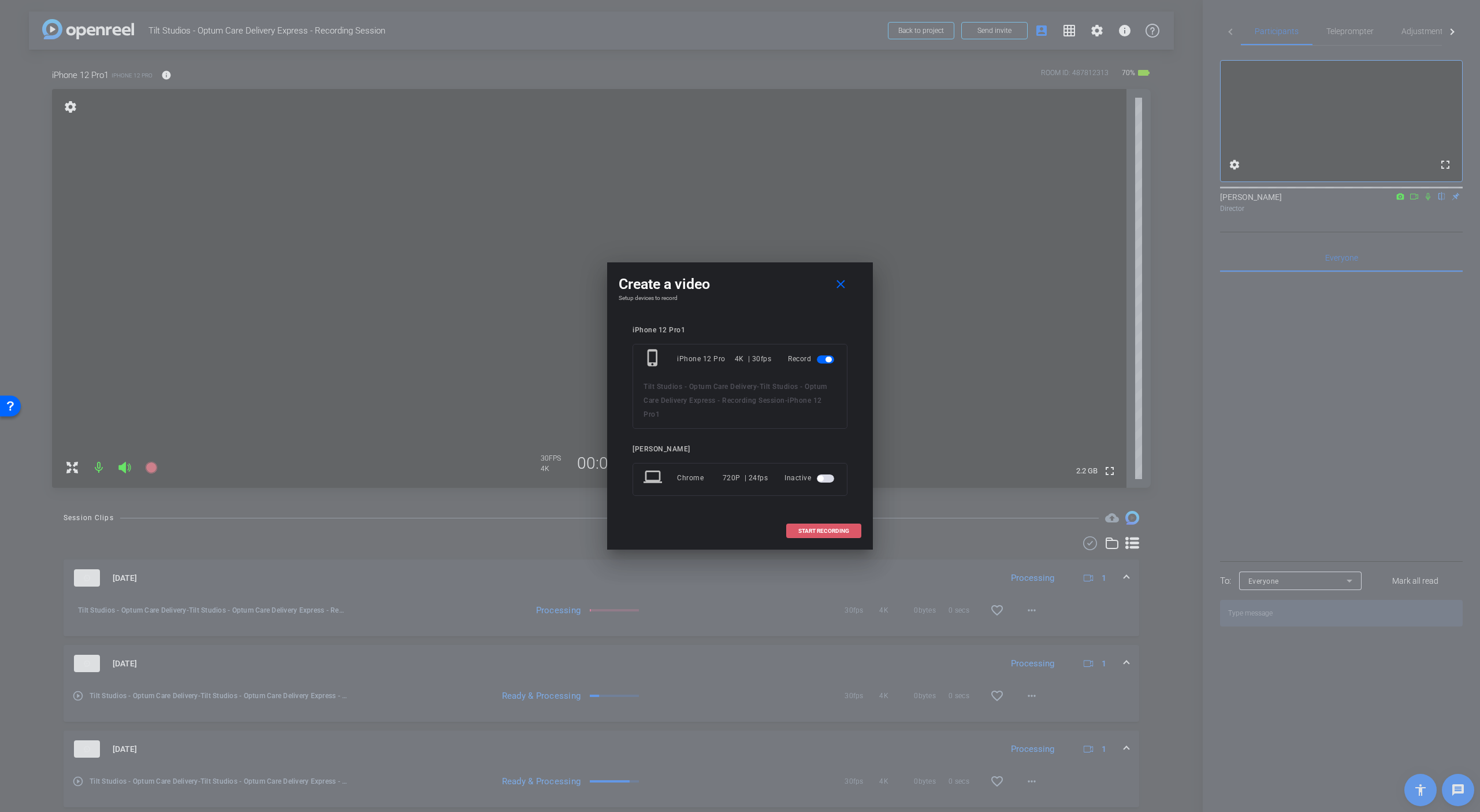
click at [830, 523] on span at bounding box center [824, 531] width 74 height 27
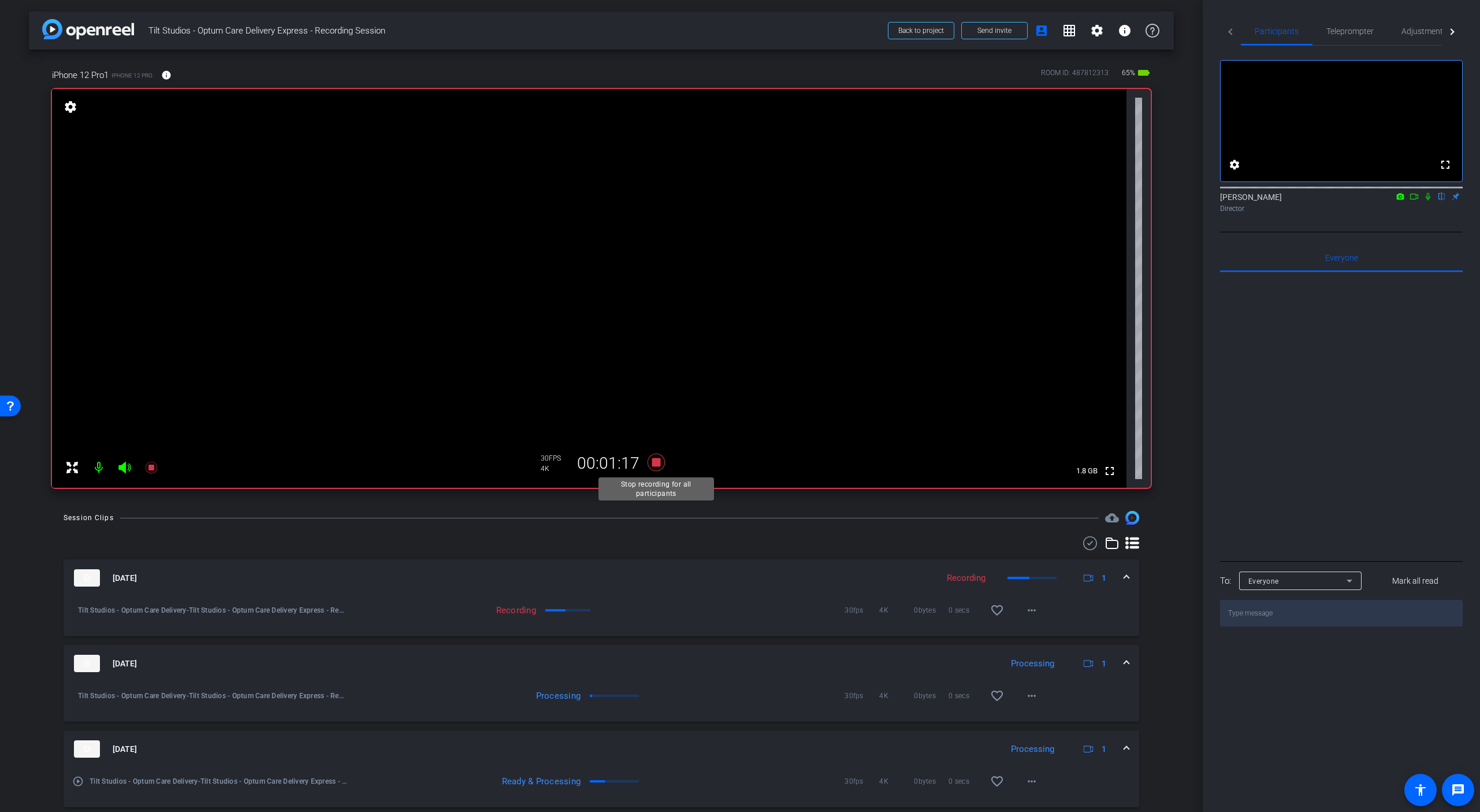
click at [660, 469] on icon at bounding box center [657, 462] width 17 height 17
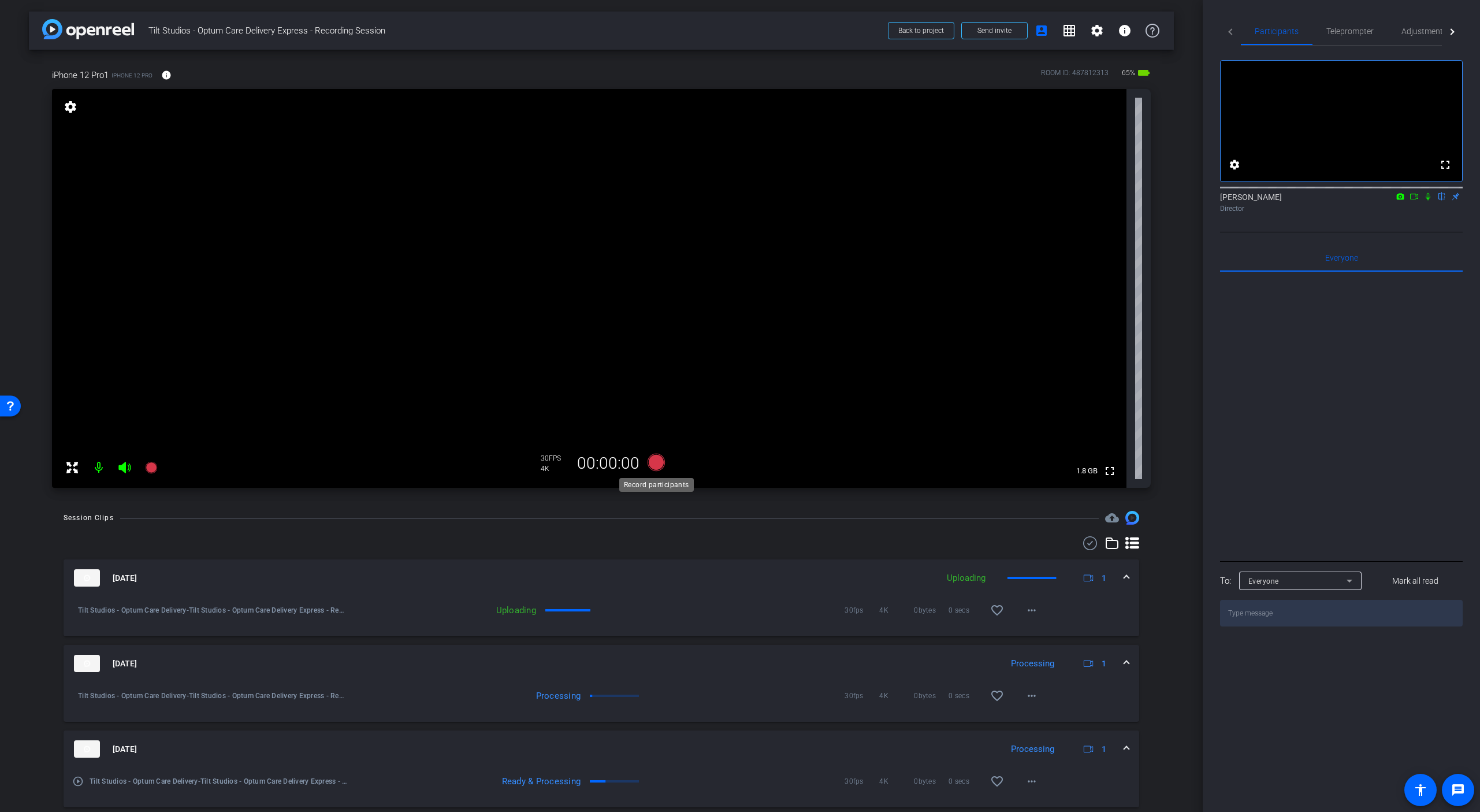
click at [660, 469] on icon at bounding box center [656, 462] width 27 height 21
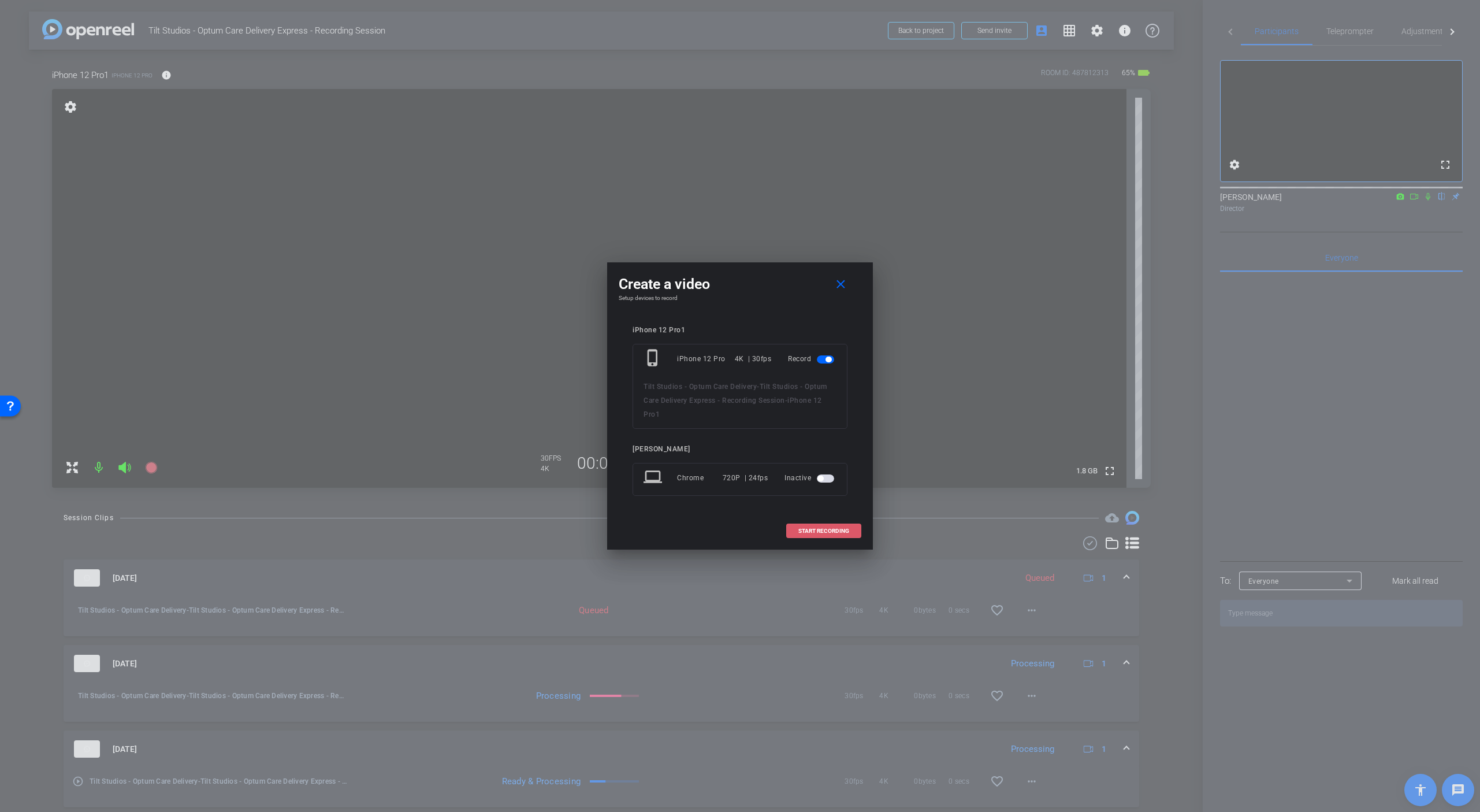
click at [825, 531] on span "START RECORDING" at bounding box center [824, 531] width 51 height 6
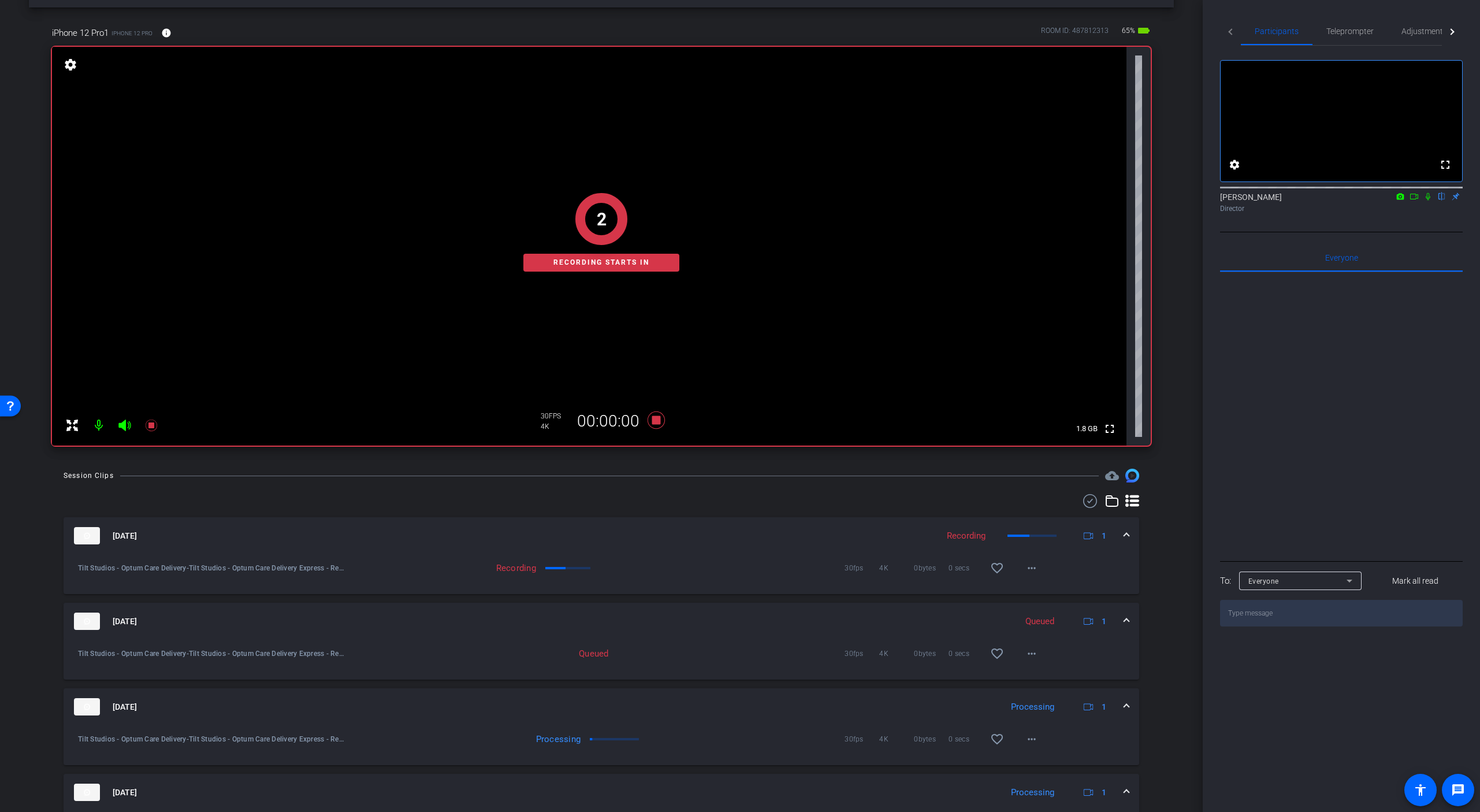
scroll to position [51, 0]
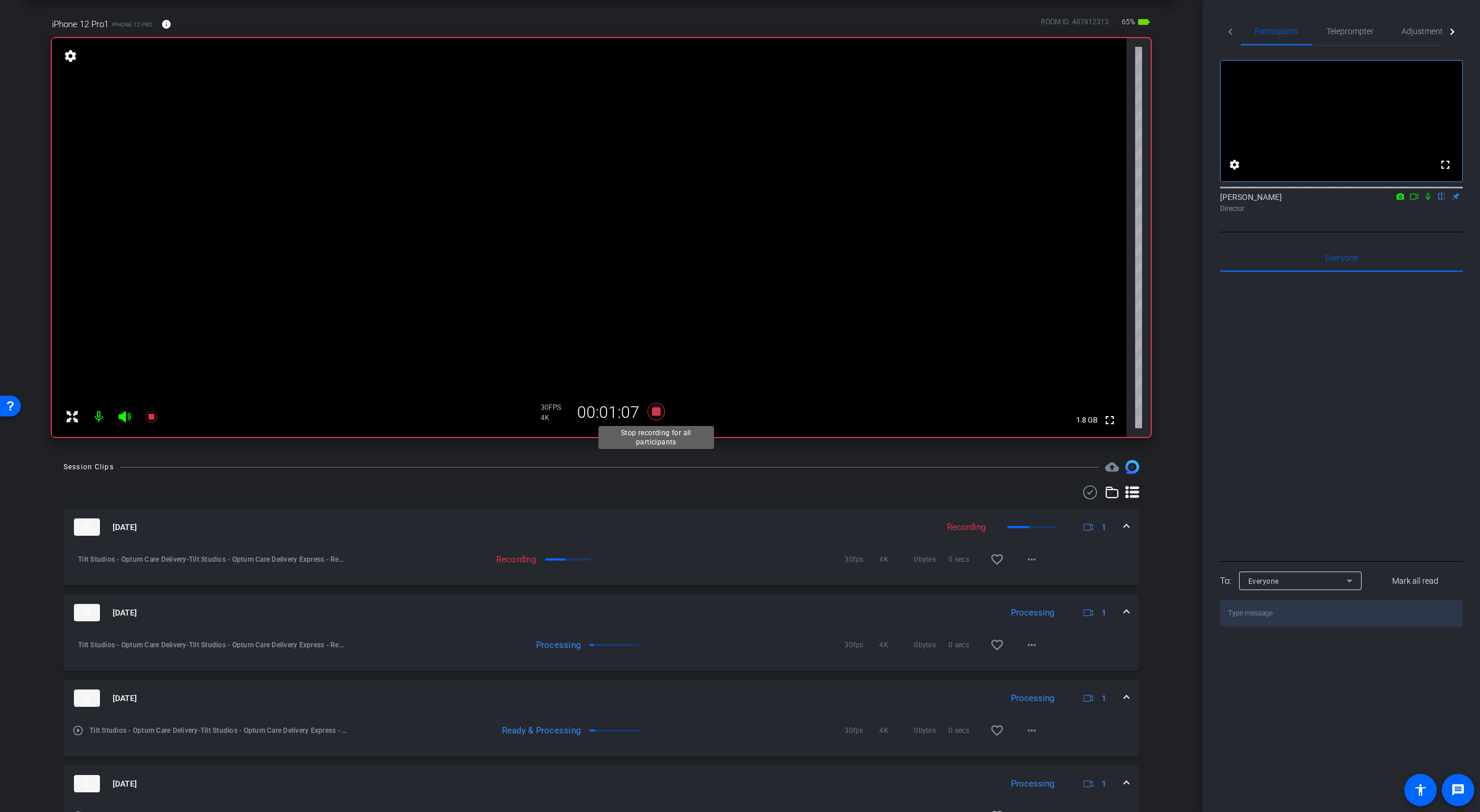
click at [663, 421] on icon at bounding box center [656, 411] width 27 height 21
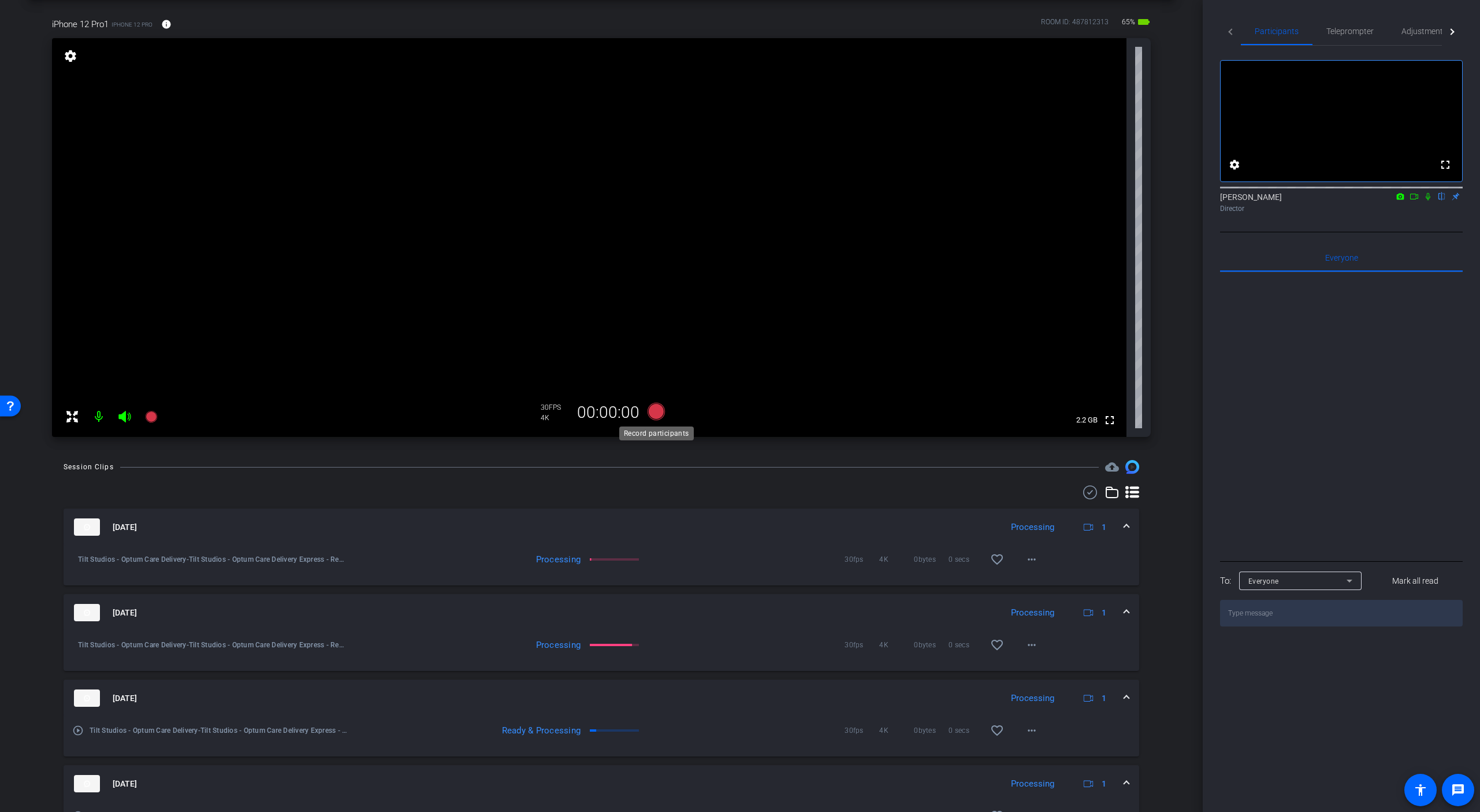
click at [655, 416] on icon at bounding box center [657, 411] width 17 height 17
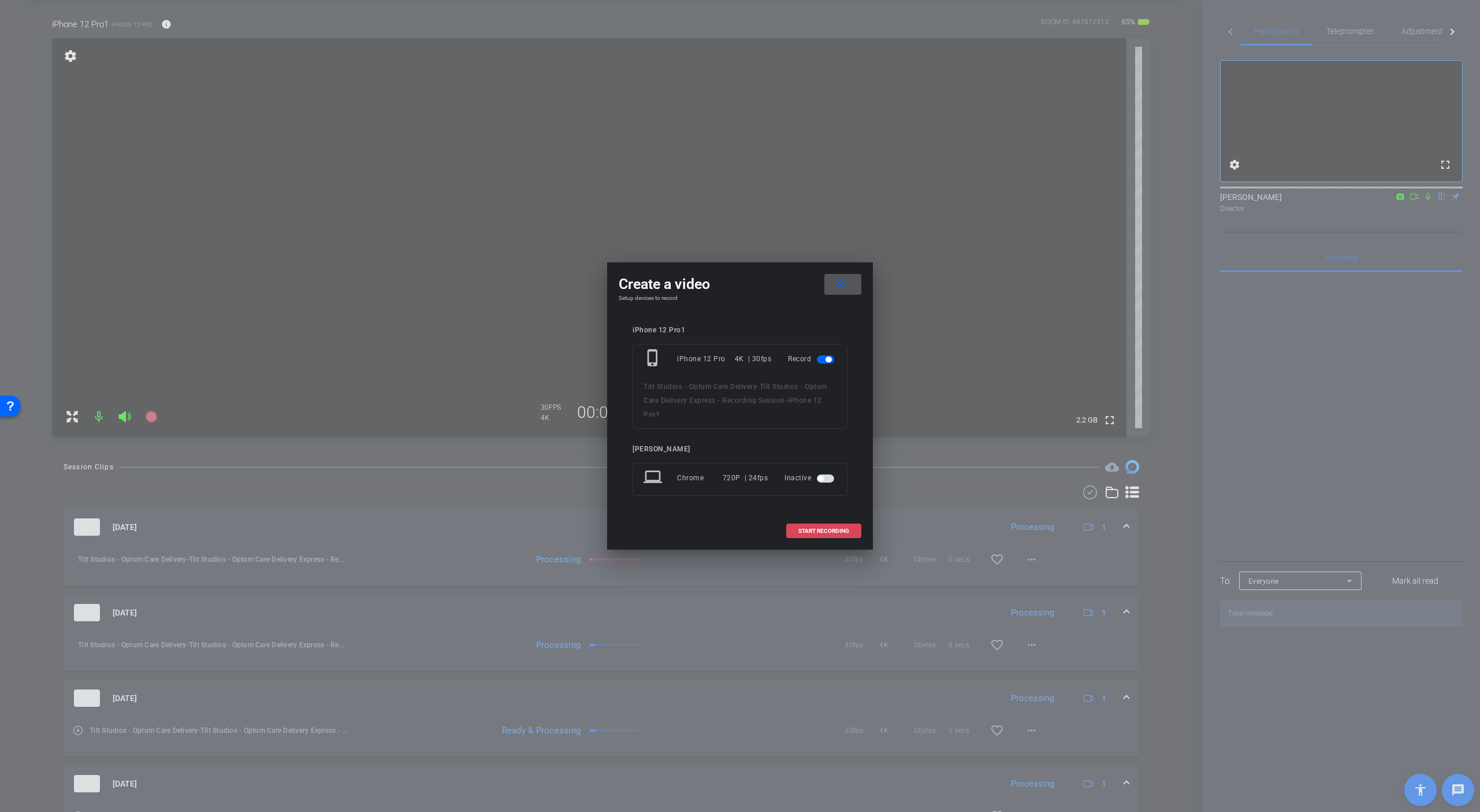
click at [819, 532] on span "START RECORDING" at bounding box center [824, 531] width 51 height 6
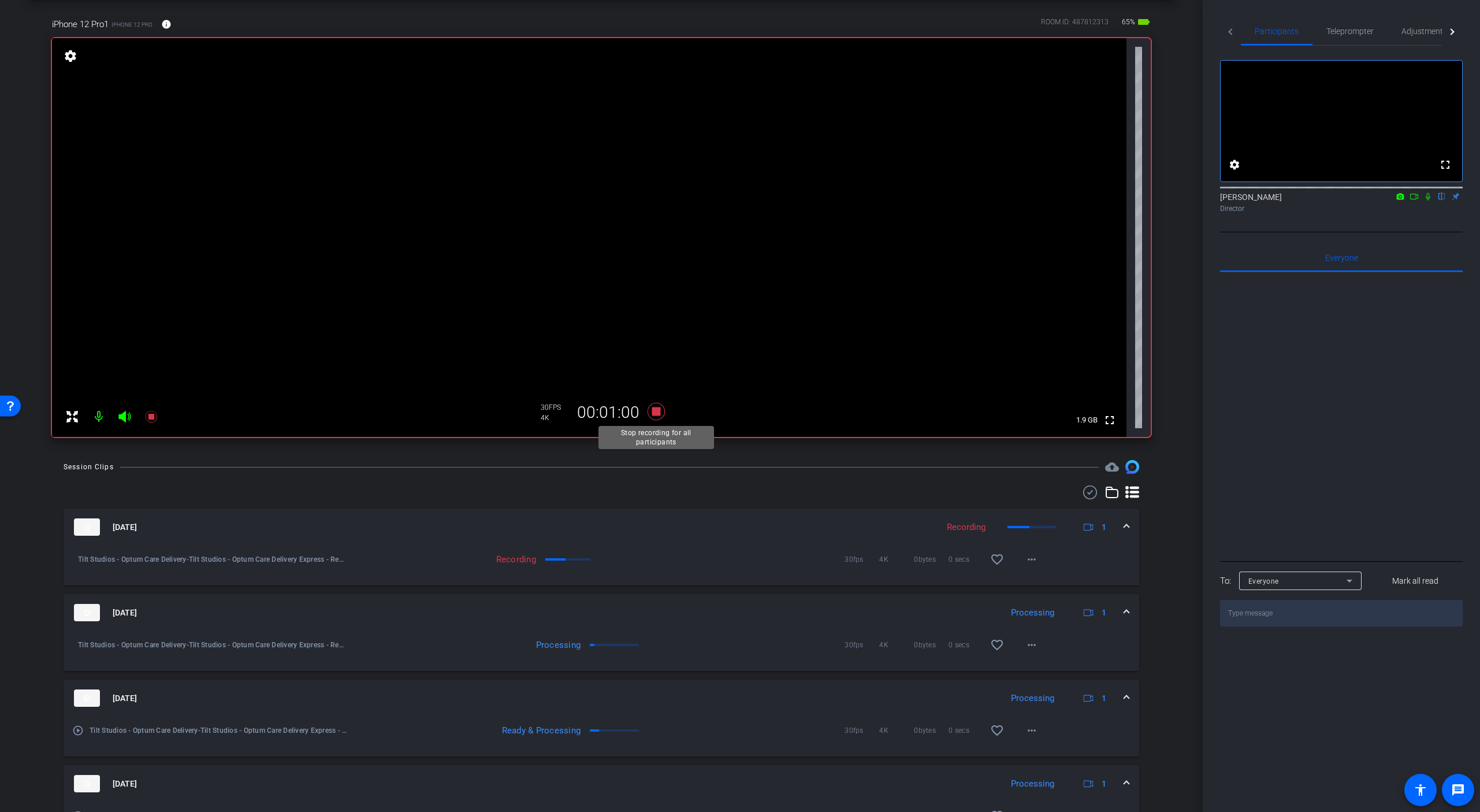
click at [657, 415] on icon at bounding box center [656, 411] width 27 height 21
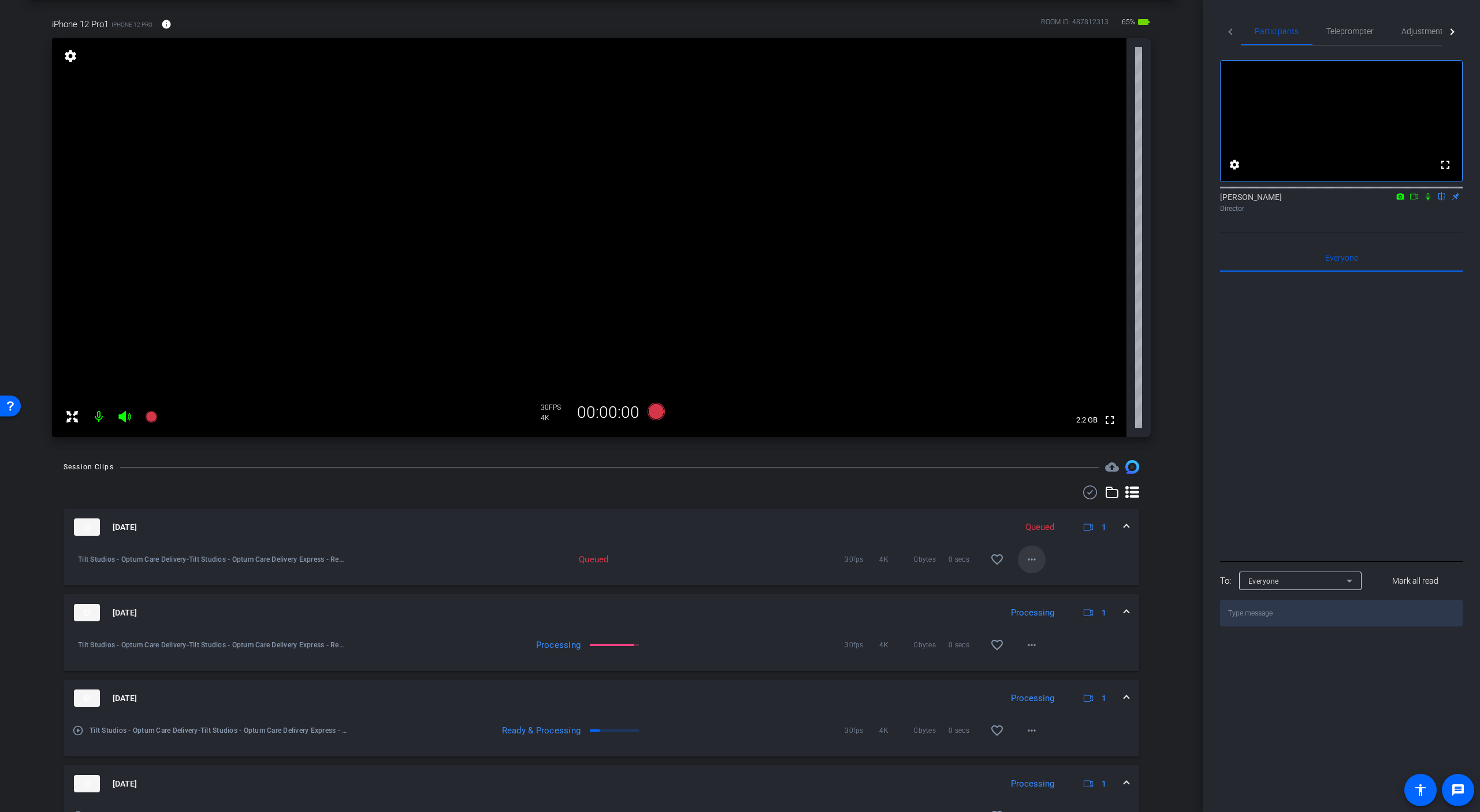
click at [1036, 554] on mat-icon "more_horiz" at bounding box center [1032, 559] width 14 height 14
click at [696, 564] on div at bounding box center [740, 406] width 1480 height 812
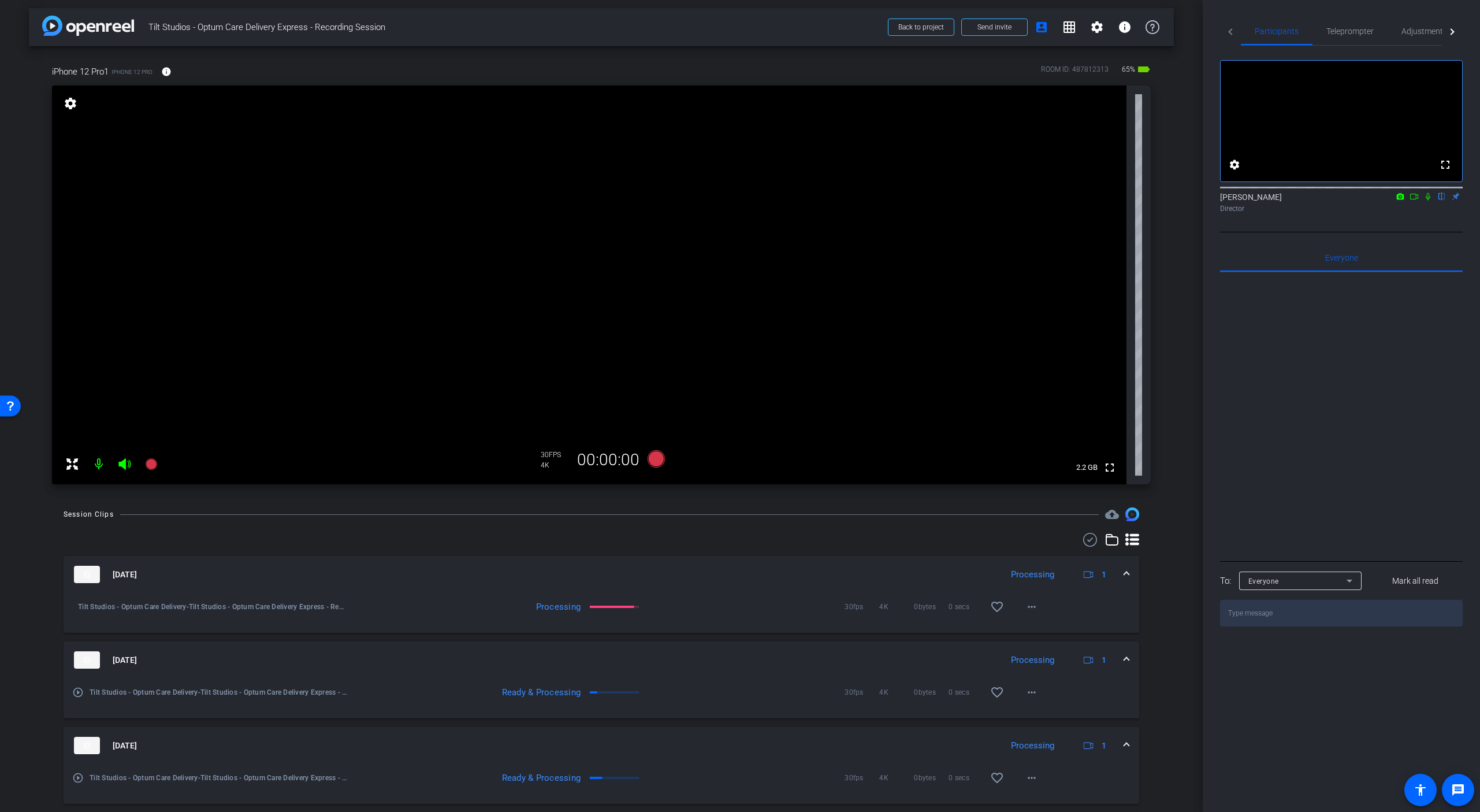
scroll to position [9, 0]
